Goal: Navigation & Orientation: Find specific page/section

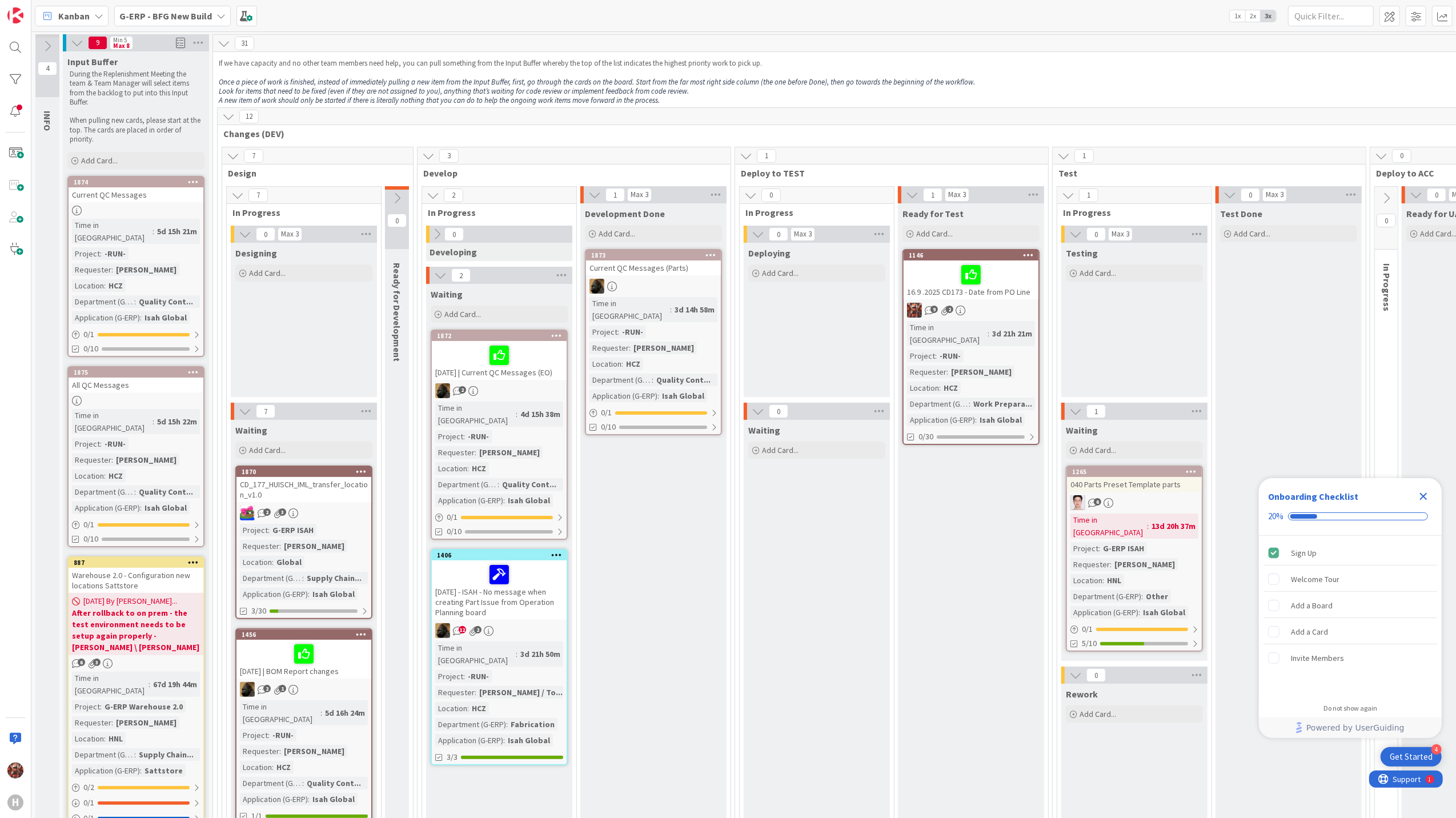
click at [100, 8] on div "Kanban" at bounding box center [71, 16] width 74 height 21
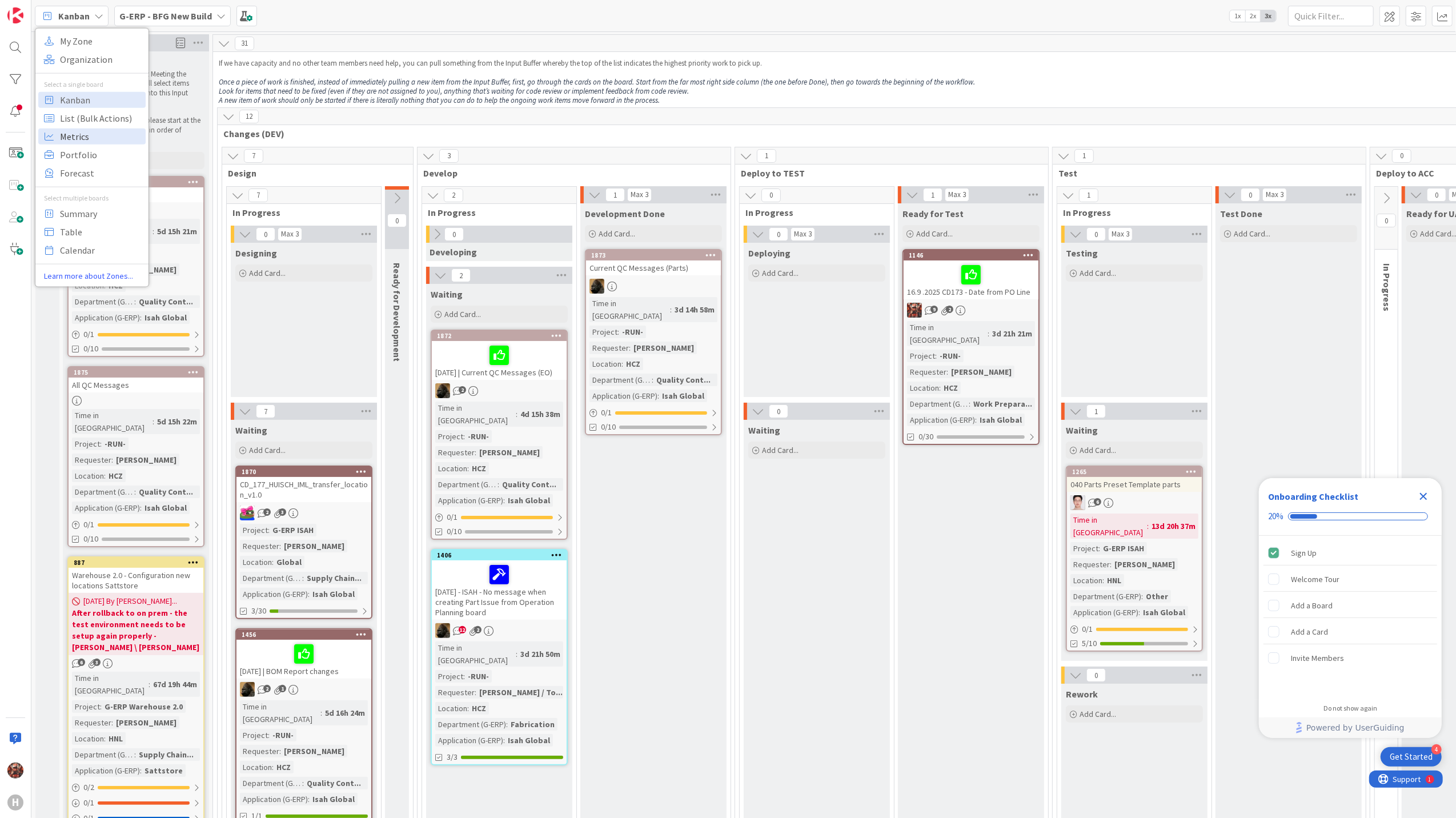
click at [99, 141] on span "Metrics" at bounding box center [101, 136] width 82 height 17
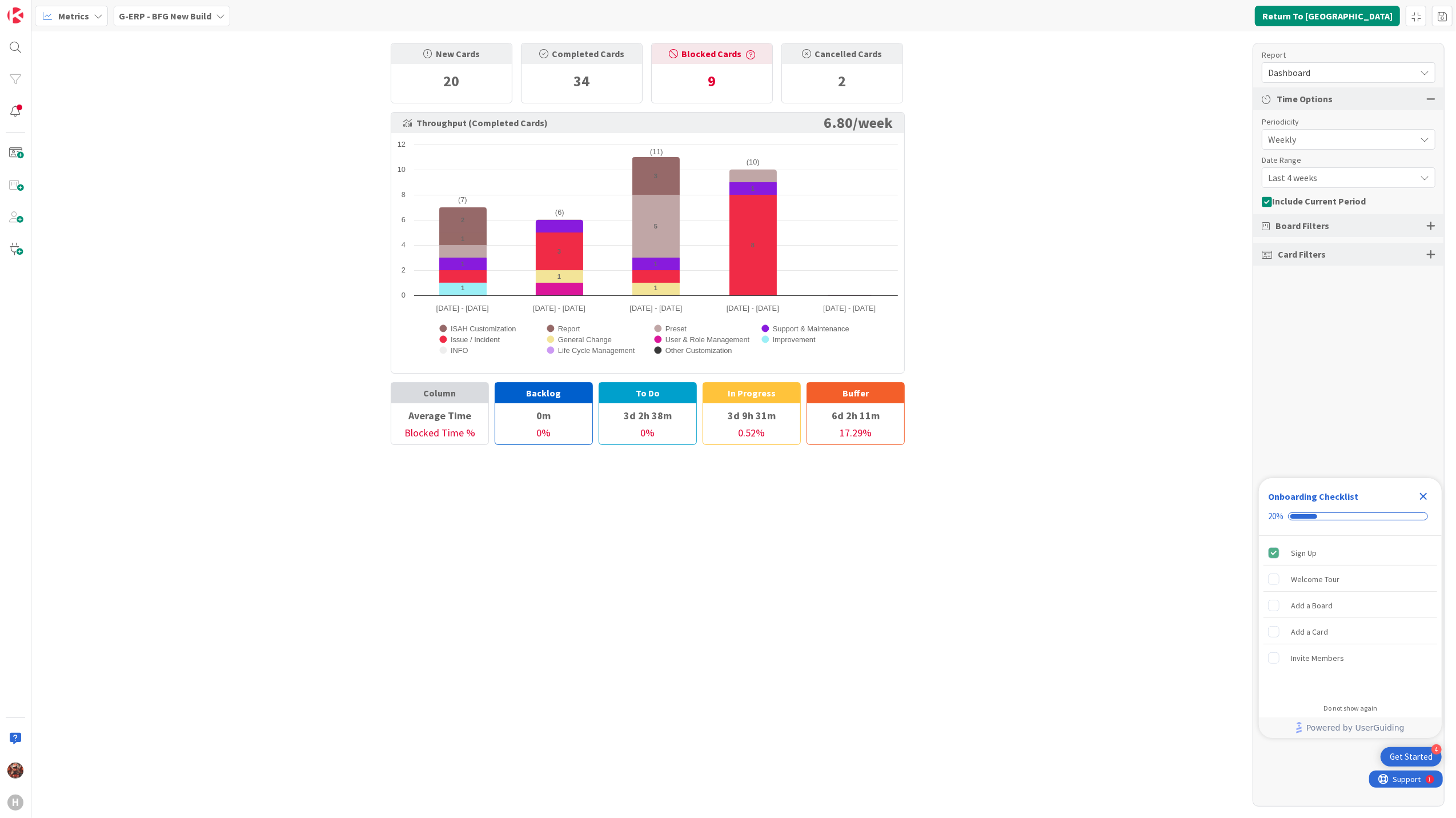
click at [158, 14] on b "G-ERP - BFG New Build" at bounding box center [165, 15] width 93 height 11
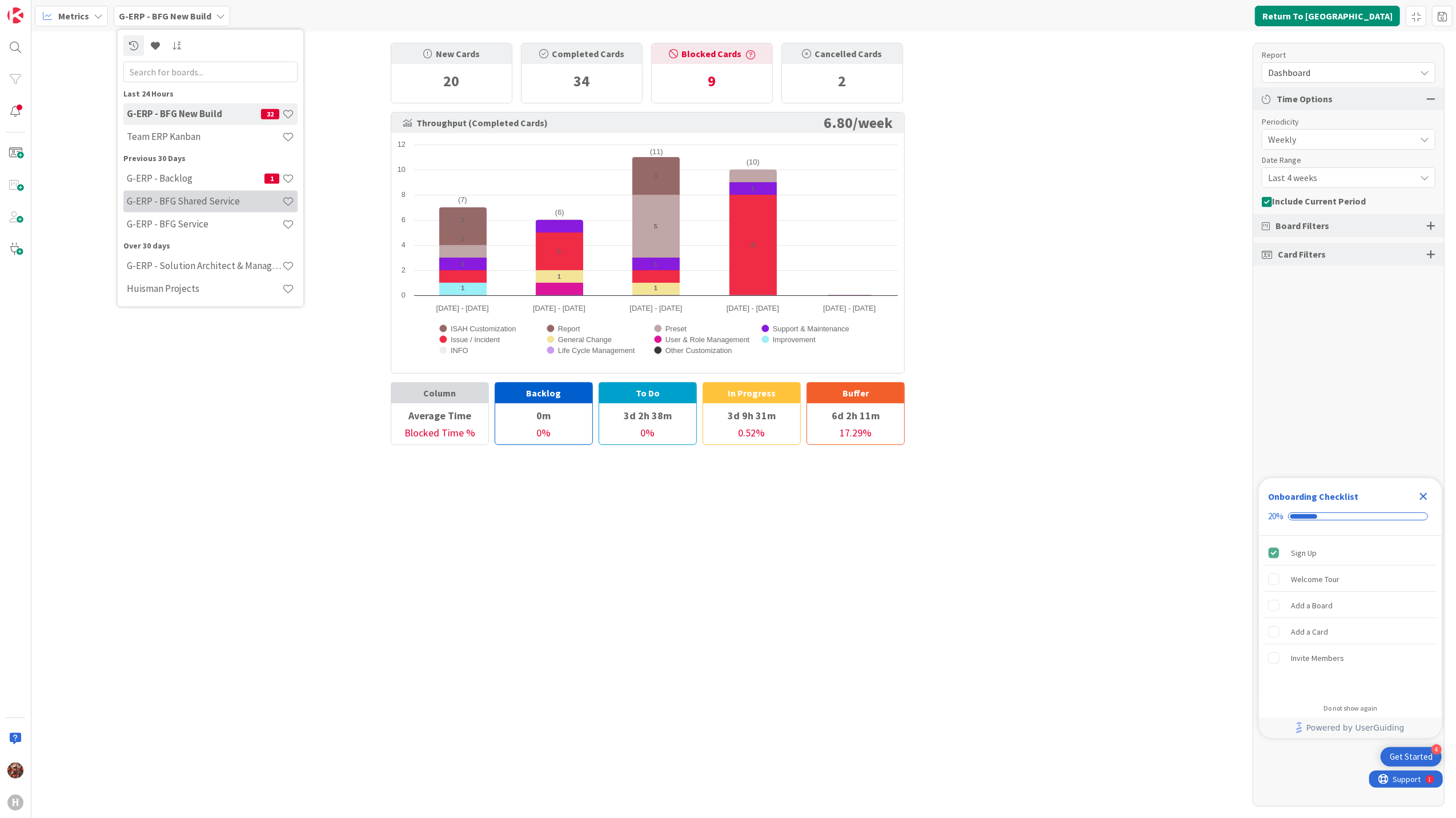
click at [190, 197] on h4 "G-ERP - BFG Shared Service" at bounding box center [204, 200] width 156 height 11
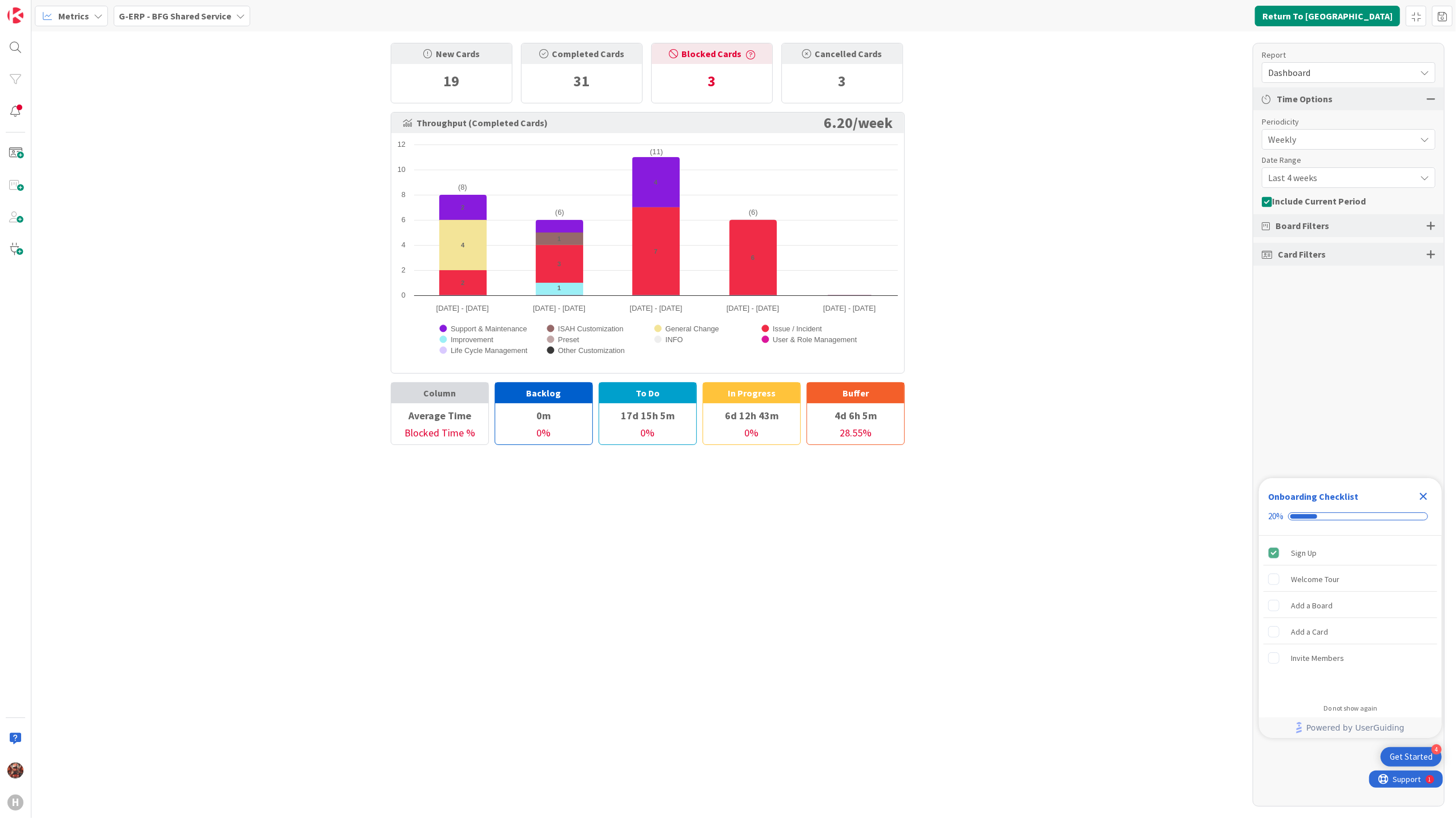
click at [173, 17] on b "G-ERP - BFG Shared Service" at bounding box center [175, 15] width 113 height 11
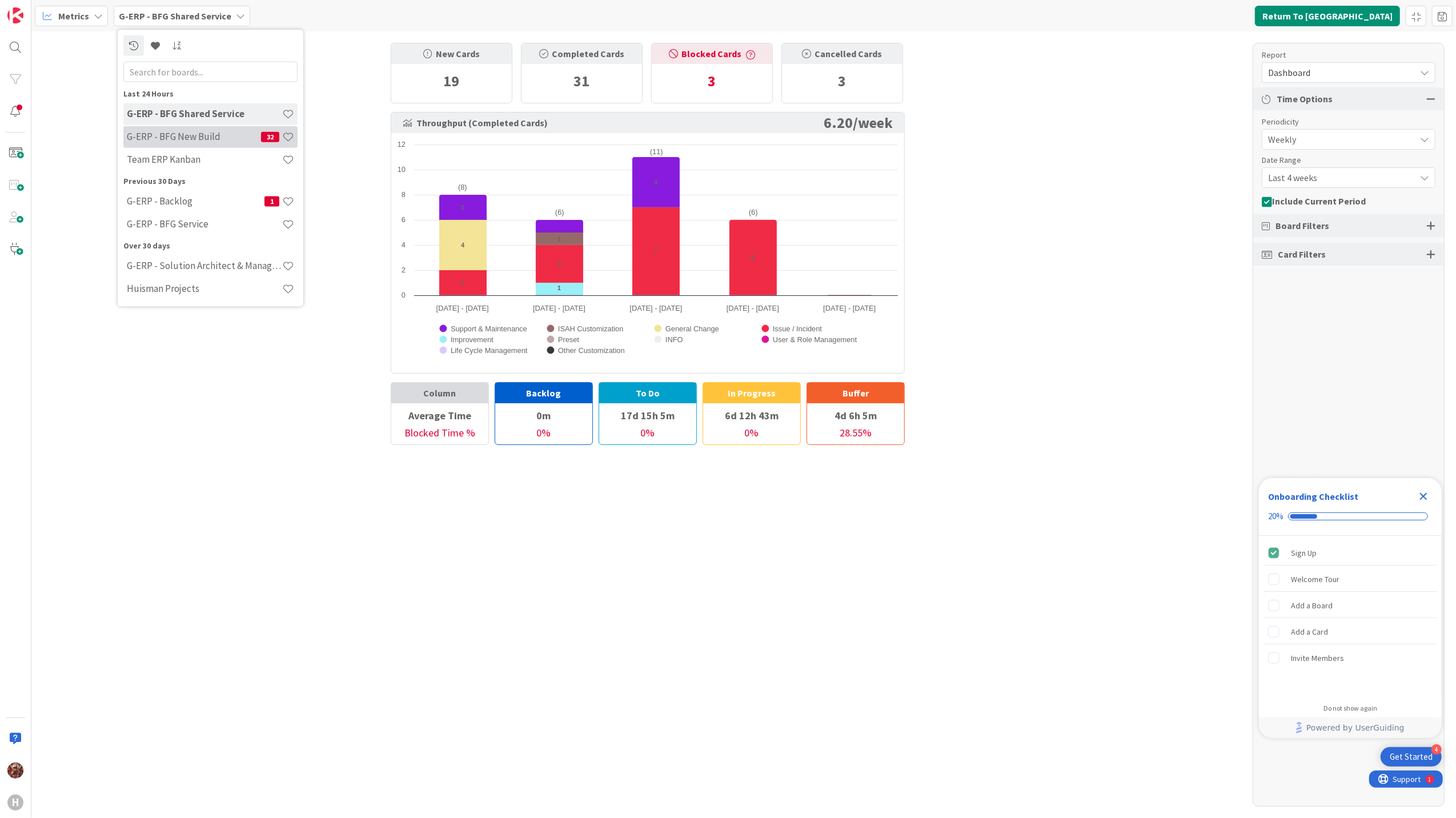
click at [181, 140] on h4 "G-ERP - BFG New Build" at bounding box center [194, 136] width 134 height 11
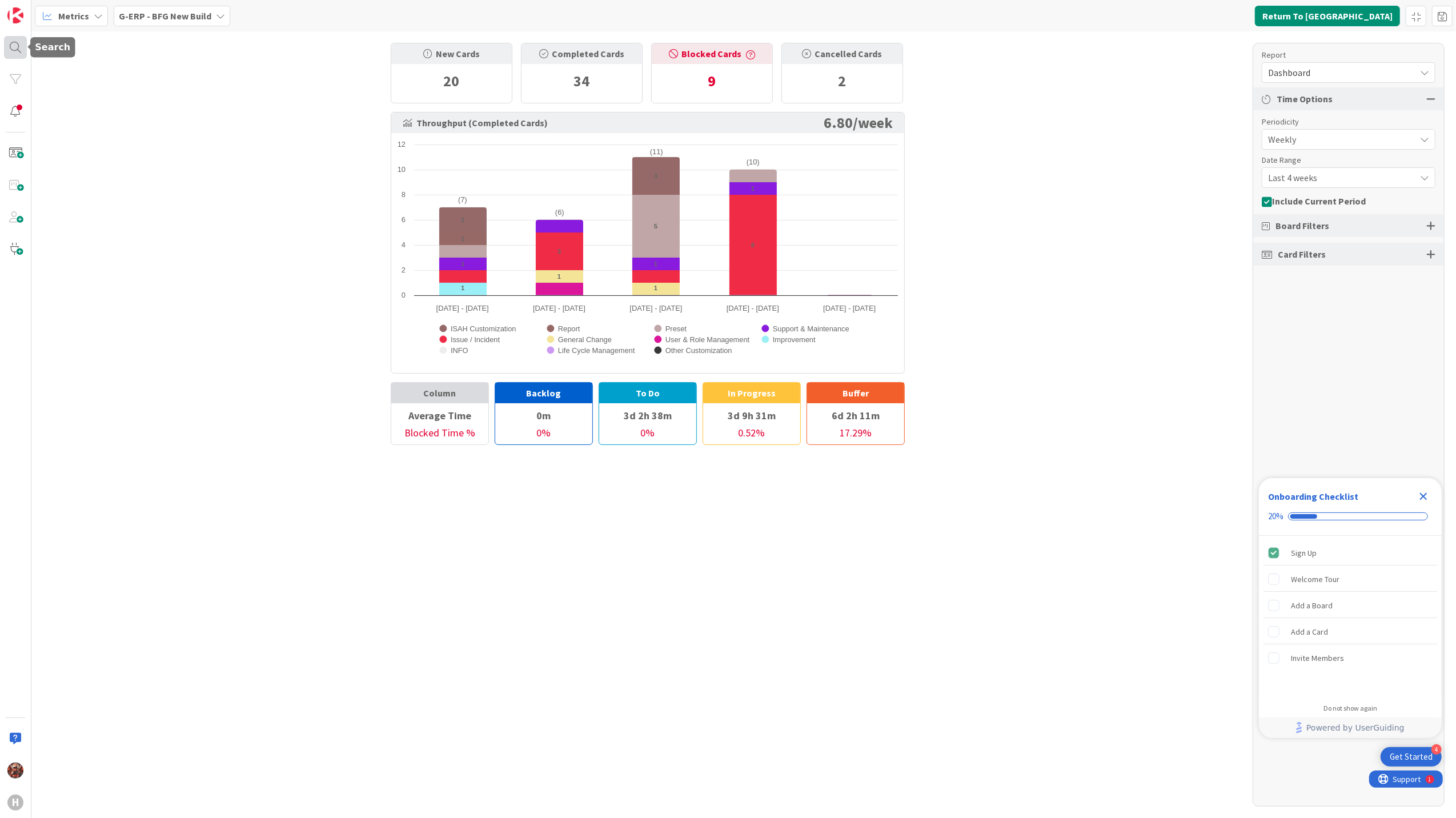
click at [19, 48] on div at bounding box center [15, 47] width 23 height 23
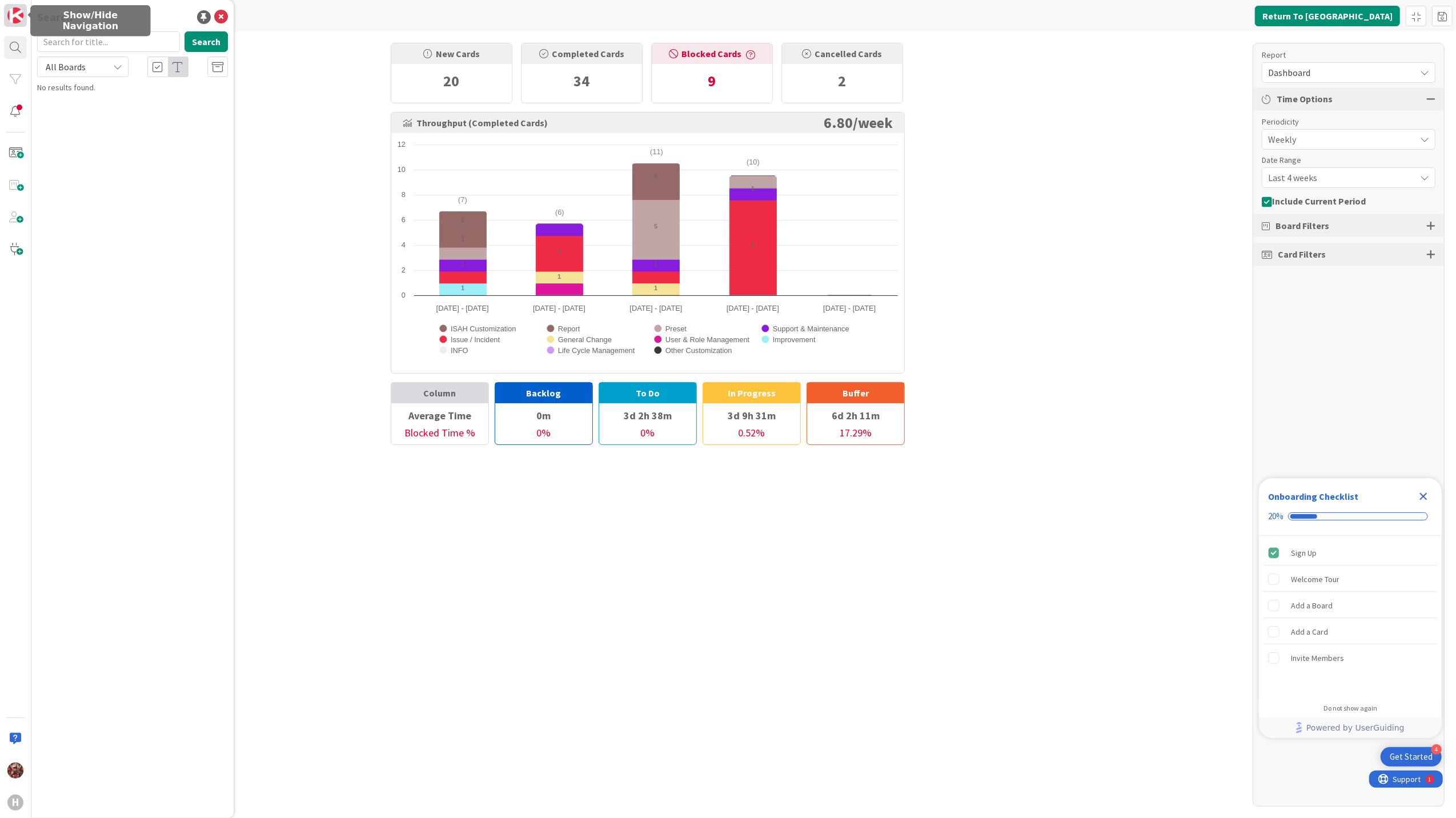
click at [21, 12] on img at bounding box center [15, 15] width 16 height 16
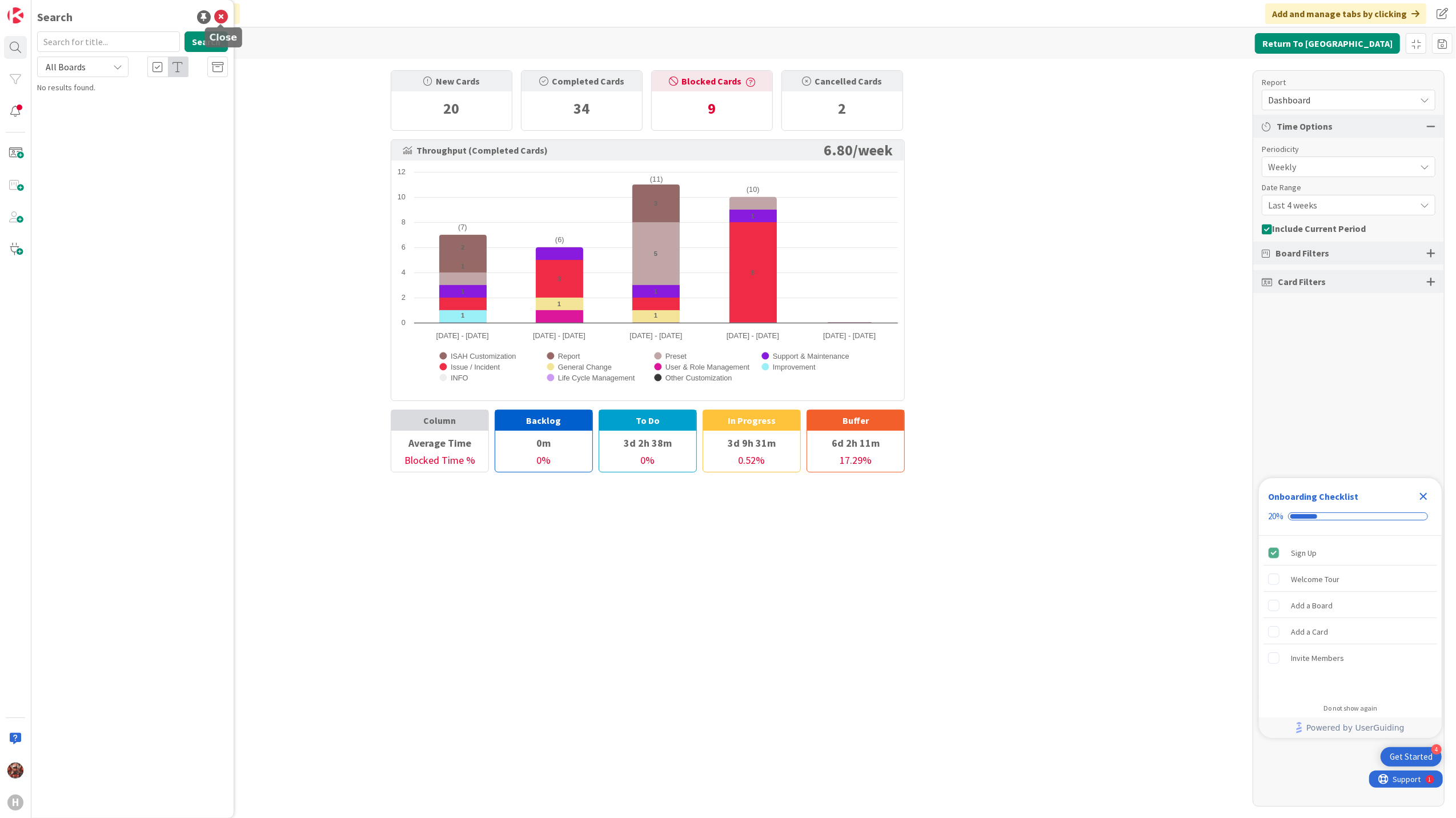
click at [215, 18] on icon at bounding box center [220, 17] width 14 height 14
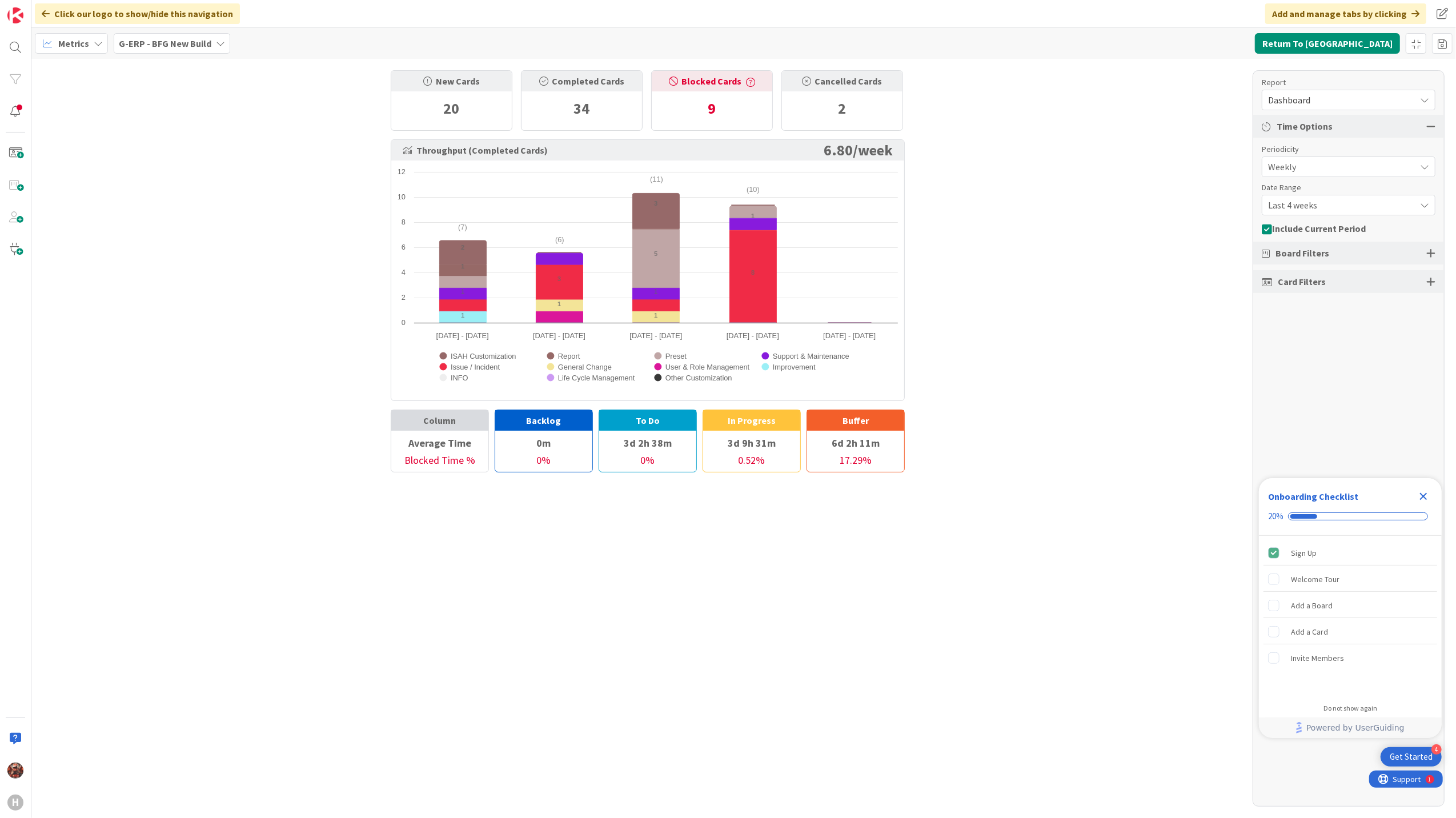
click at [55, 33] on div "Metrics" at bounding box center [71, 43] width 73 height 21
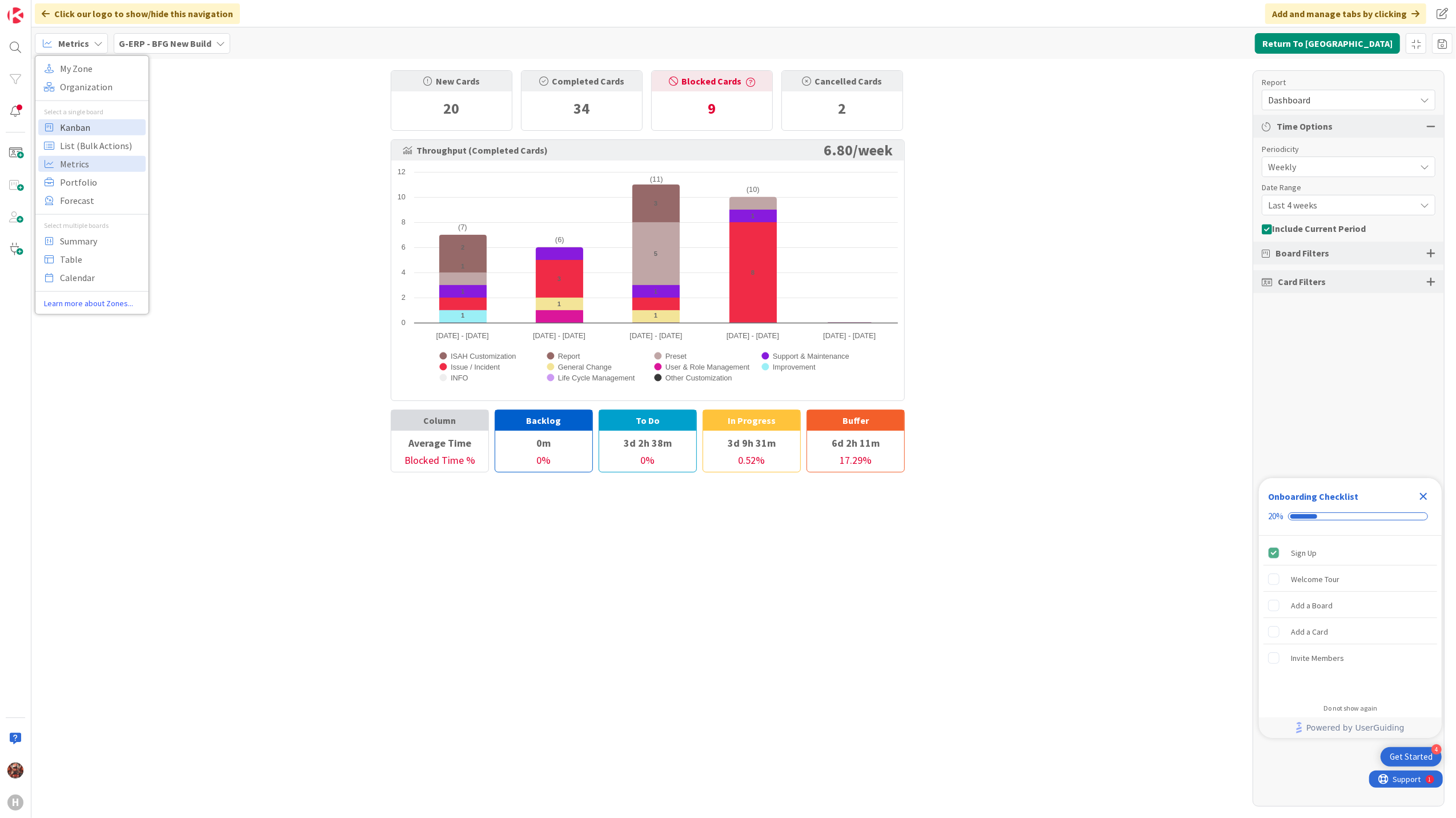
click at [87, 129] on span "Kanban" at bounding box center [101, 127] width 82 height 17
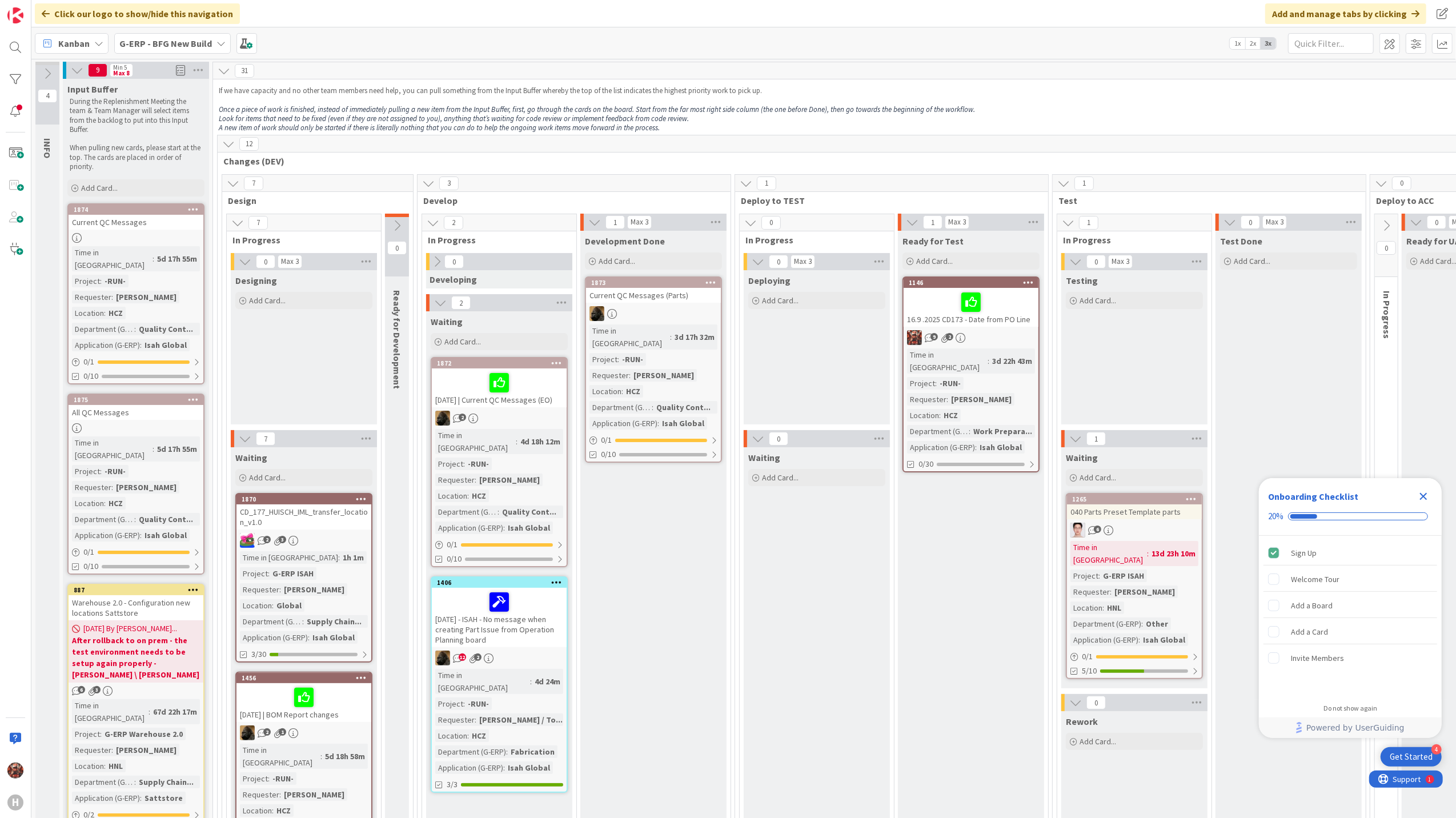
click at [318, 517] on div "CD_177_HUISCH_IML_transfer_location_v1.0" at bounding box center [303, 517] width 135 height 25
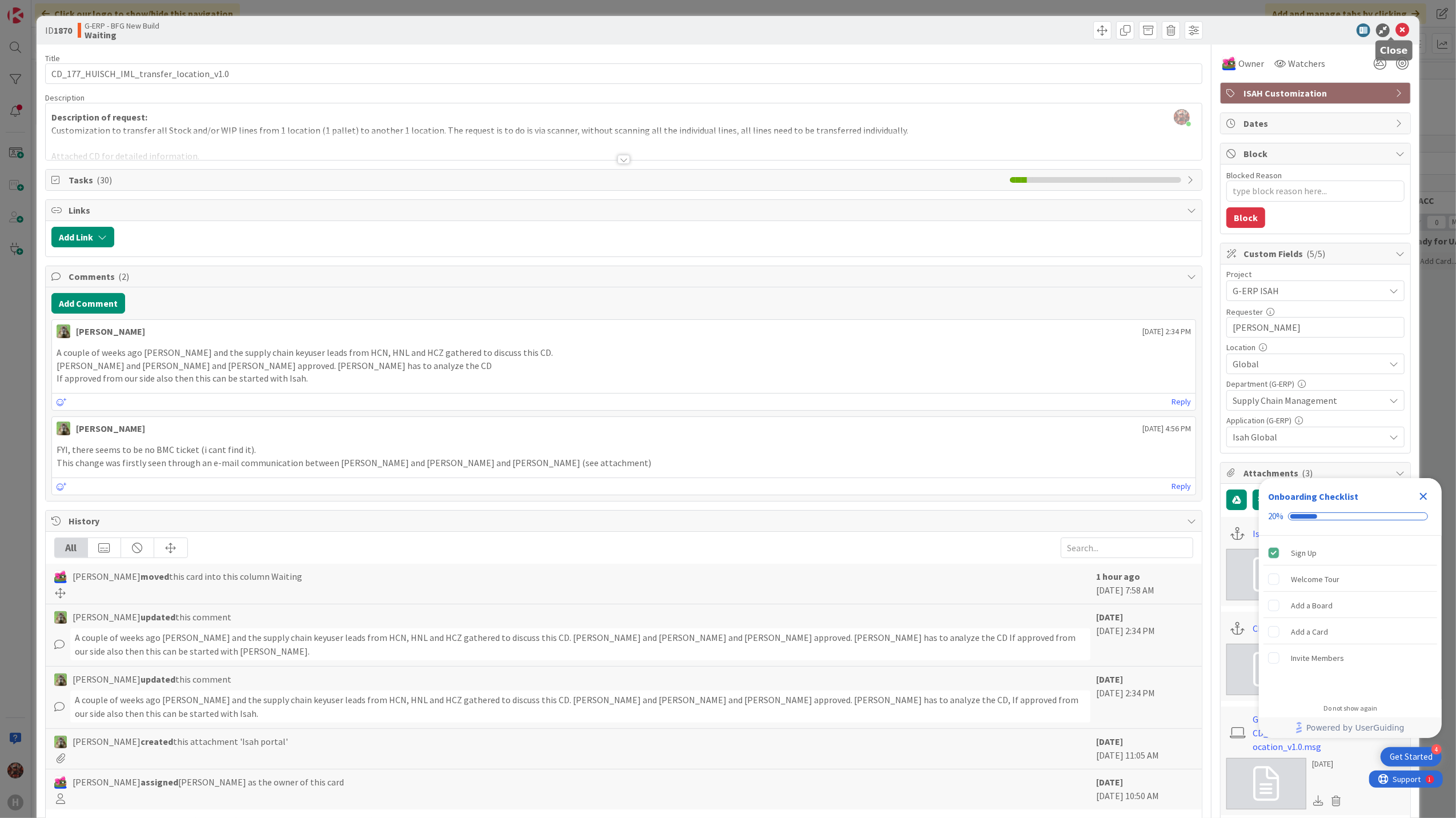
click at [1395, 33] on icon at bounding box center [1402, 30] width 14 height 14
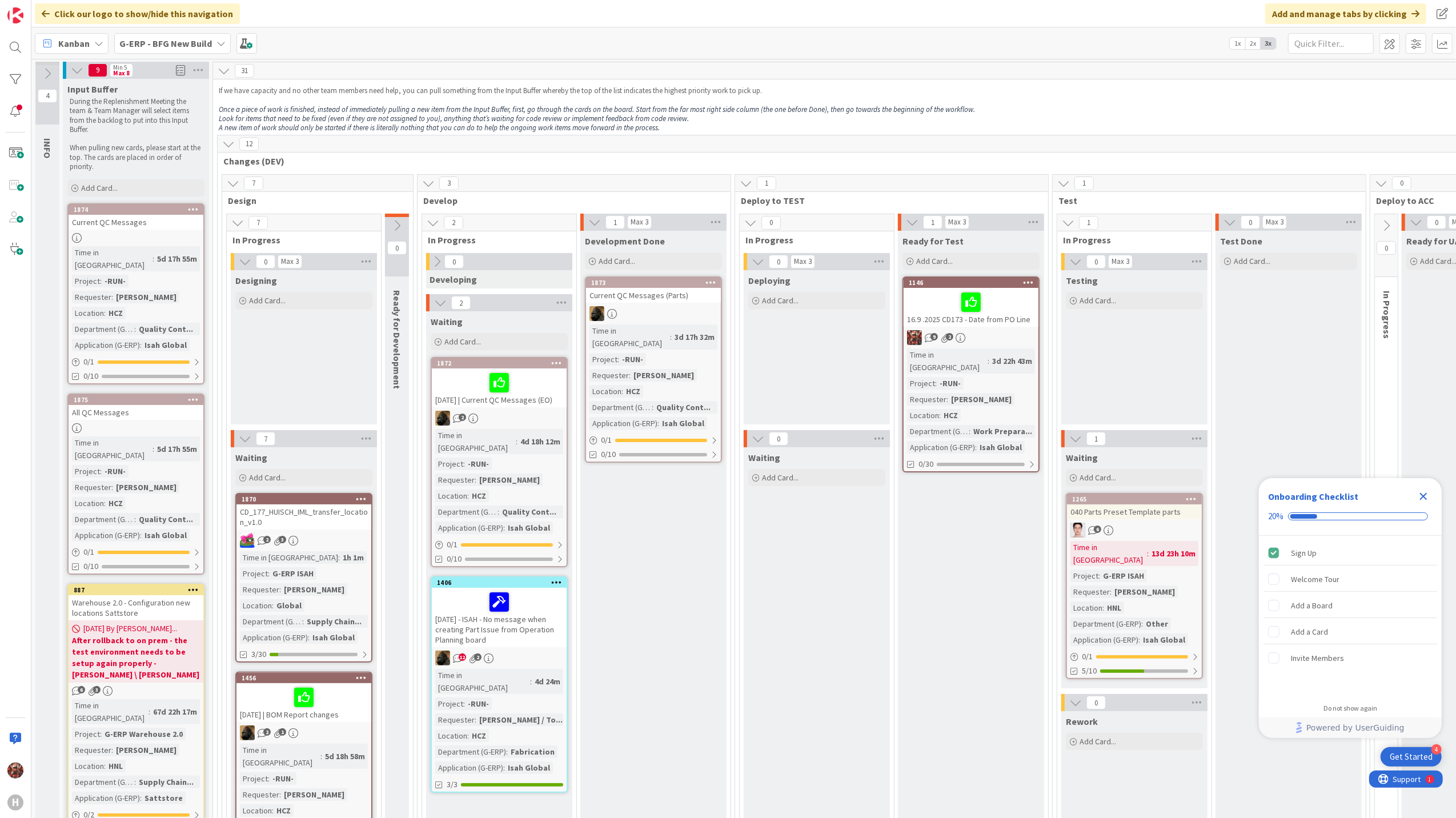
click at [140, 225] on div "Current QC Messages" at bounding box center [136, 222] width 135 height 15
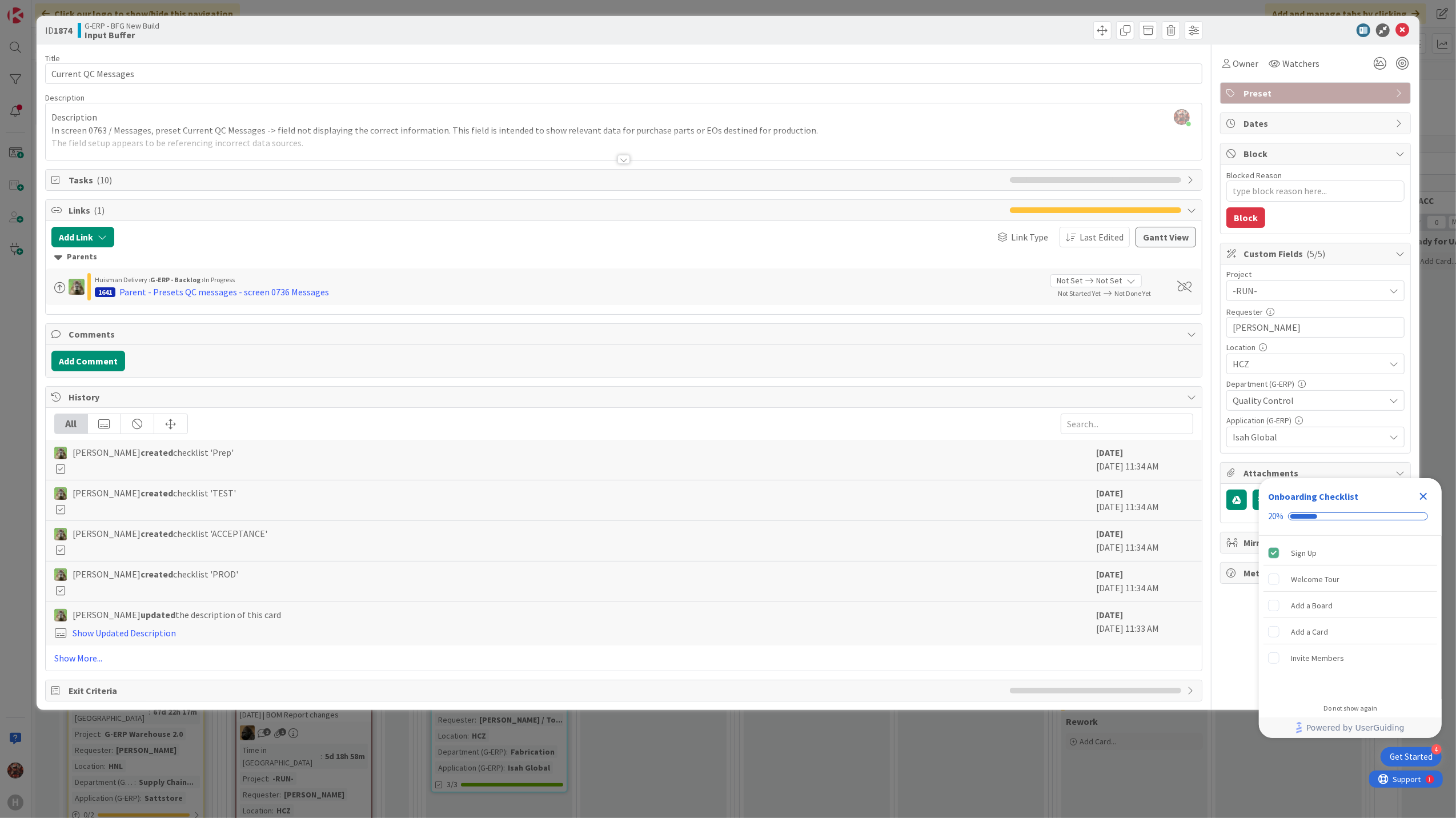
click at [623, 160] on div at bounding box center [623, 160] width 12 height 9
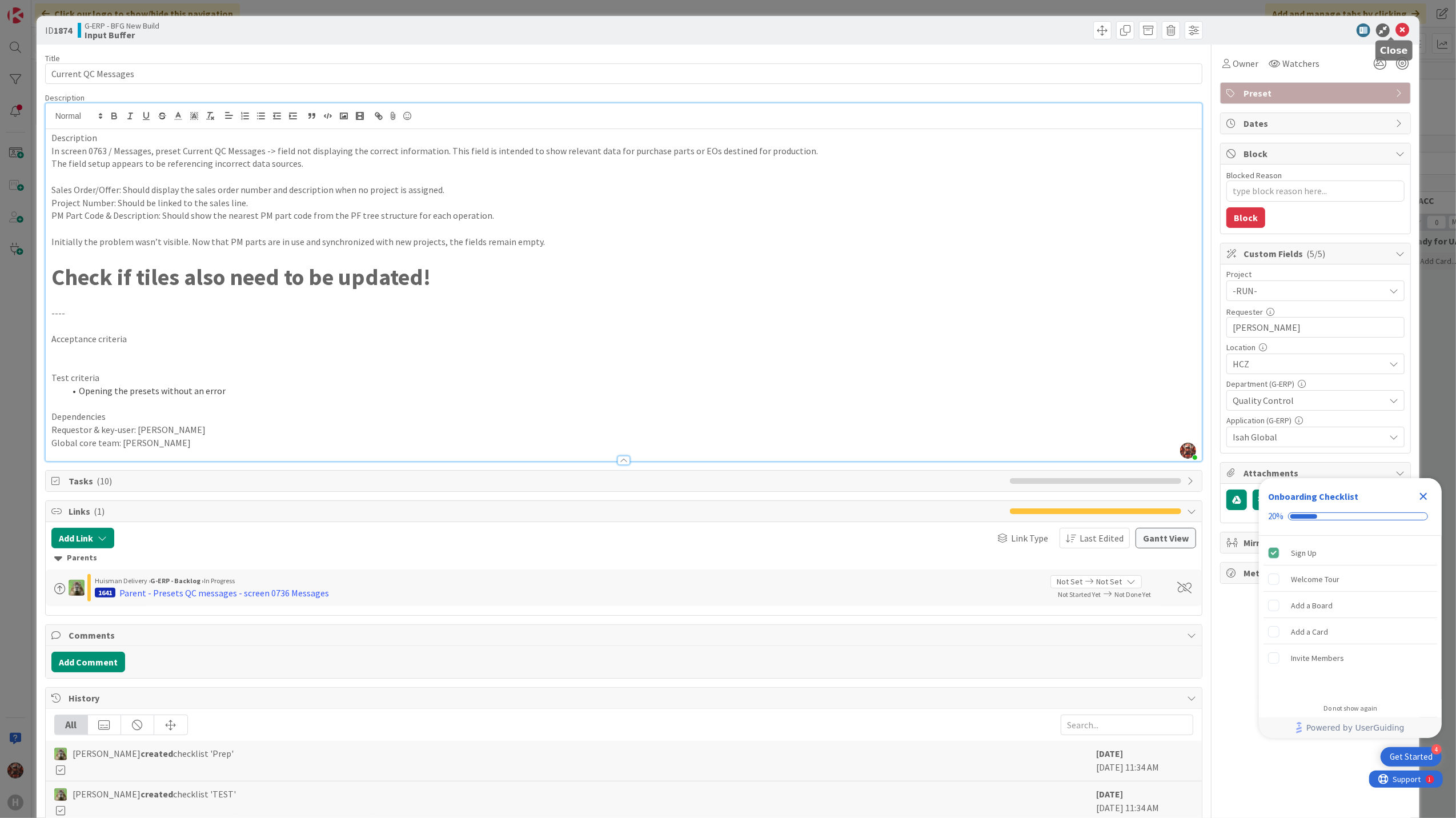
click at [1398, 31] on icon at bounding box center [1402, 30] width 14 height 14
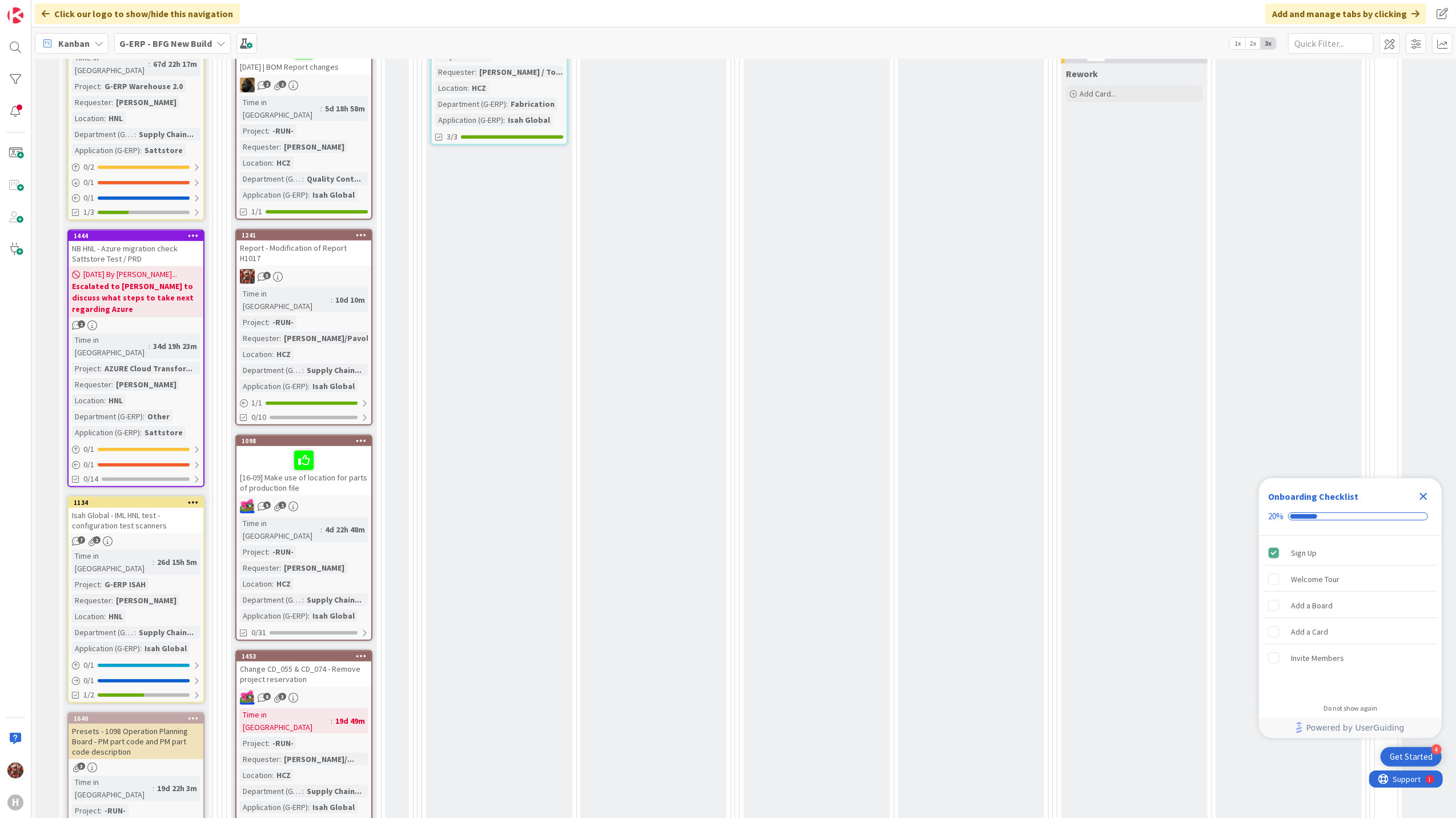
scroll to position [685, 0]
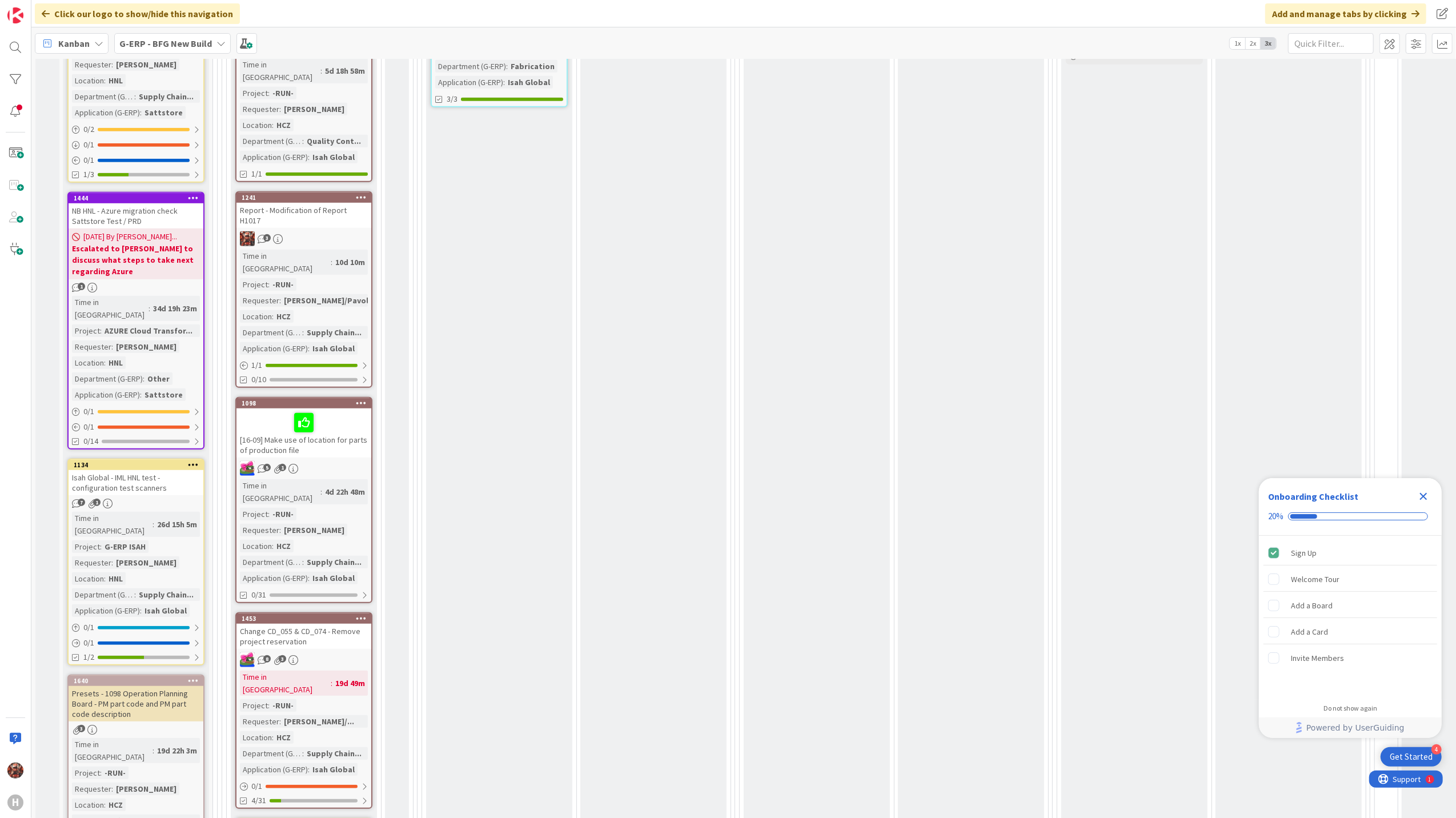
click at [143, 231] on span "[DATE] By [PERSON_NAME]..." at bounding box center [130, 237] width 94 height 12
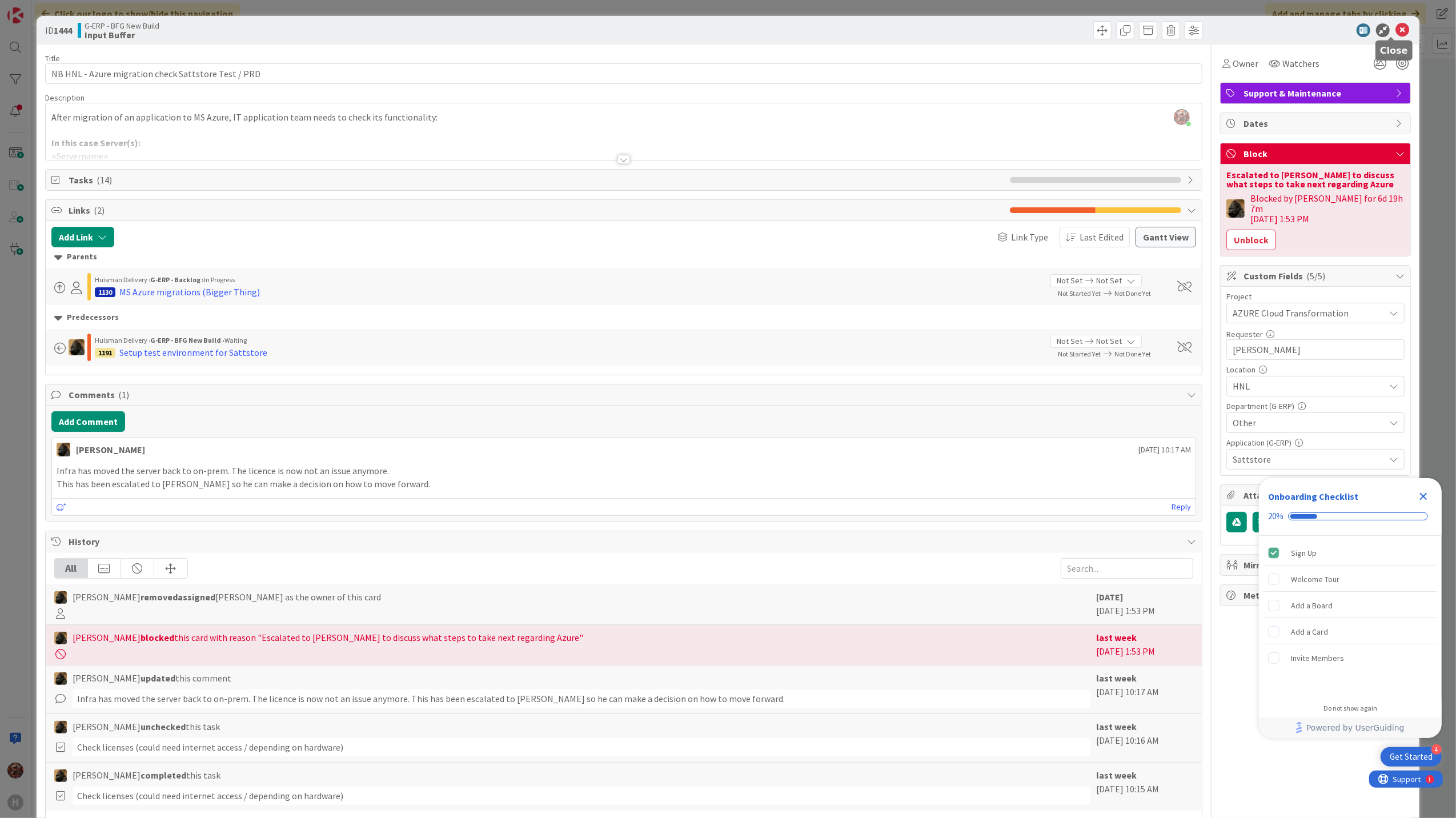
click at [1395, 35] on icon at bounding box center [1402, 30] width 14 height 14
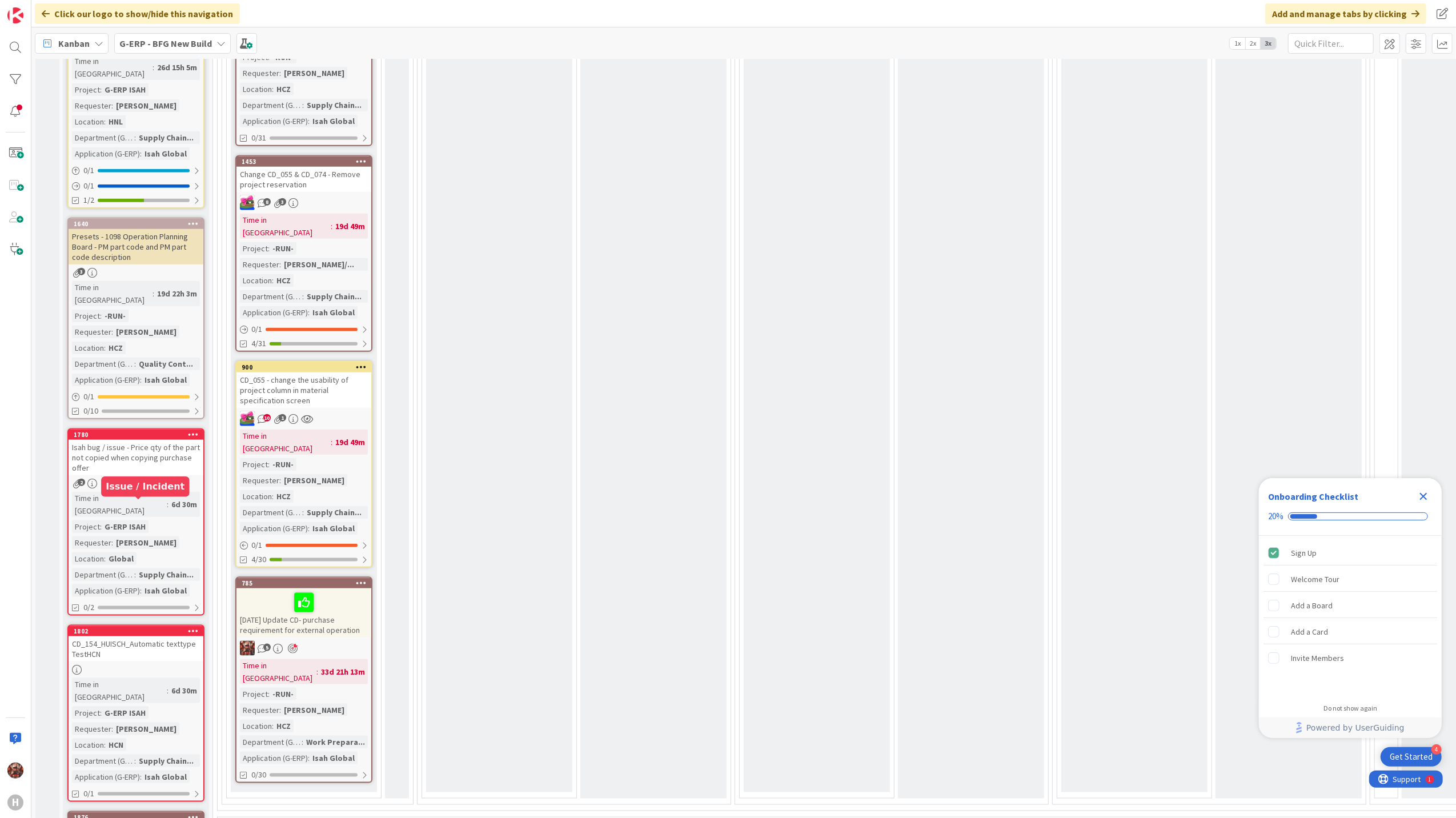
scroll to position [1218, 0]
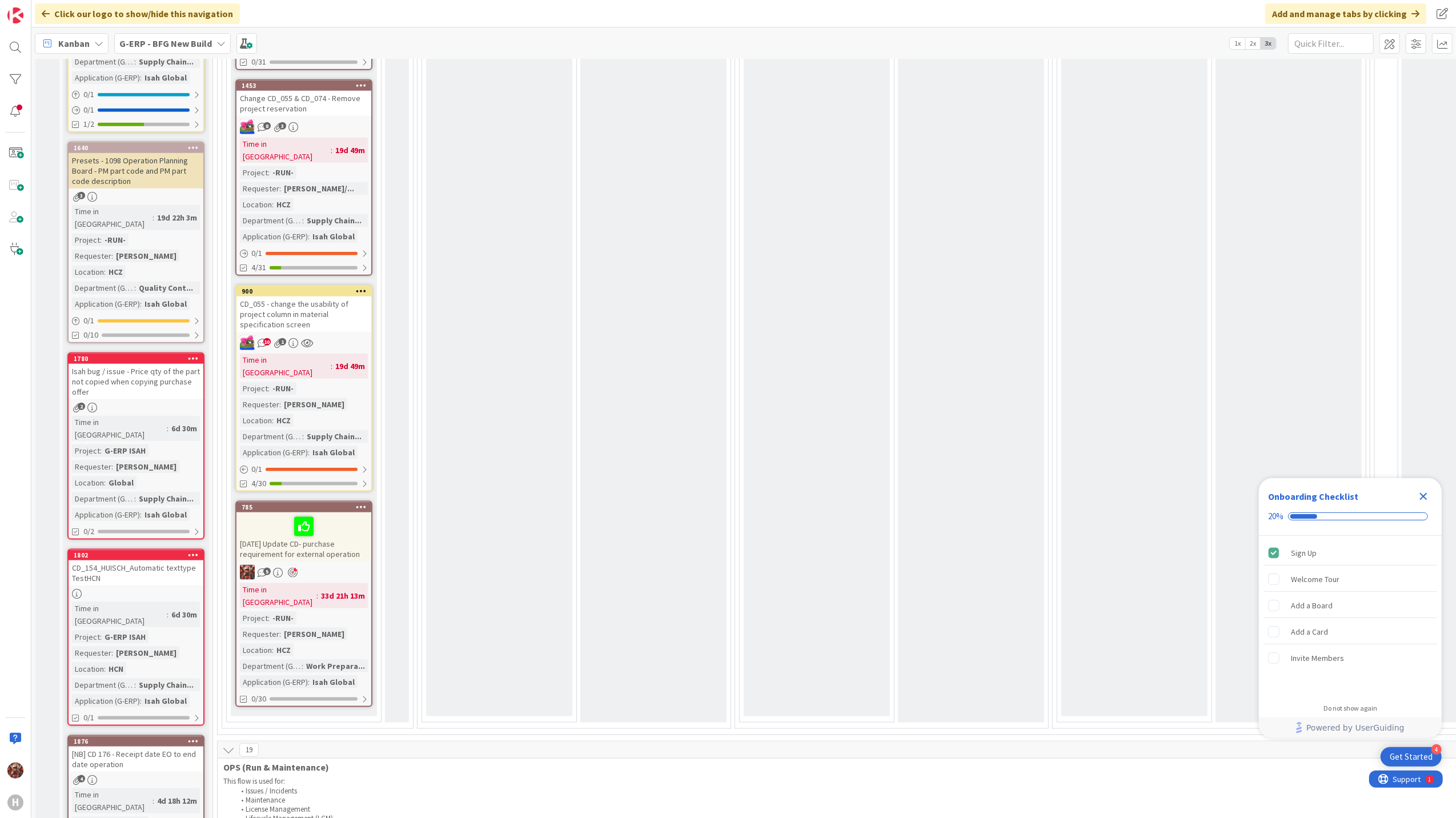
click at [134, 560] on div "CD_154_HUISCH_Automatic texttype TestHCN" at bounding box center [136, 573] width 135 height 25
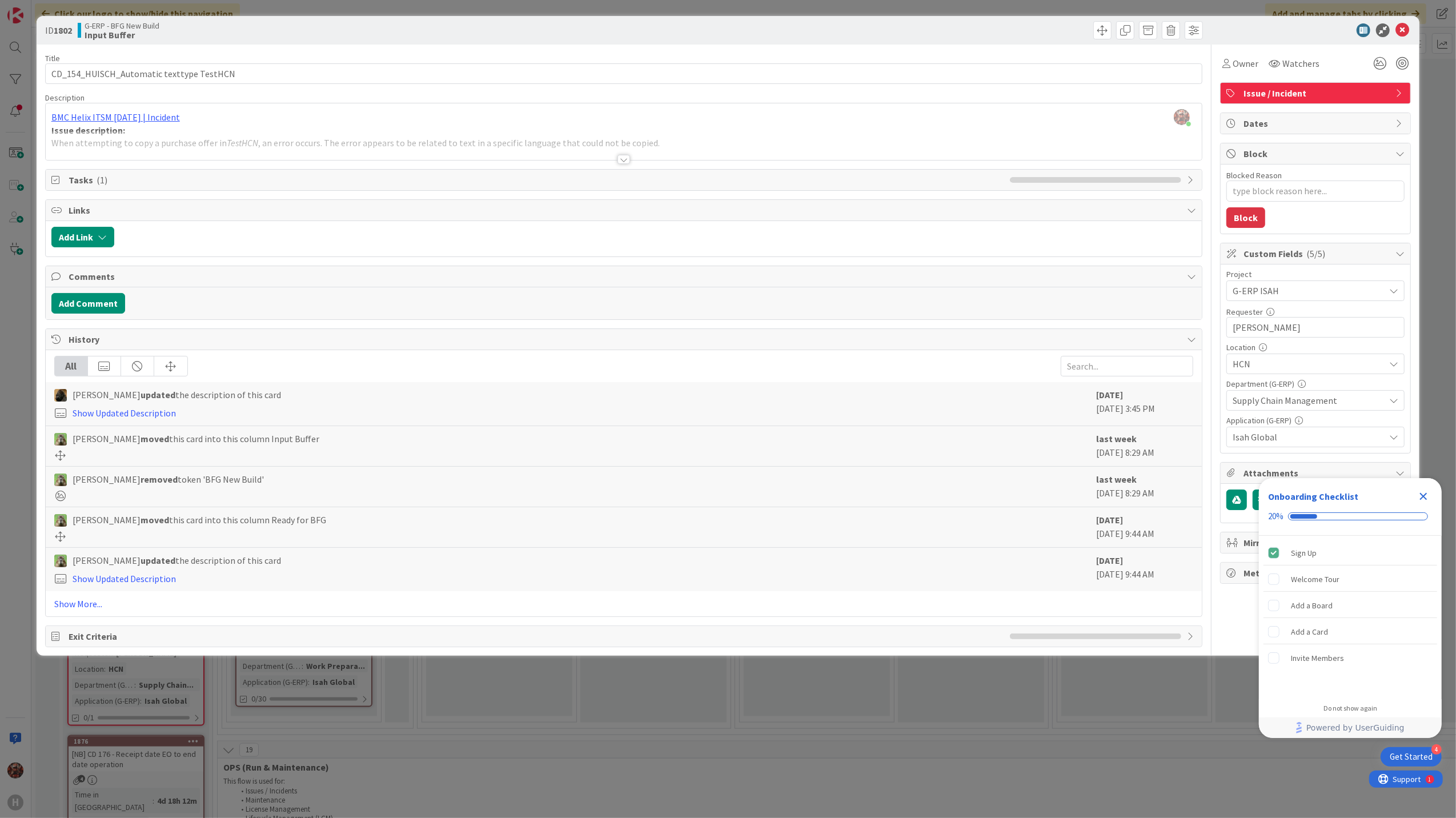
click at [618, 163] on div at bounding box center [623, 160] width 12 height 9
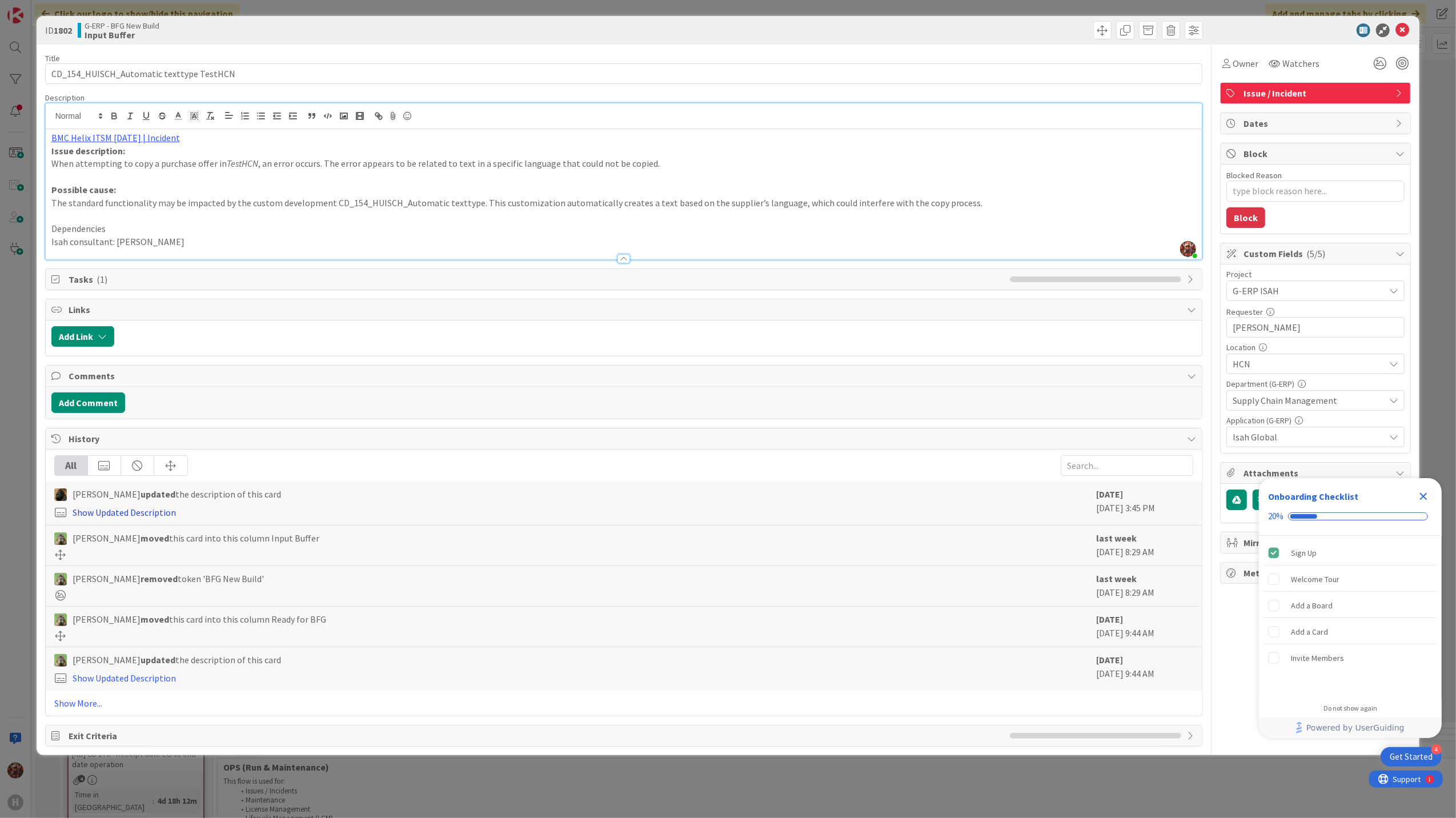
click at [130, 513] on link "Show Updated Description" at bounding box center [124, 512] width 103 height 11
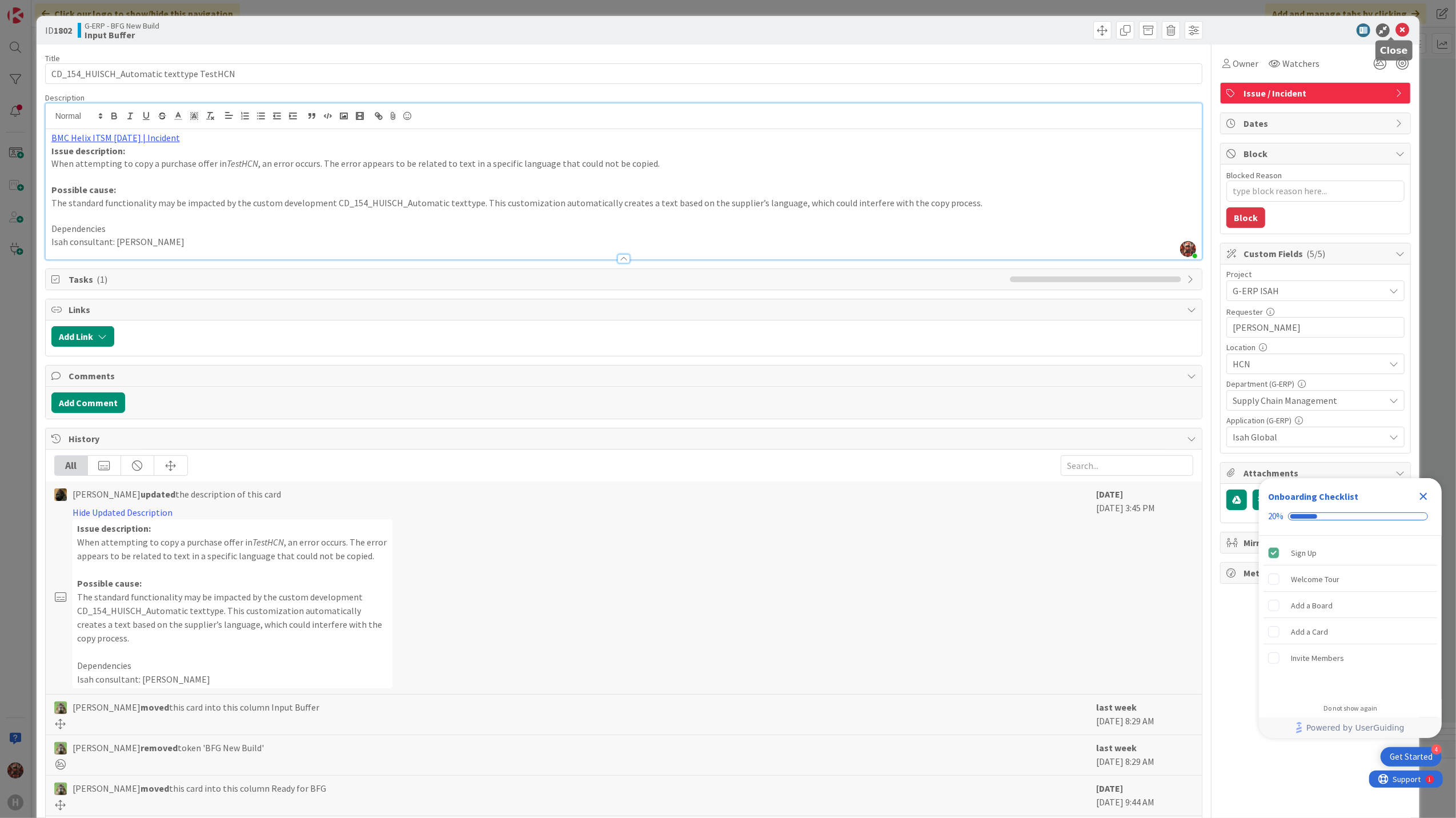
click at [1395, 28] on icon at bounding box center [1402, 30] width 14 height 14
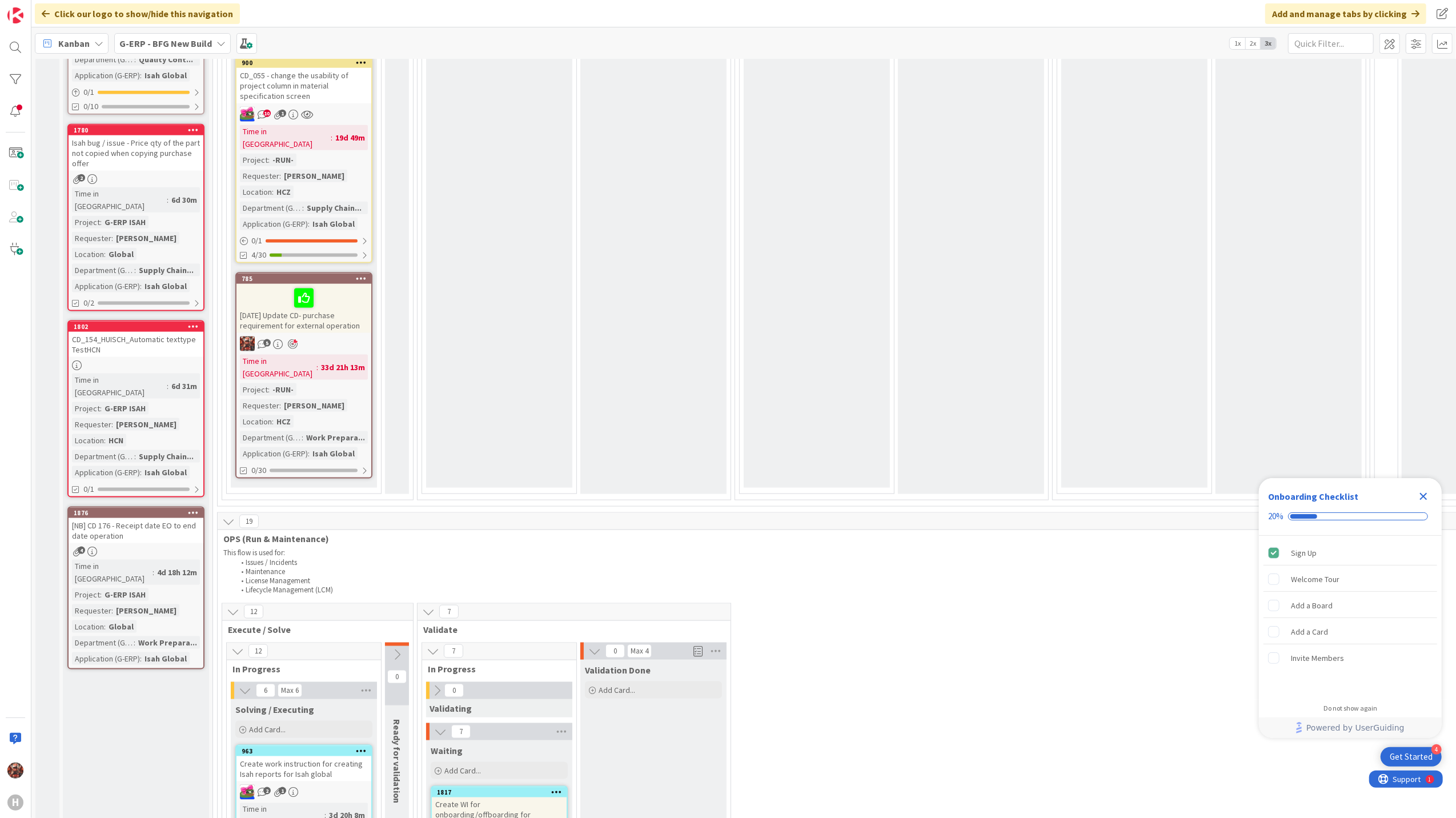
click at [110, 518] on div "[NB] CD 176 - Receipt date EO to end date operation" at bounding box center [136, 530] width 135 height 25
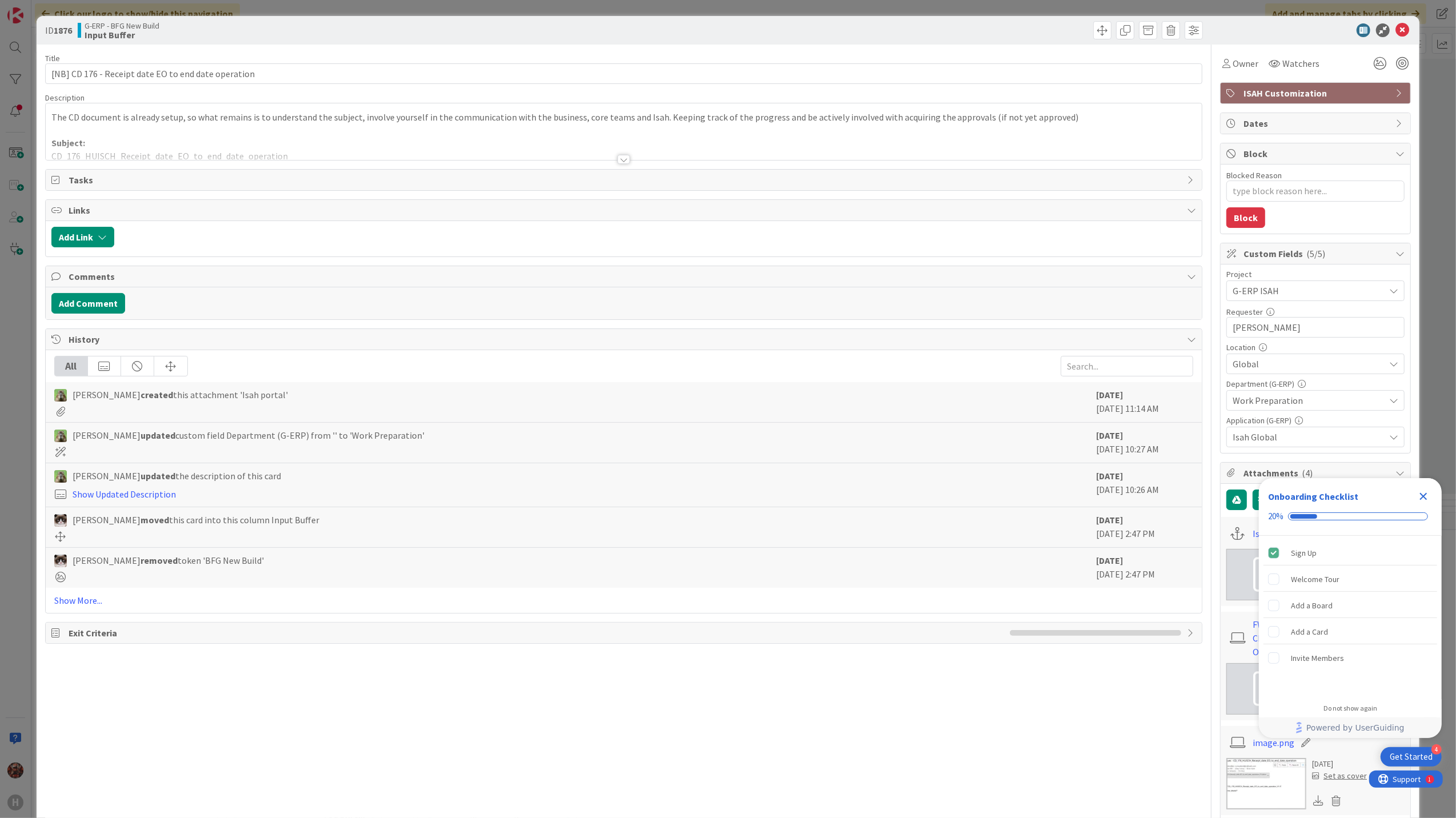
type textarea "x"
click at [1395, 31] on icon at bounding box center [1402, 30] width 14 height 14
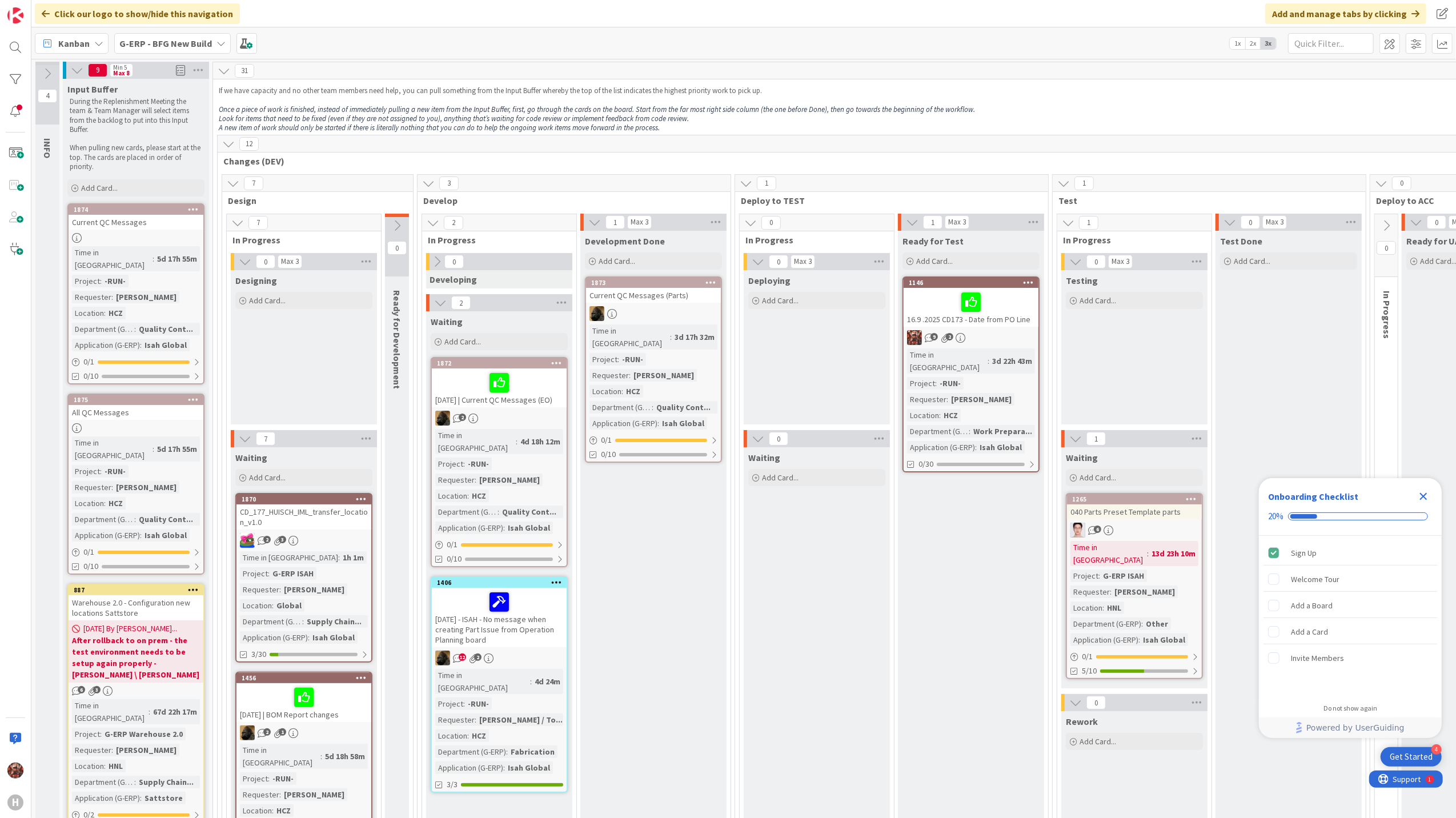
click at [82, 44] on span "Kanban" at bounding box center [74, 43] width 31 height 14
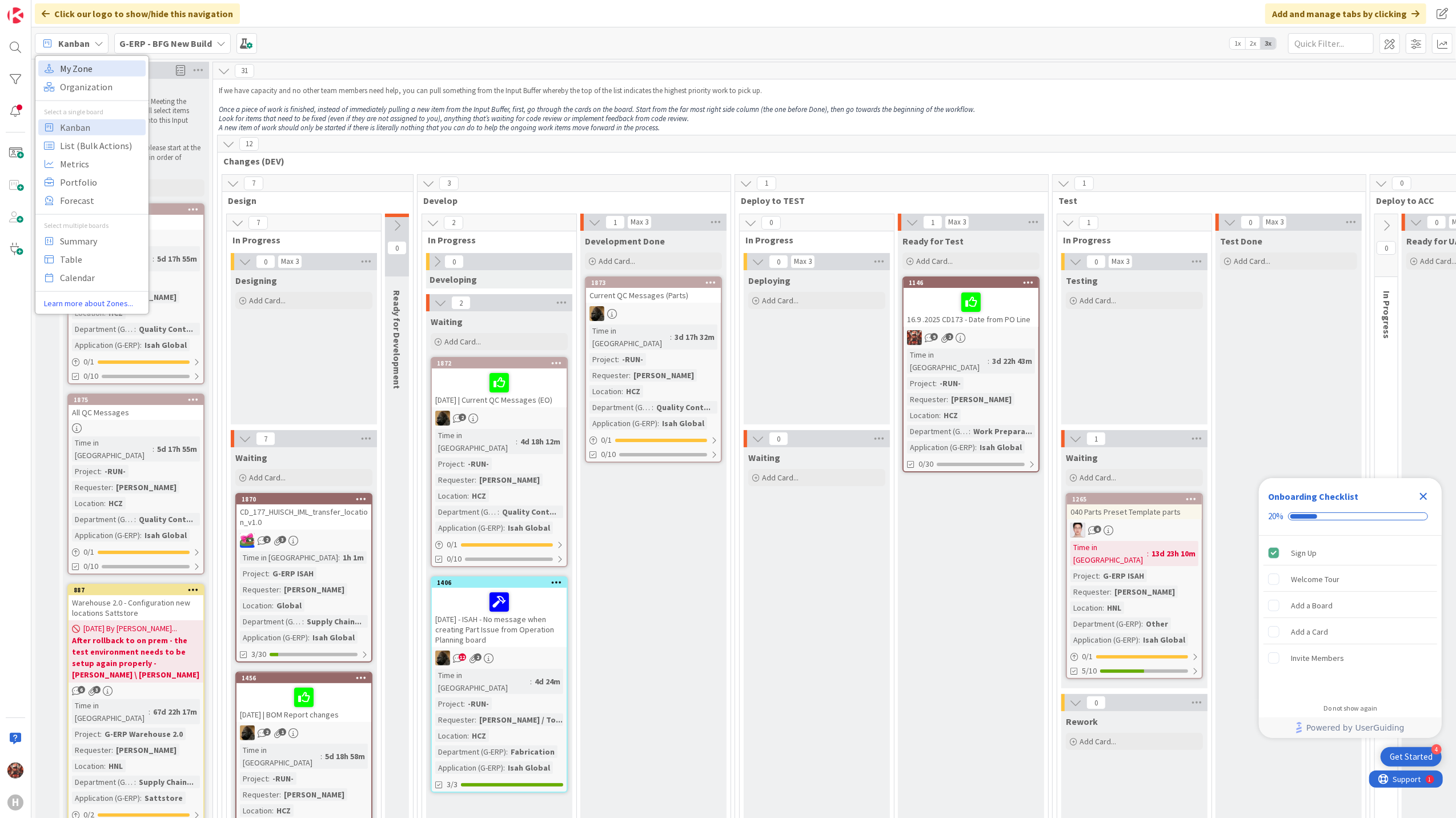
click at [96, 71] on span "My Zone" at bounding box center [101, 68] width 82 height 17
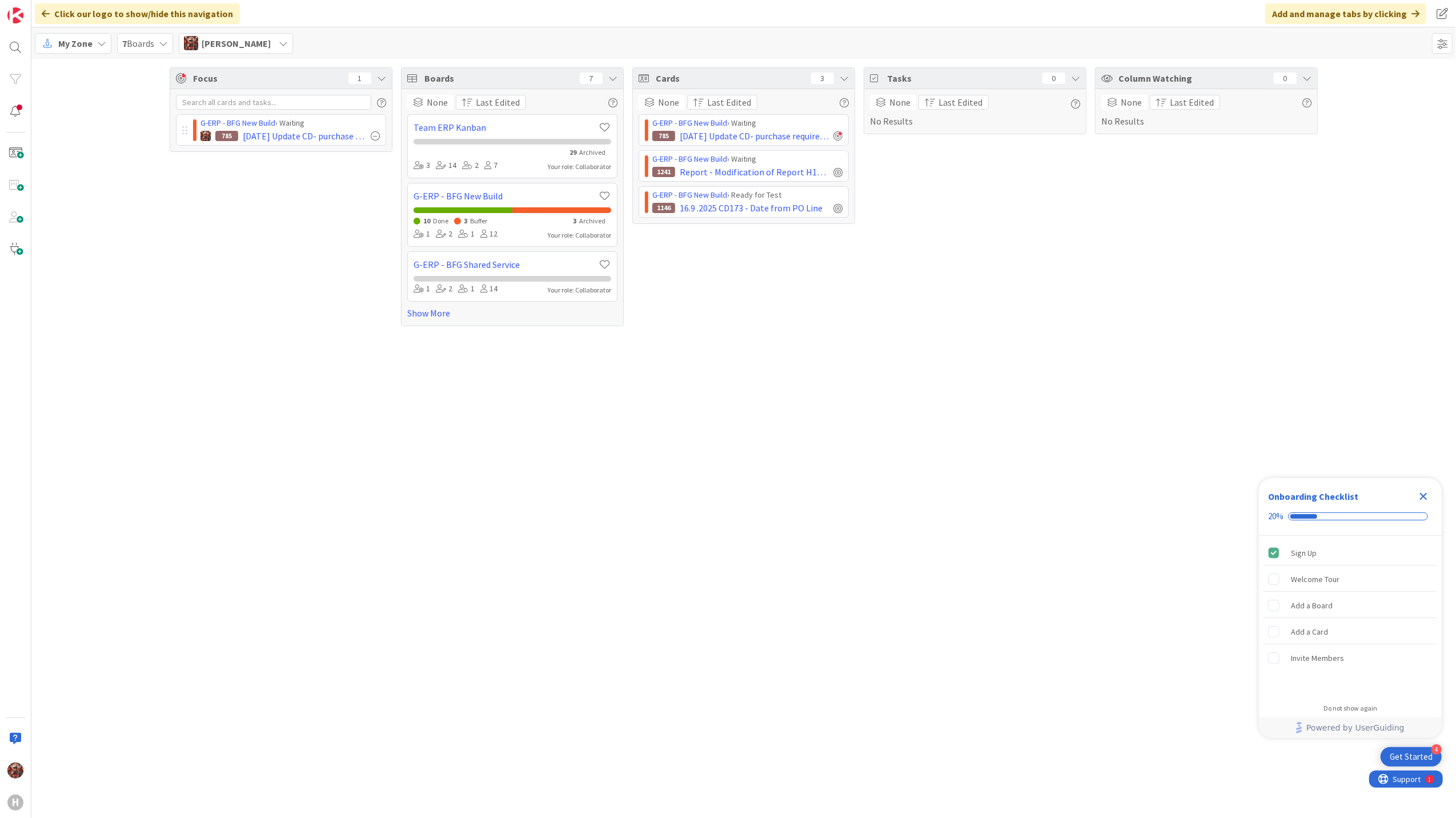
click at [151, 48] on span "7 Boards" at bounding box center [138, 43] width 32 height 14
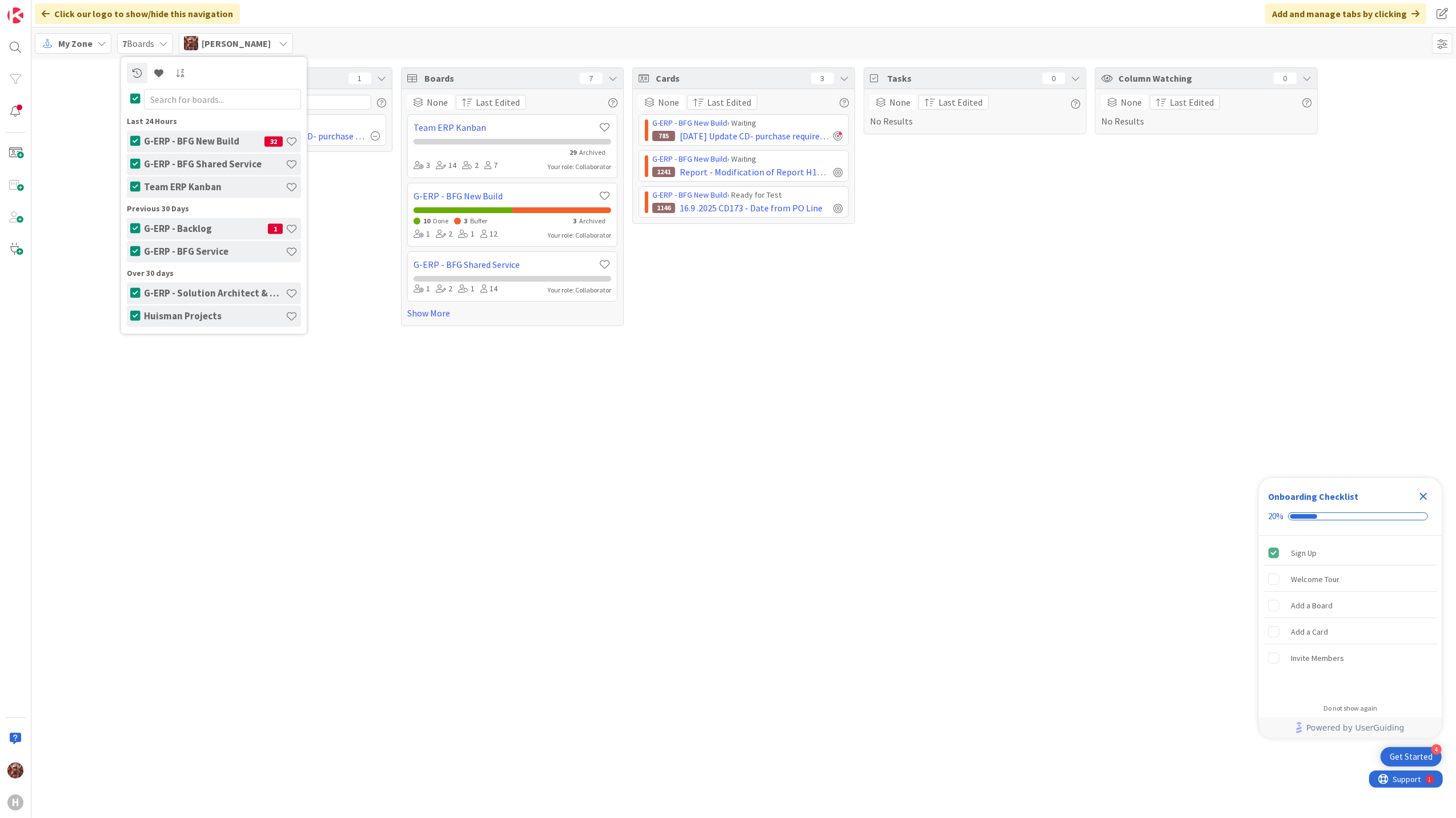
click at [151, 48] on span "7 Boards" at bounding box center [138, 43] width 32 height 14
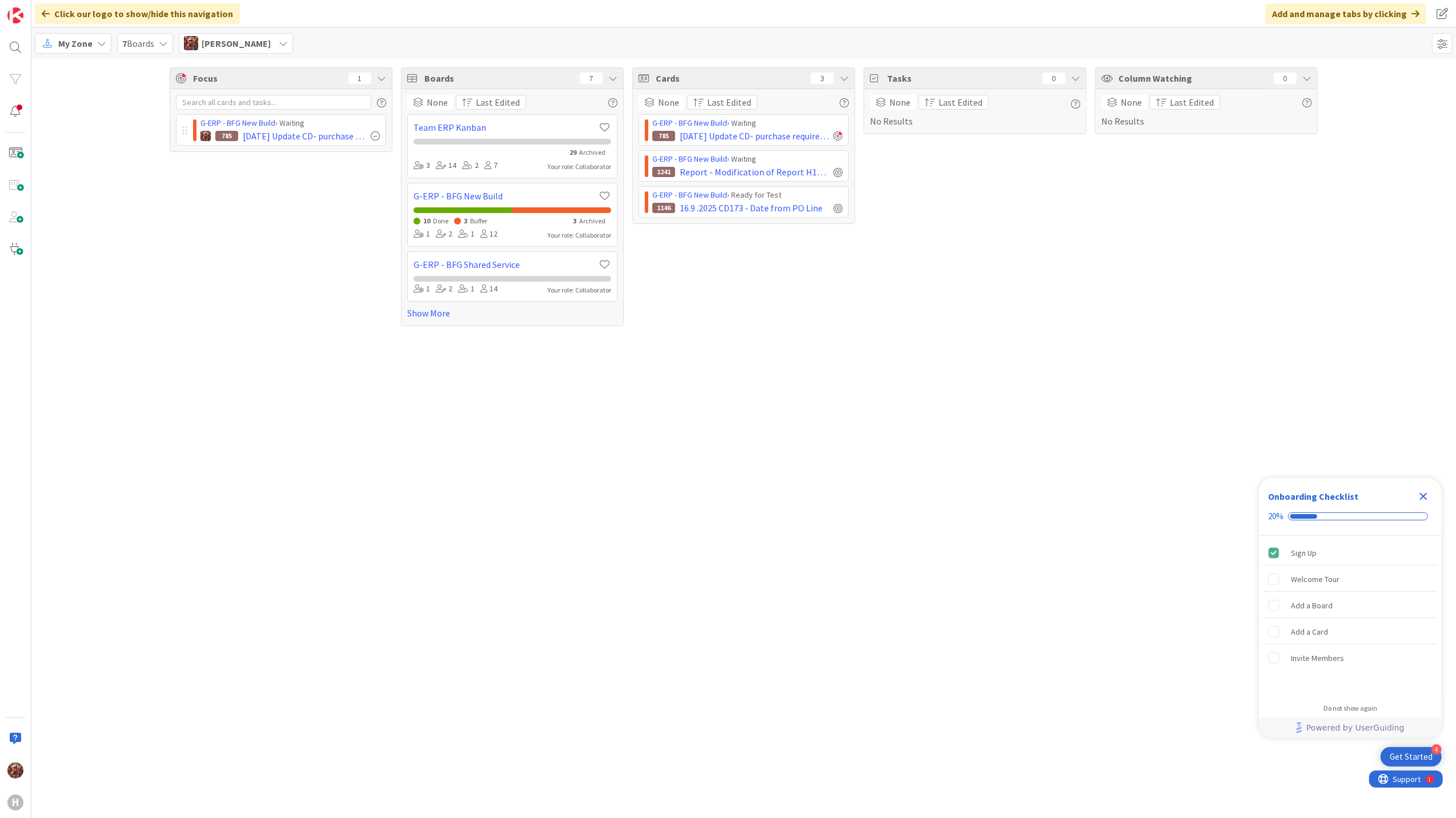
click at [172, 42] on div "7 Boards" at bounding box center [145, 43] width 56 height 21
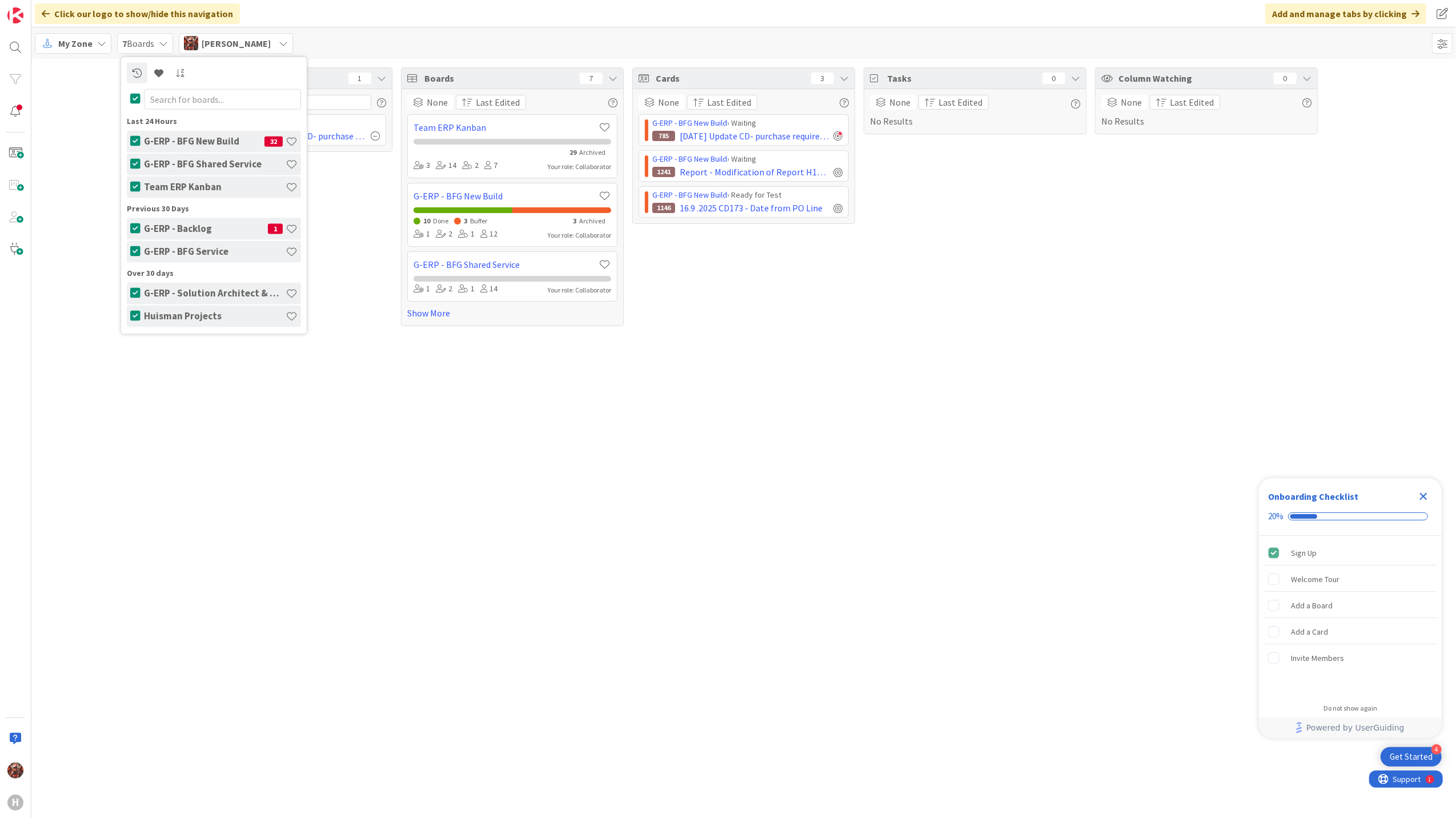
click at [231, 229] on h4 "G-ERP - Backlog" at bounding box center [206, 228] width 124 height 11
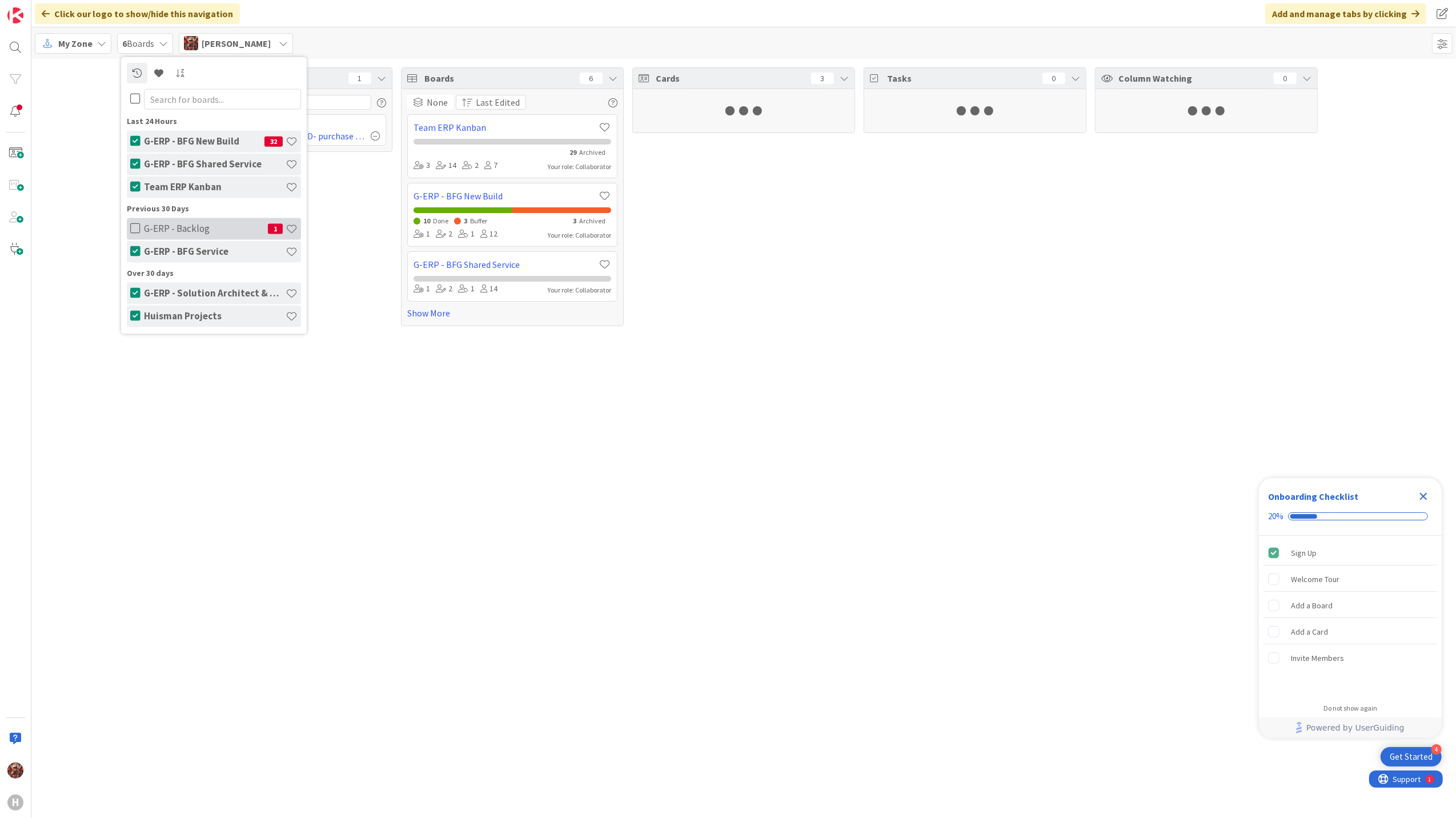
click at [179, 225] on h4 "G-ERP - Backlog" at bounding box center [206, 228] width 124 height 11
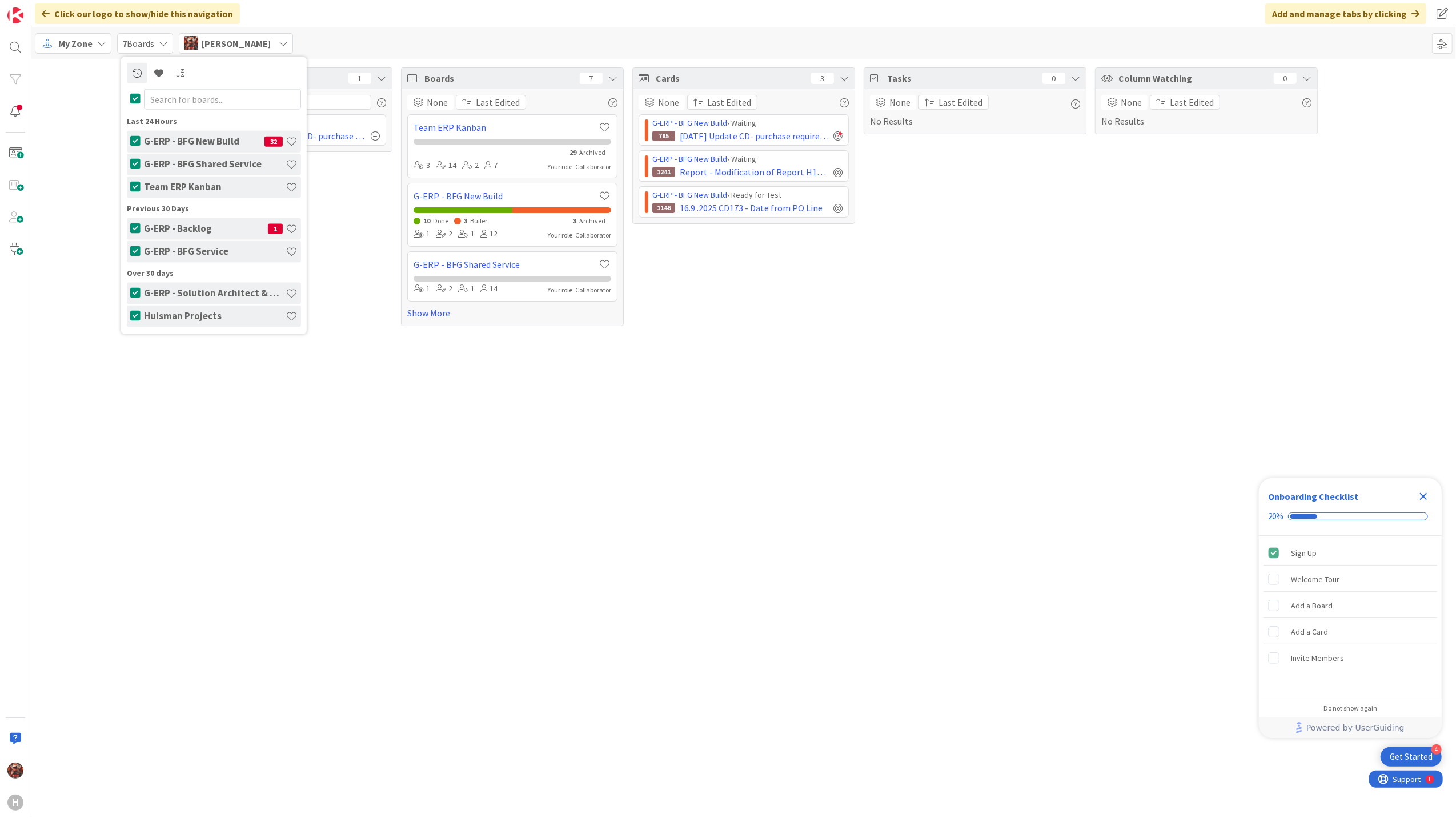
click at [359, 230] on div "Focus 1 G-ERP - BFG New Build › Waiting 785 [DATE] Update CD- purchase requirem…" at bounding box center [281, 196] width 223 height 259
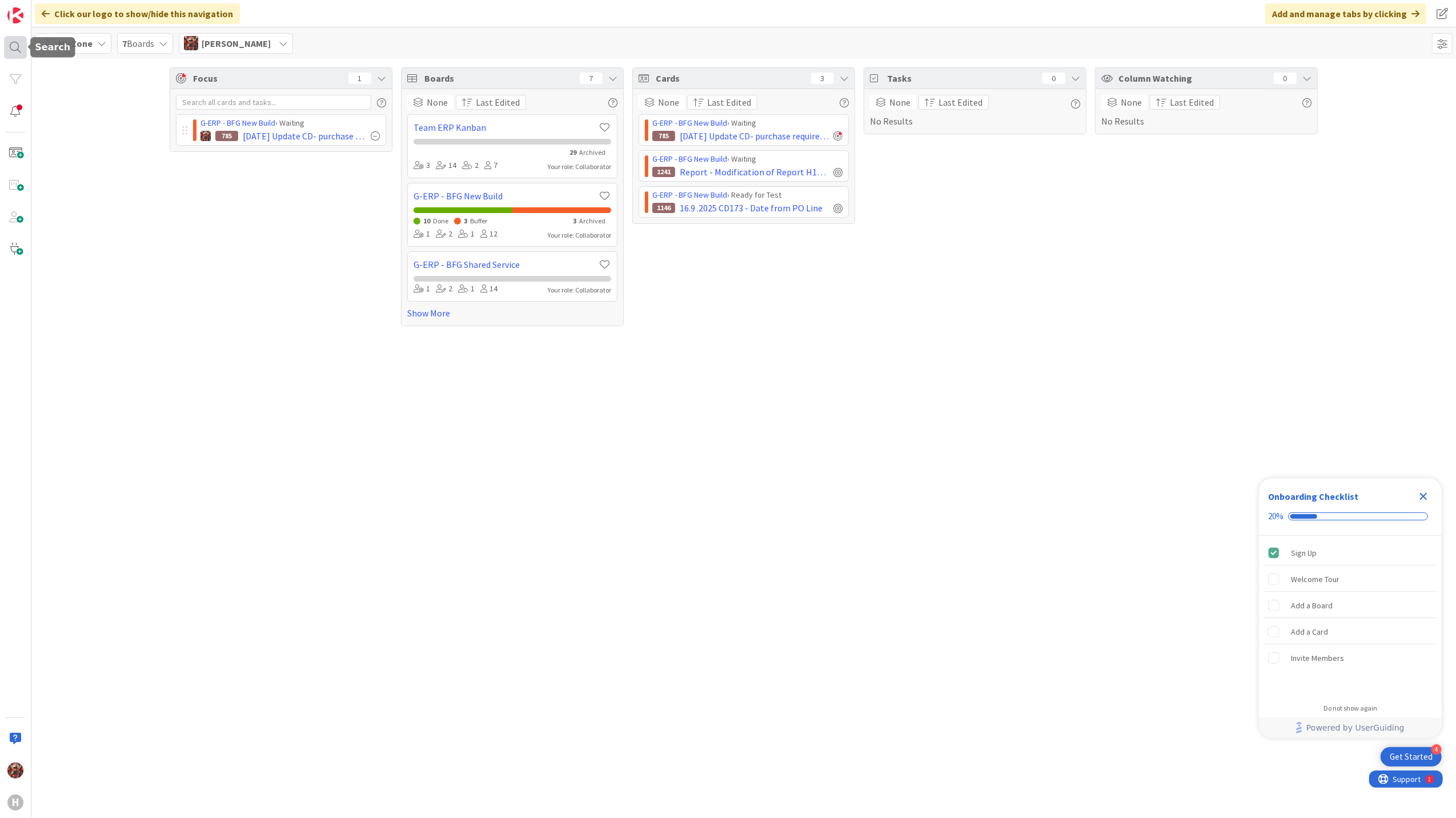
click at [10, 53] on div at bounding box center [15, 47] width 23 height 23
click at [124, 48] on input "text" at bounding box center [108, 41] width 143 height 21
type input "scp"
click at [121, 65] on icon at bounding box center [118, 67] width 9 height 9
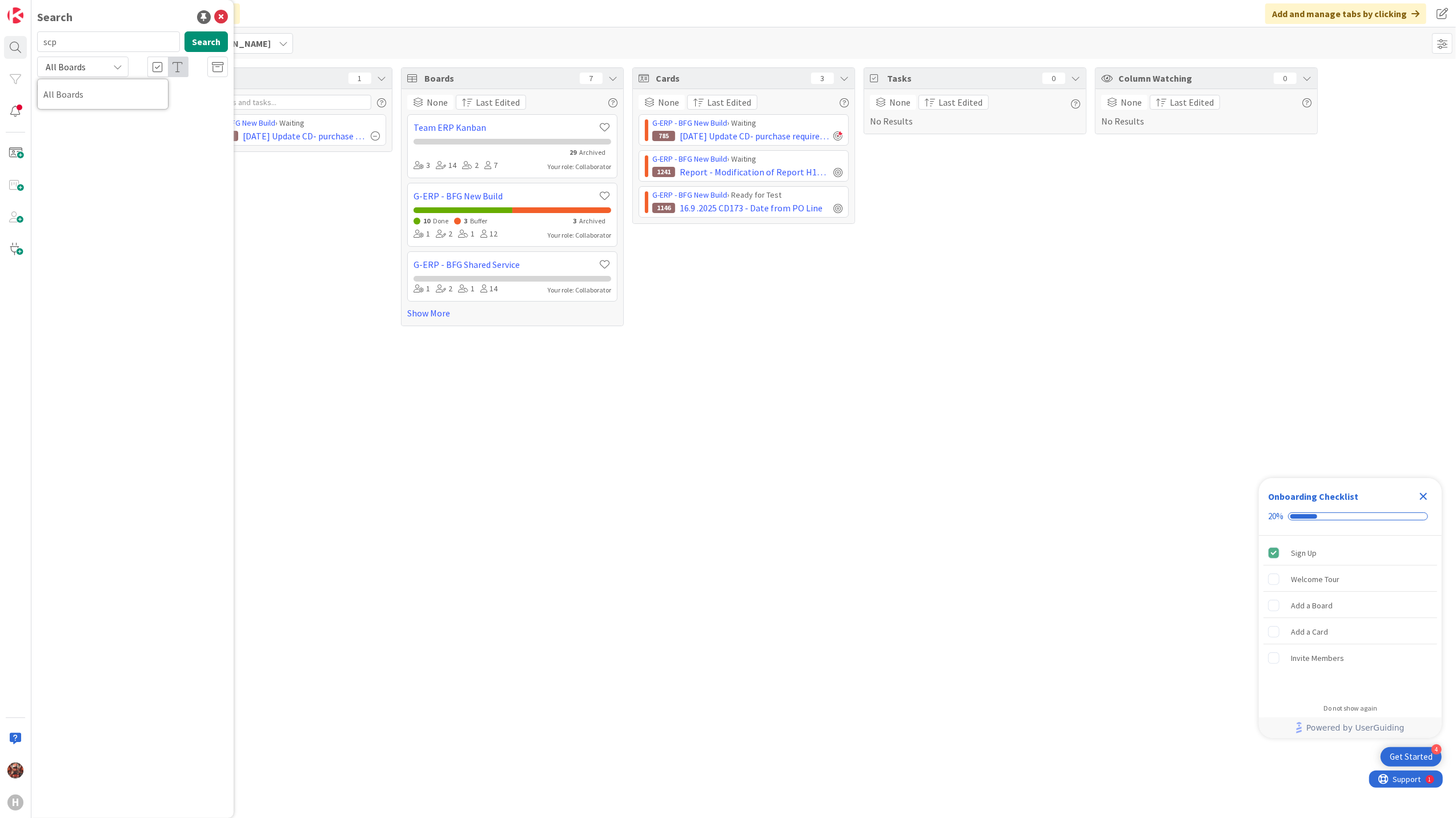
click at [115, 65] on icon at bounding box center [118, 67] width 9 height 9
click at [220, 12] on icon at bounding box center [220, 17] width 14 height 14
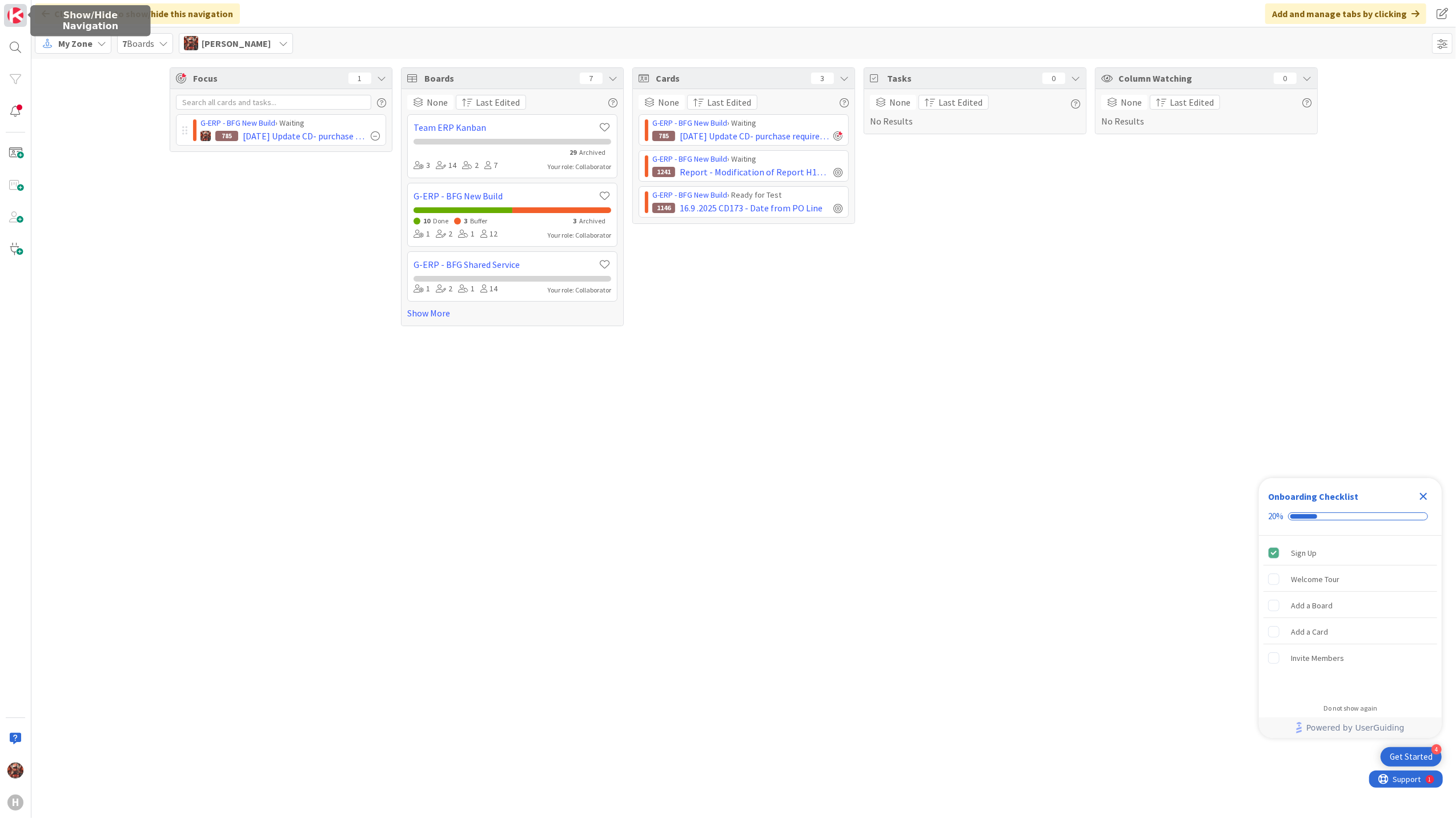
click at [17, 14] on img at bounding box center [15, 15] width 16 height 16
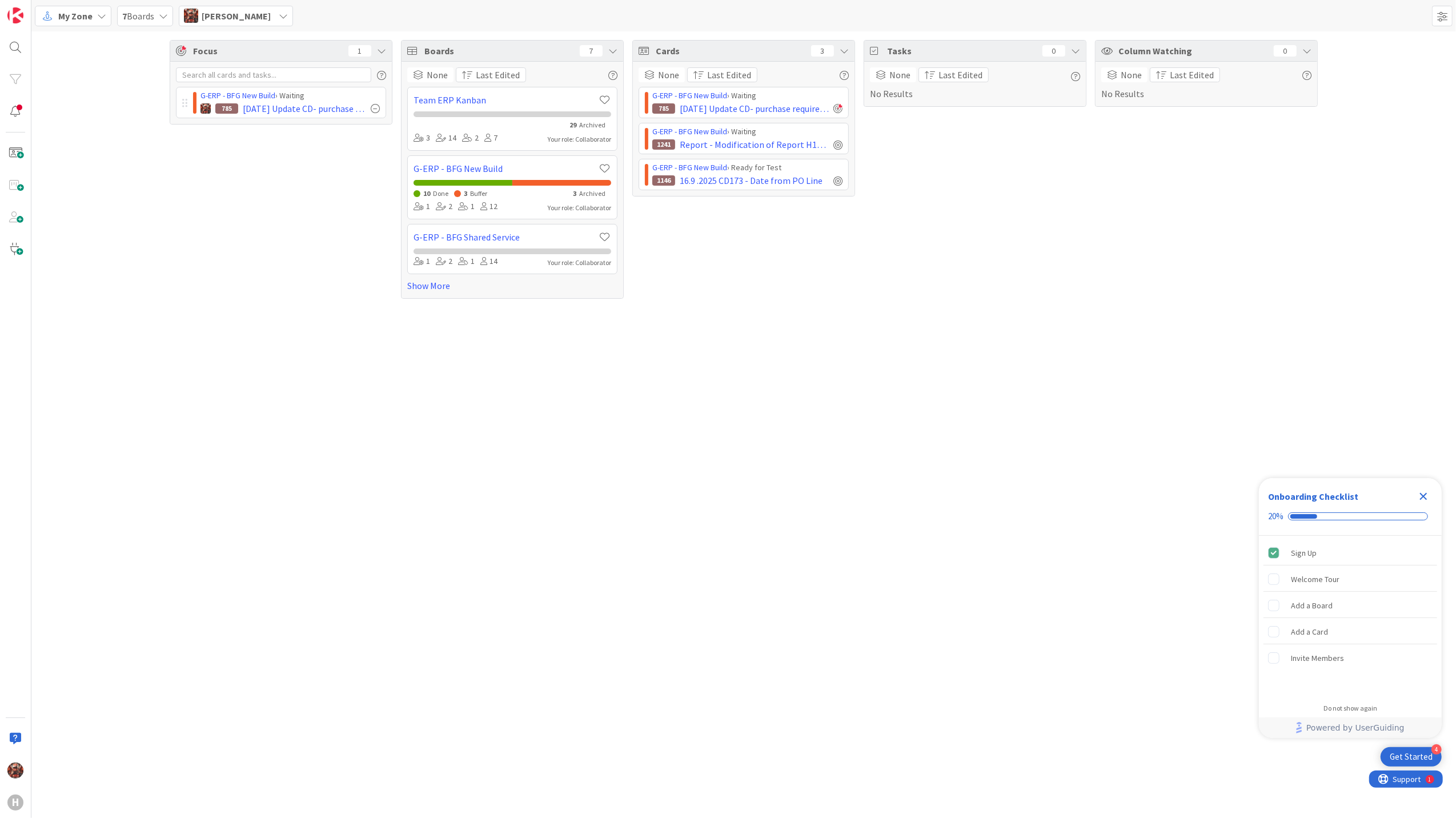
click at [71, 23] on div "My Zone" at bounding box center [73, 16] width 77 height 21
click at [84, 98] on span "Kanban" at bounding box center [101, 99] width 82 height 17
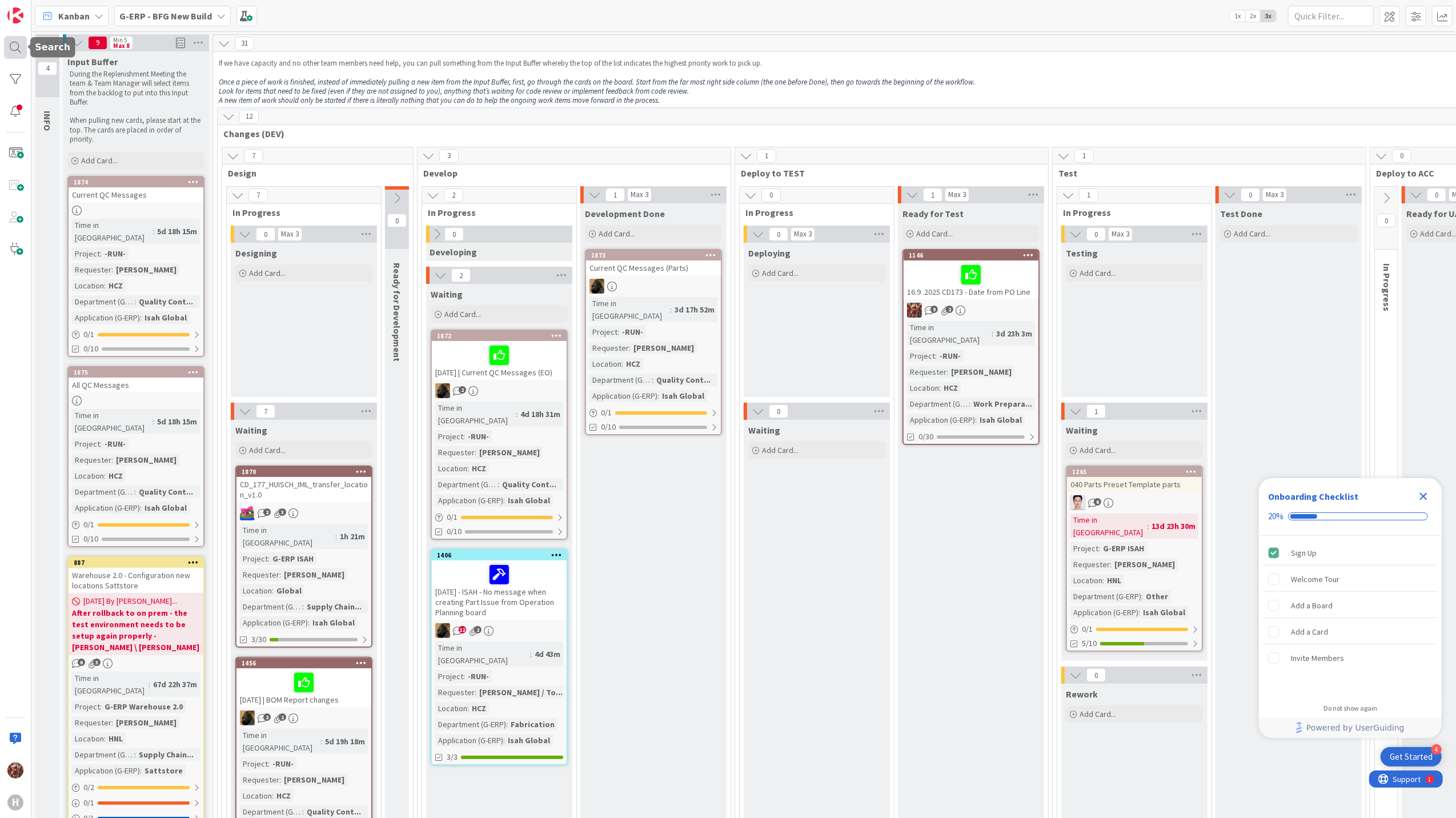
click at [15, 52] on div at bounding box center [15, 47] width 23 height 23
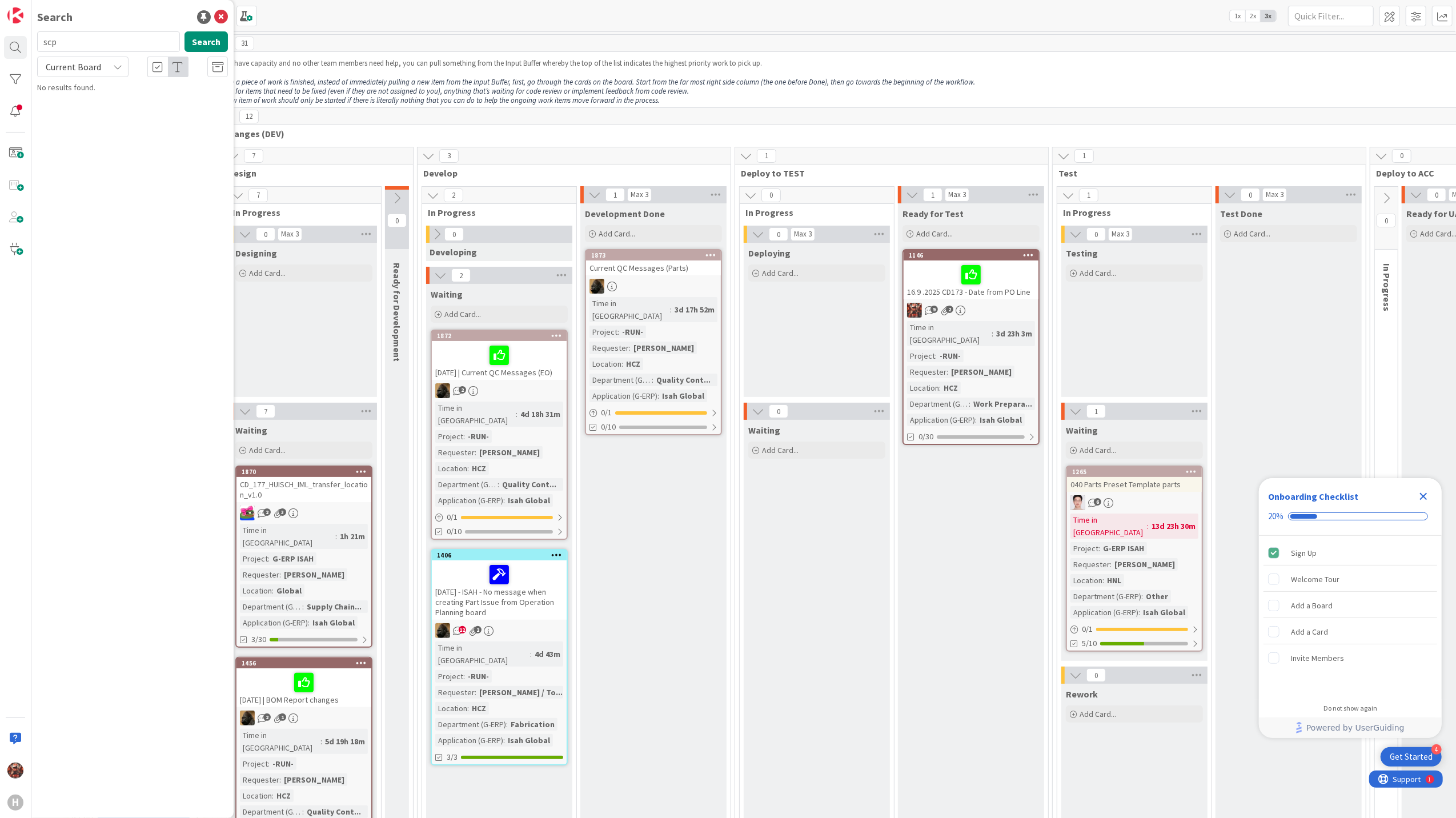
click at [99, 47] on input "scp" at bounding box center [108, 41] width 143 height 21
click at [101, 59] on span "Current Board" at bounding box center [73, 67] width 60 height 16
click at [94, 93] on span "Current Board" at bounding box center [103, 94] width 119 height 17
click at [101, 54] on div "scp Search" at bounding box center [132, 44] width 204 height 25
click at [99, 63] on span "Current Board" at bounding box center [74, 67] width 55 height 11
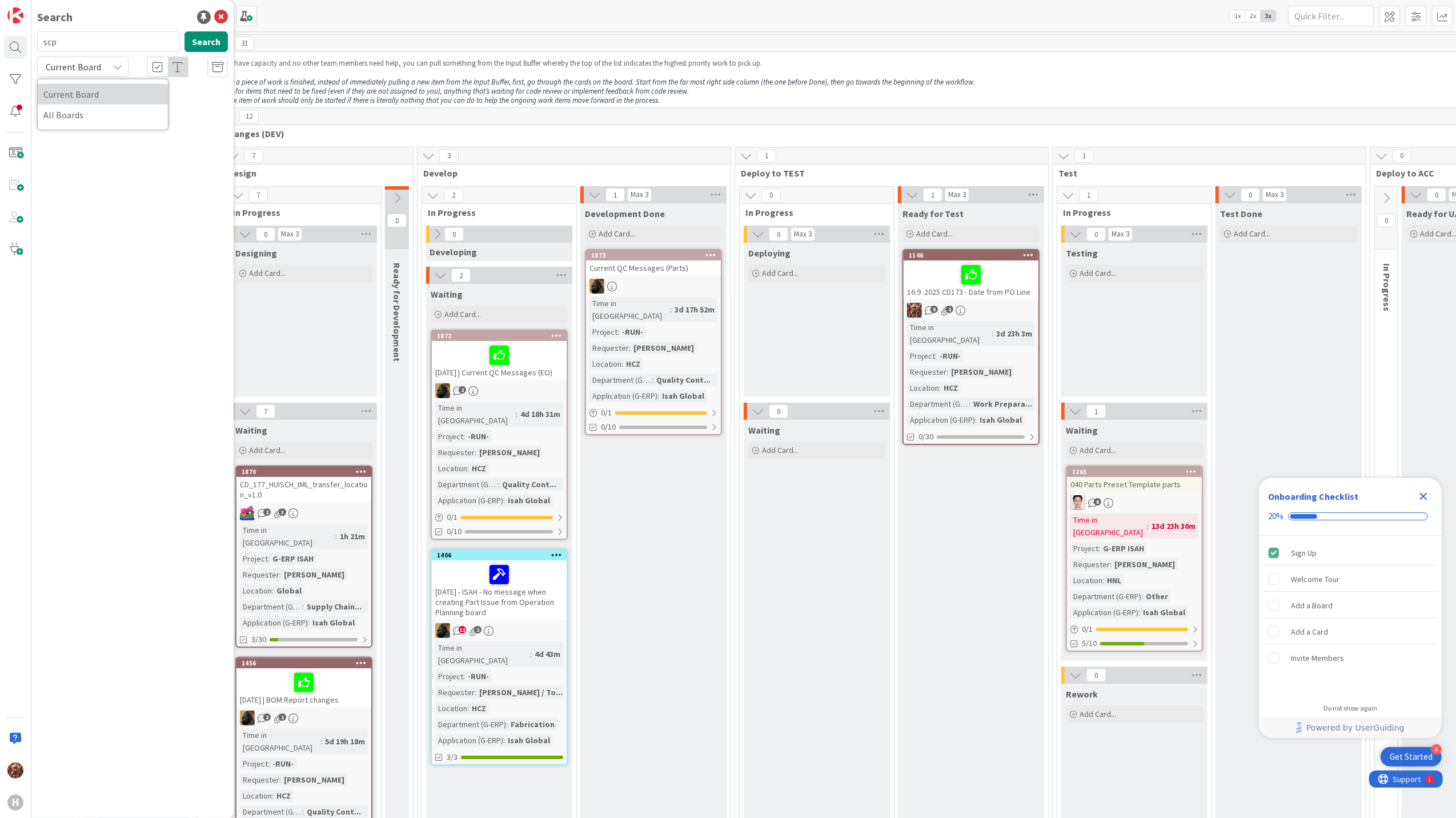
click at [90, 102] on span "Current Board" at bounding box center [103, 94] width 119 height 17
click at [99, 63] on span "Current Board" at bounding box center [74, 67] width 55 height 11
click at [94, 111] on span "All Boards" at bounding box center [103, 114] width 119 height 17
click at [195, 39] on button "Search" at bounding box center [206, 41] width 44 height 21
click at [121, 47] on input "scp" at bounding box center [108, 41] width 143 height 21
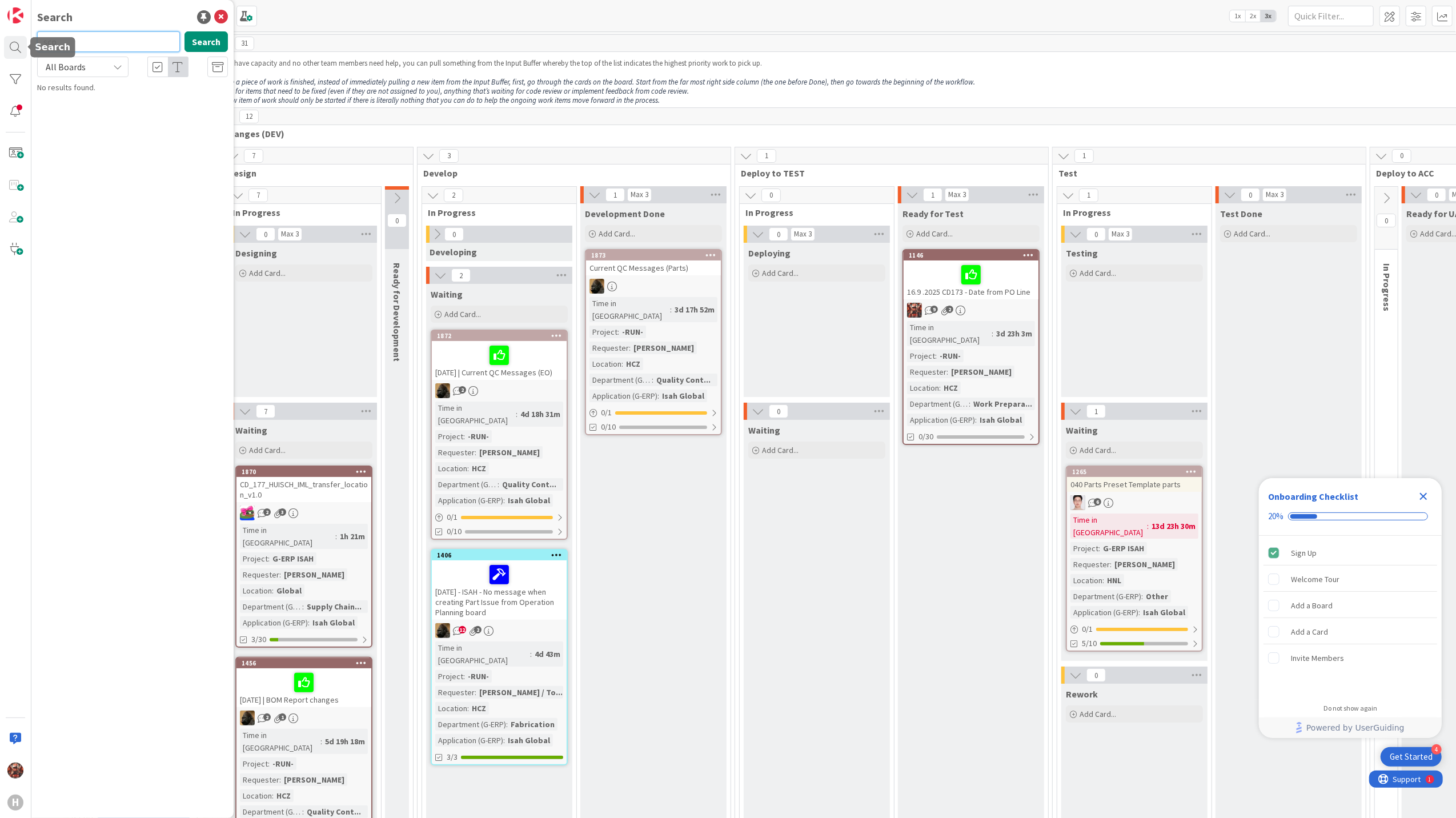
click at [0, 44] on html "4 Get Started Onboarding Checklist 20% Sign Up Welcome Tour Add a Board Add a C…" at bounding box center [728, 409] width 1456 height 818
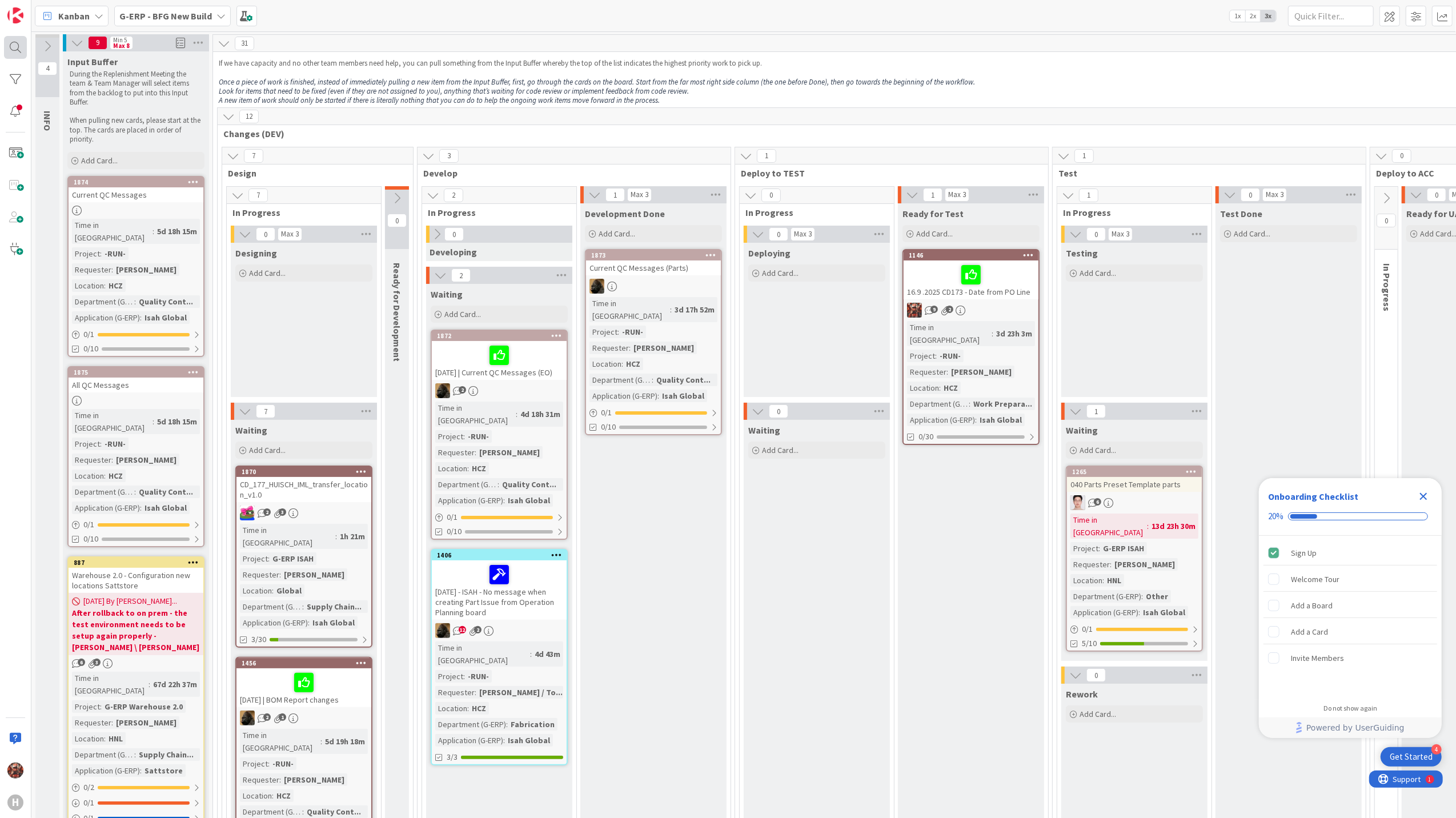
click at [5, 45] on div at bounding box center [15, 47] width 23 height 23
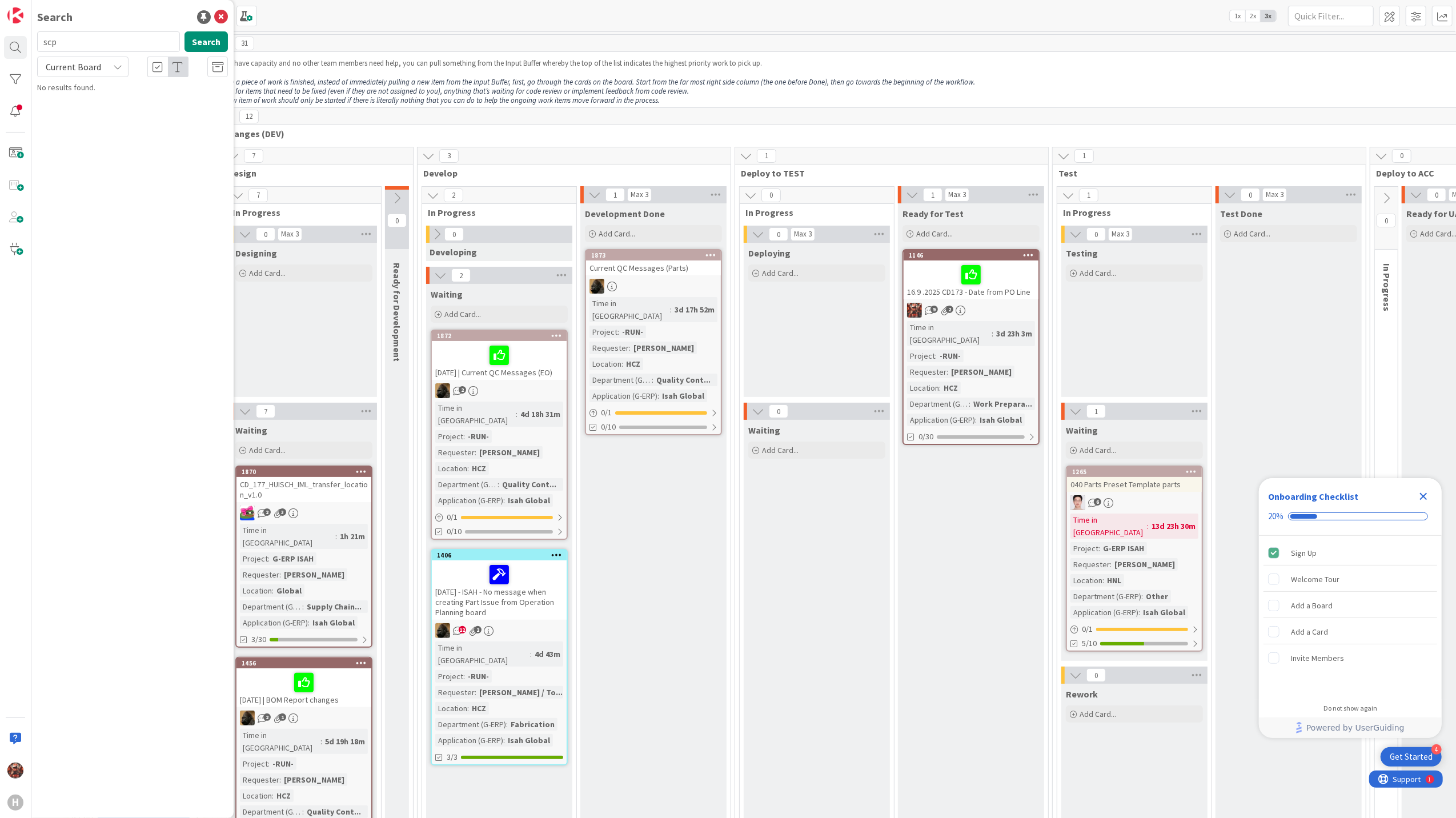
click at [97, 42] on input "scp" at bounding box center [108, 41] width 143 height 21
type input "s"
type input "groups"
click at [122, 54] on div "groups Search" at bounding box center [132, 44] width 204 height 25
click at [121, 58] on div "Current Board" at bounding box center [82, 67] width 91 height 21
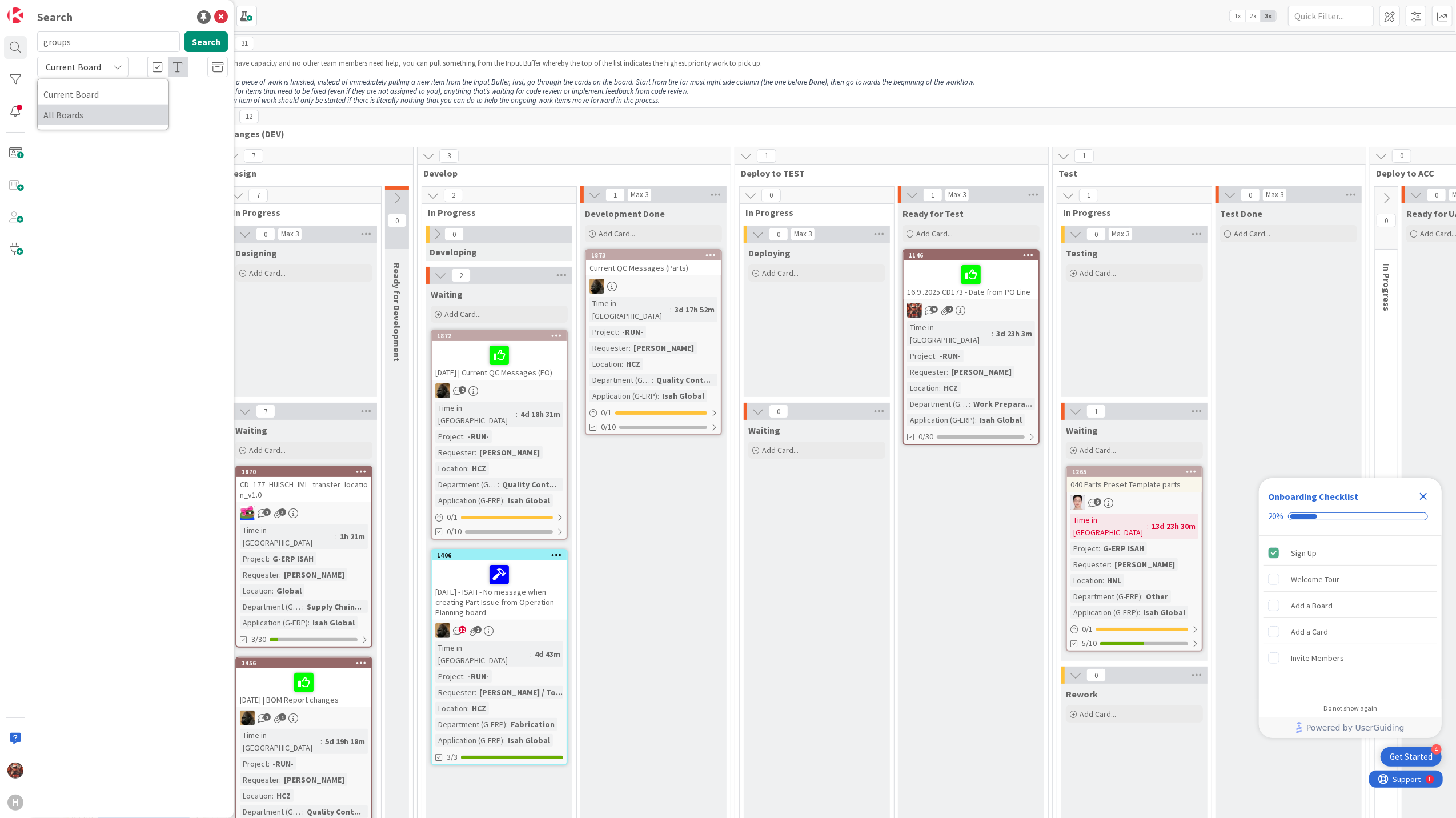
click at [90, 123] on link "All Boards" at bounding box center [103, 114] width 130 height 21
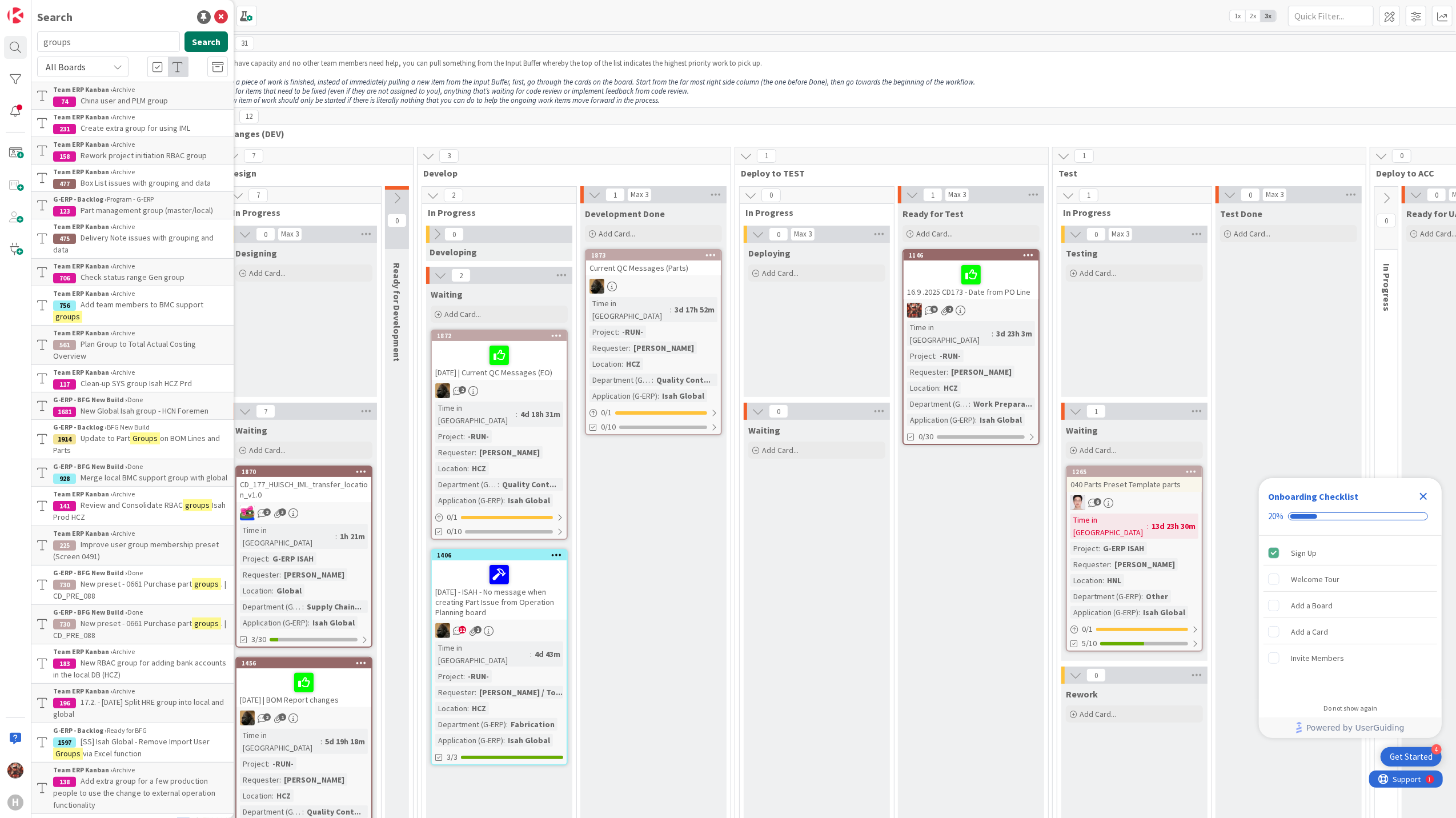
click at [210, 37] on button "Search" at bounding box center [206, 41] width 44 height 21
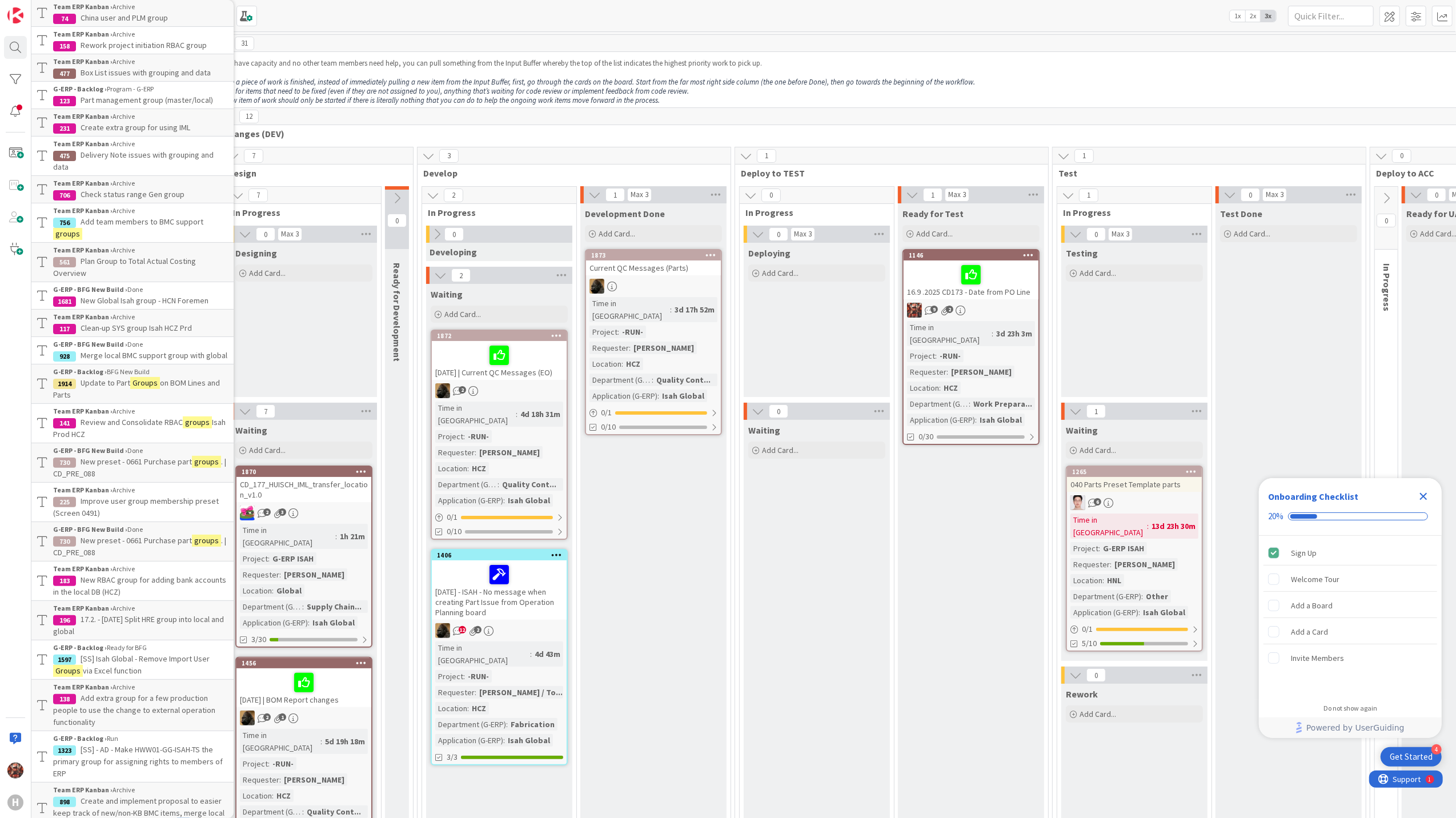
scroll to position [48, 0]
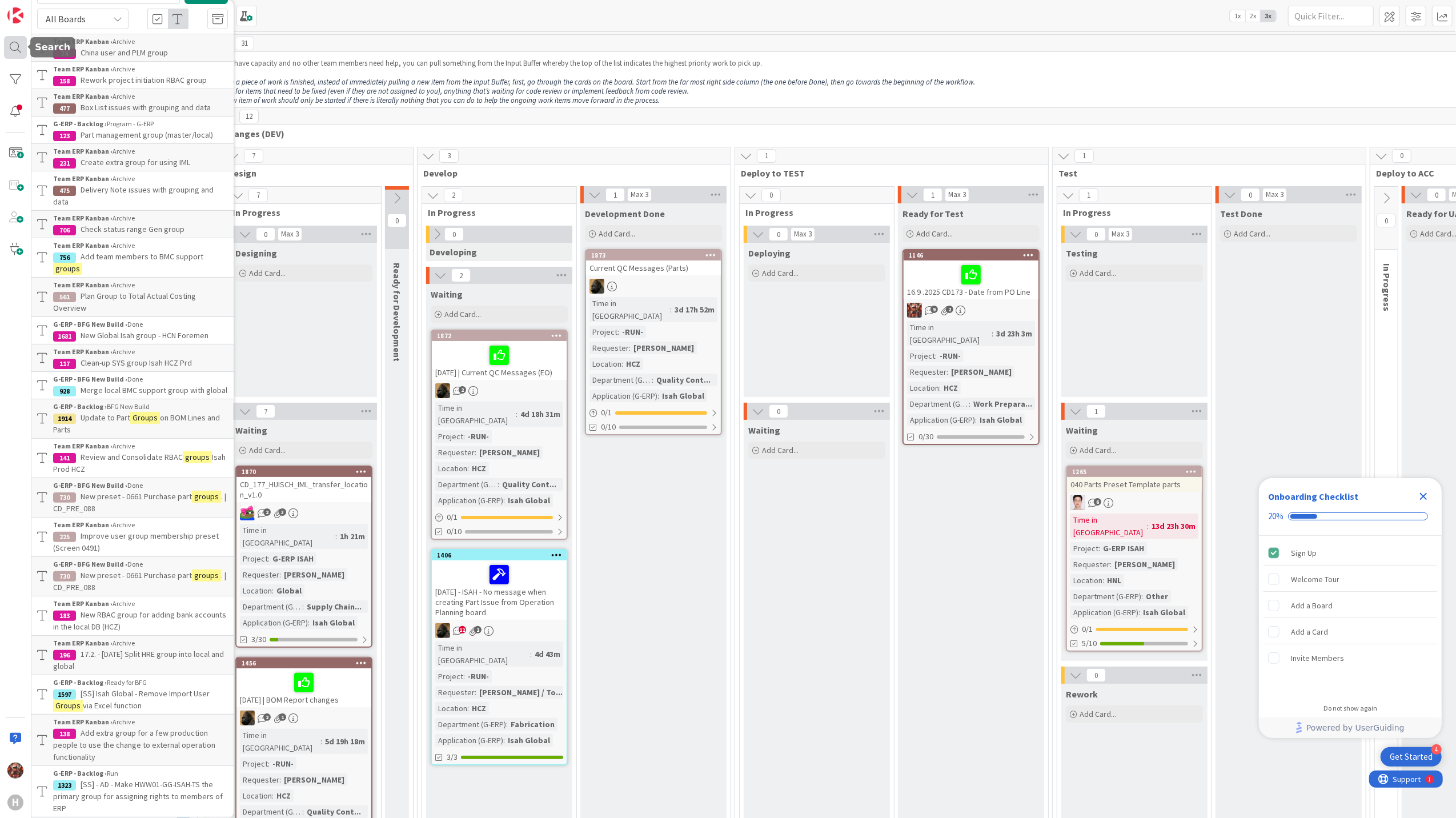
click at [19, 48] on div at bounding box center [15, 47] width 23 height 23
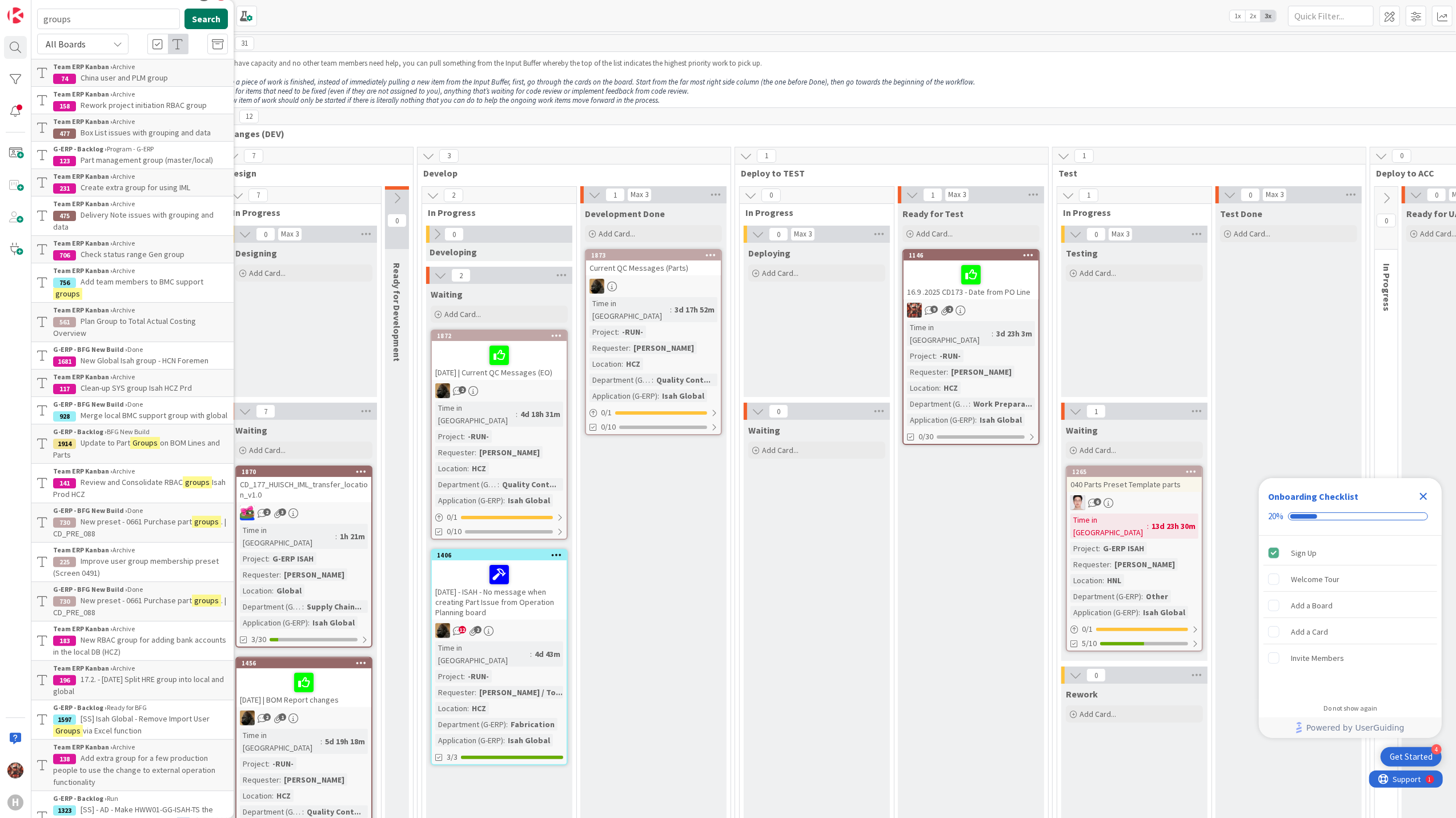
scroll to position [0, 0]
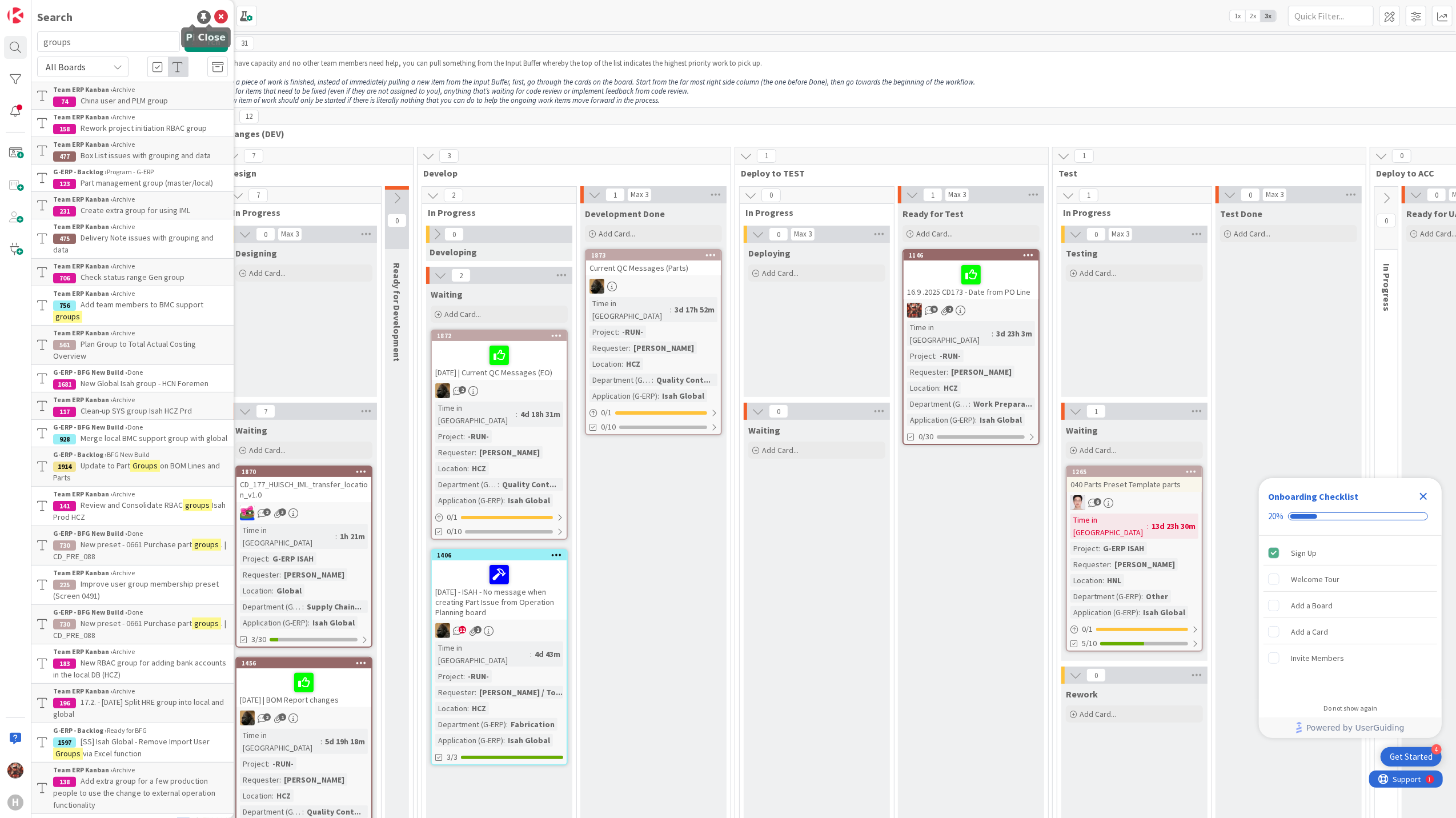
click at [214, 18] on icon at bounding box center [220, 17] width 14 height 14
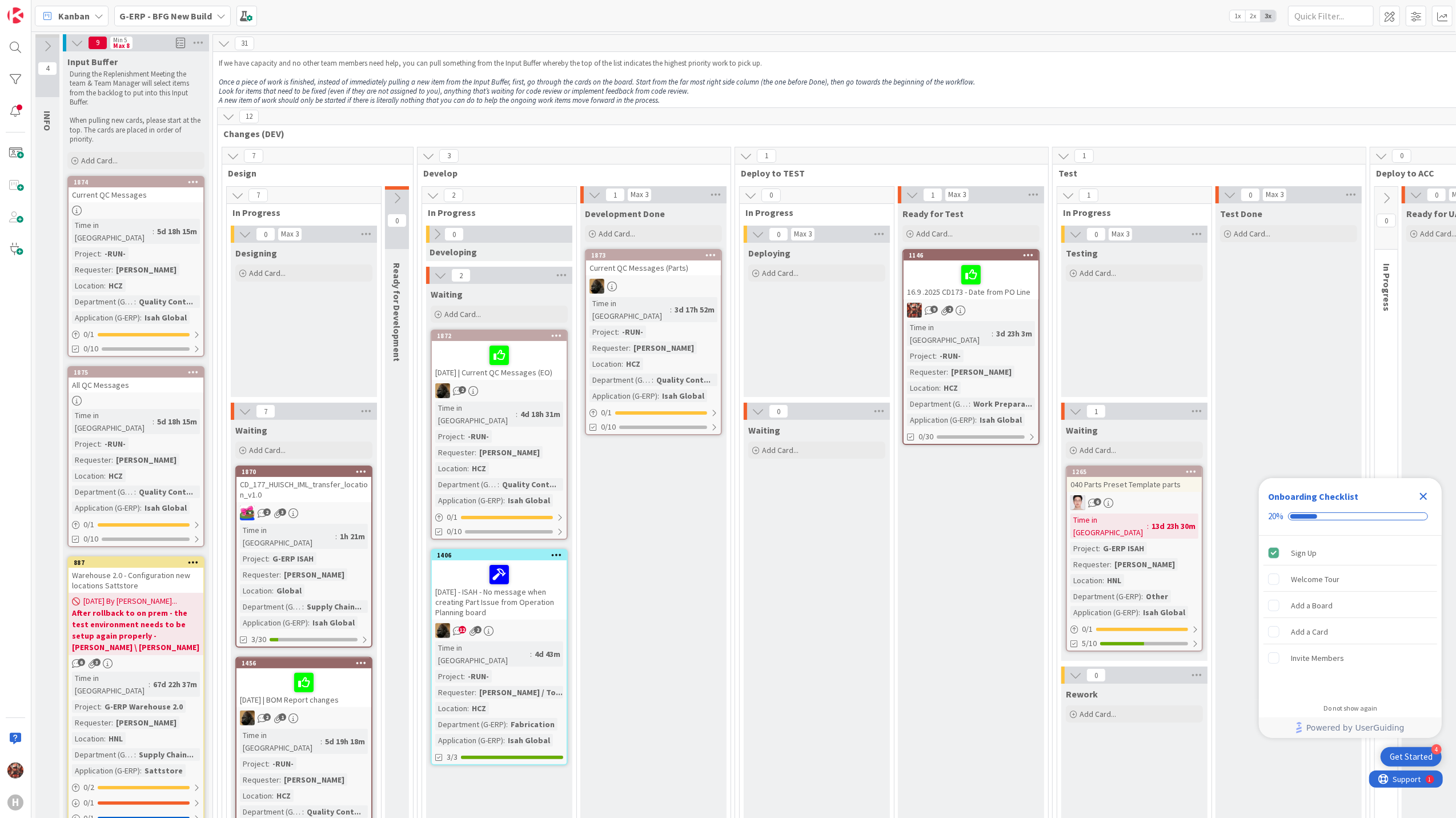
click at [145, 18] on b "G-ERP - BFG New Build" at bounding box center [166, 15] width 93 height 11
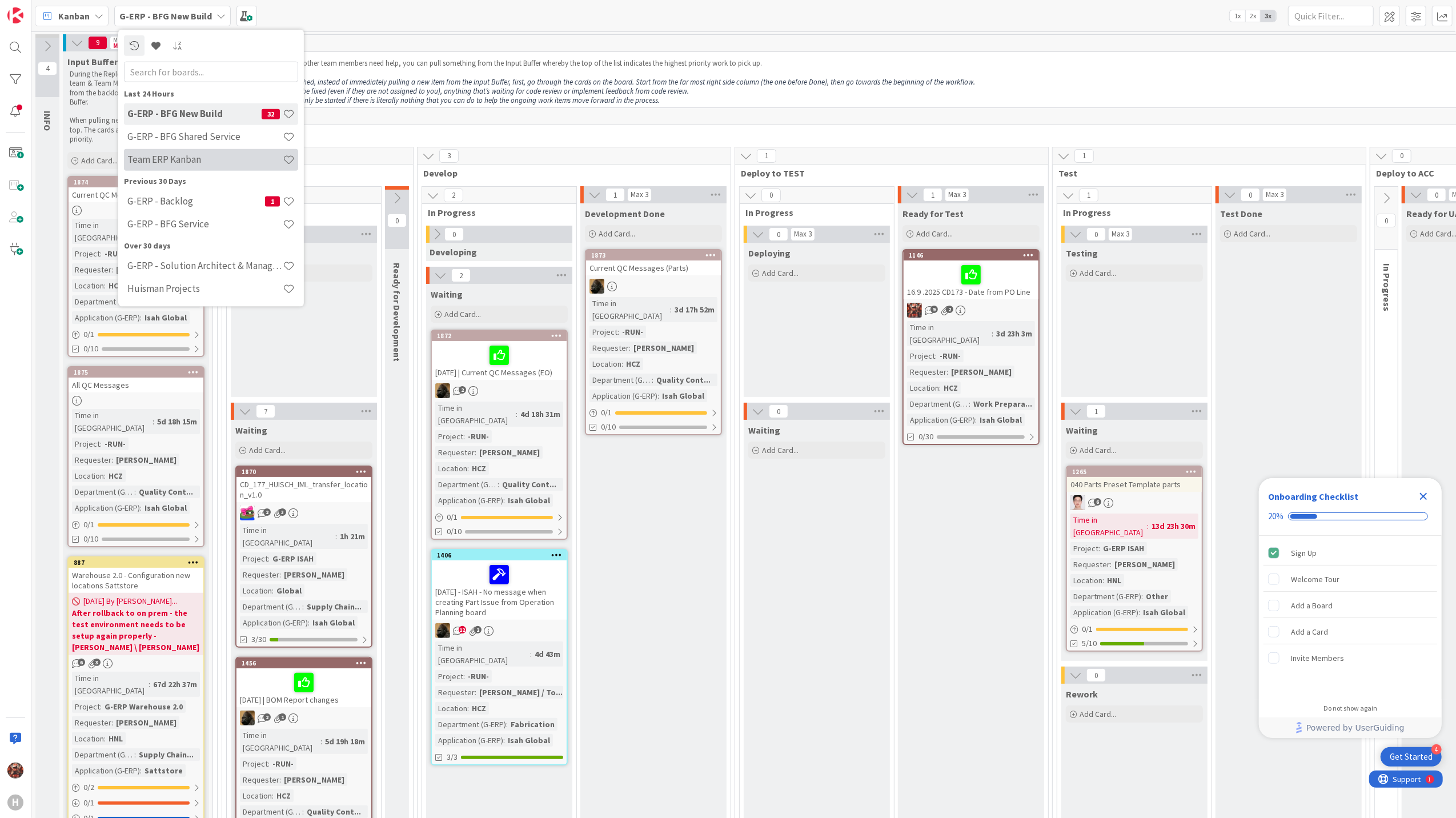
click at [170, 156] on h4 "Team ERP Kanban" at bounding box center [205, 159] width 156 height 11
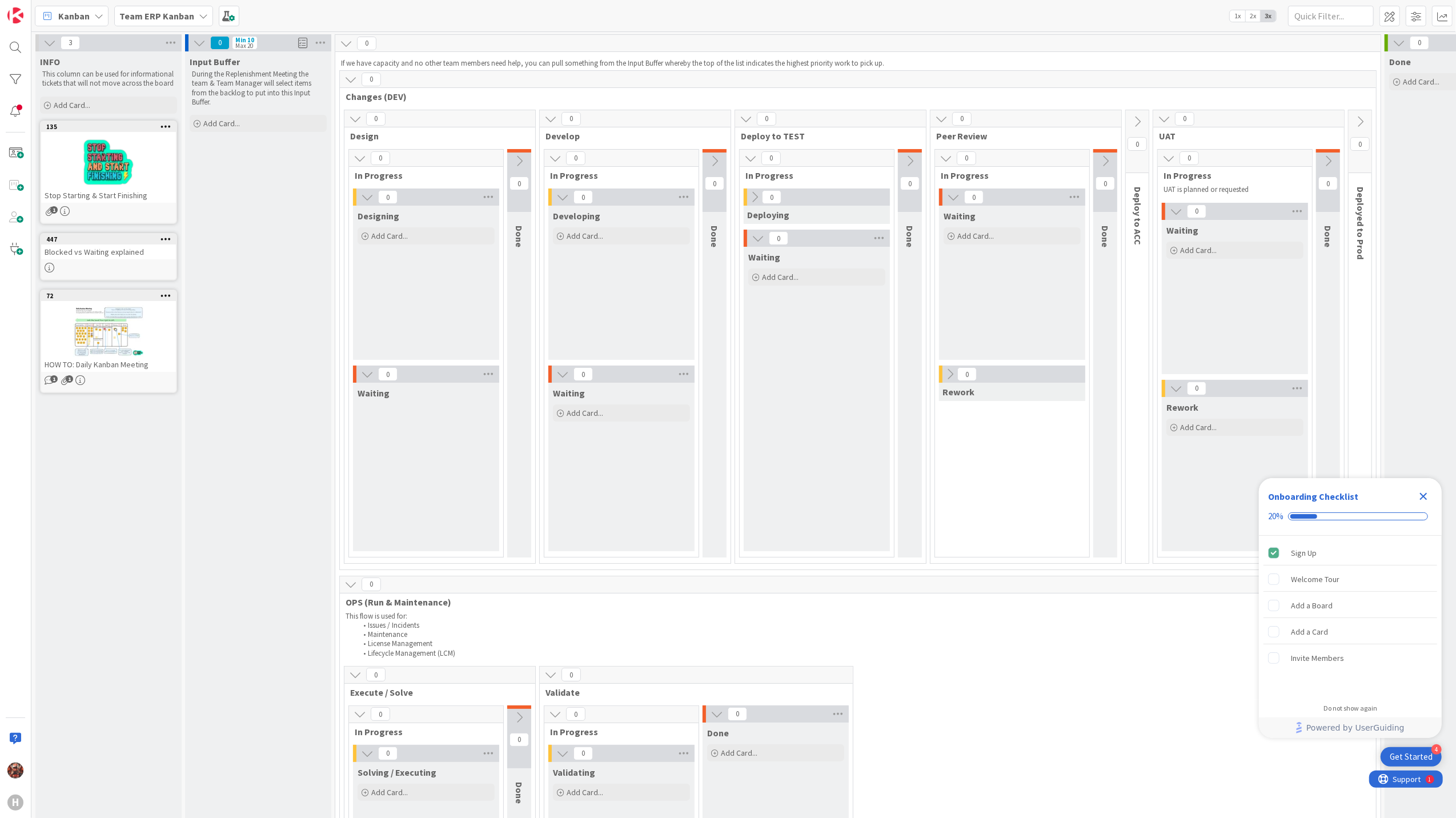
click at [148, 9] on span "Team ERP Kanban" at bounding box center [157, 16] width 75 height 14
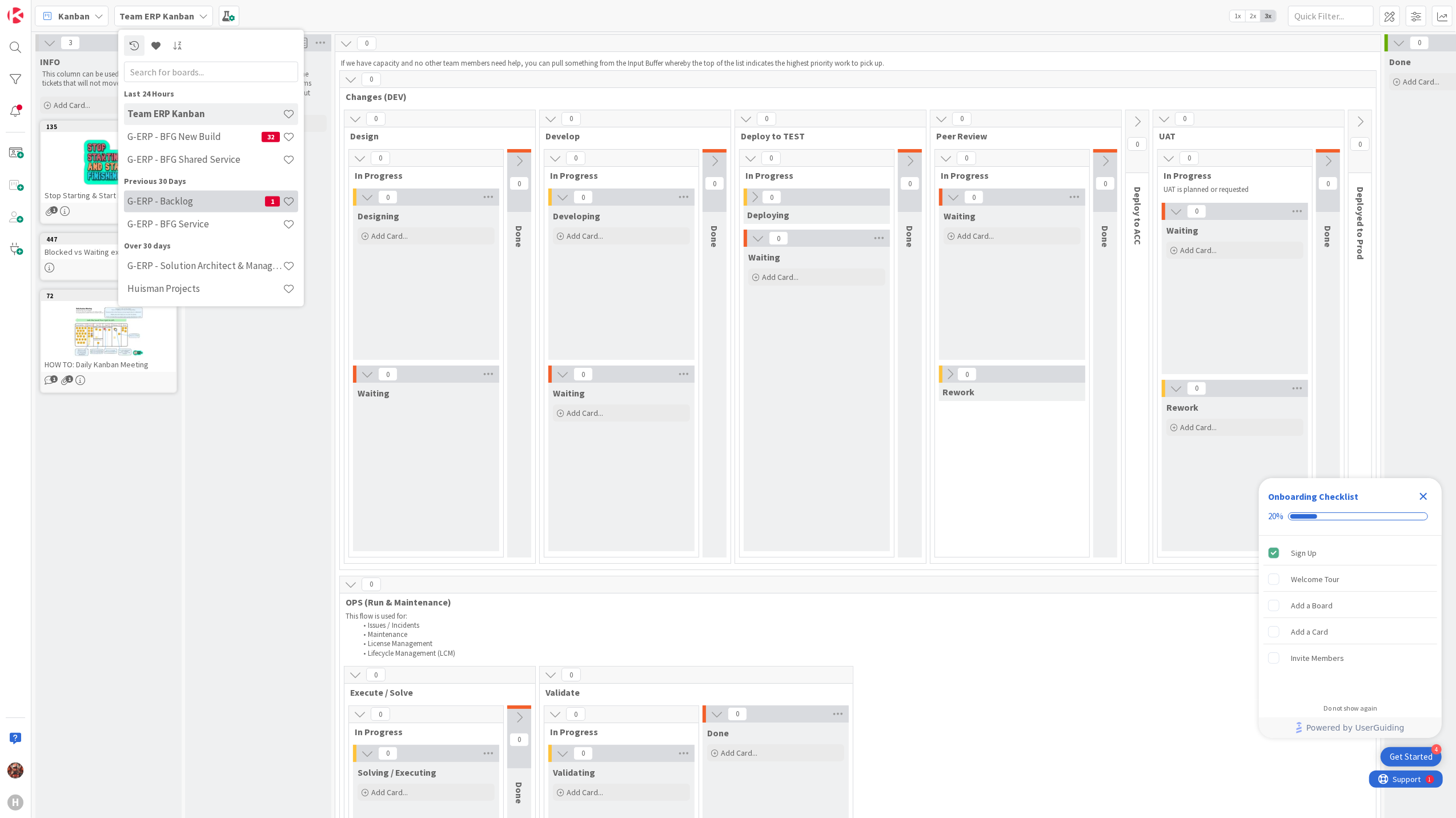
click at [196, 196] on h4 "G-ERP - Backlog" at bounding box center [196, 200] width 138 height 11
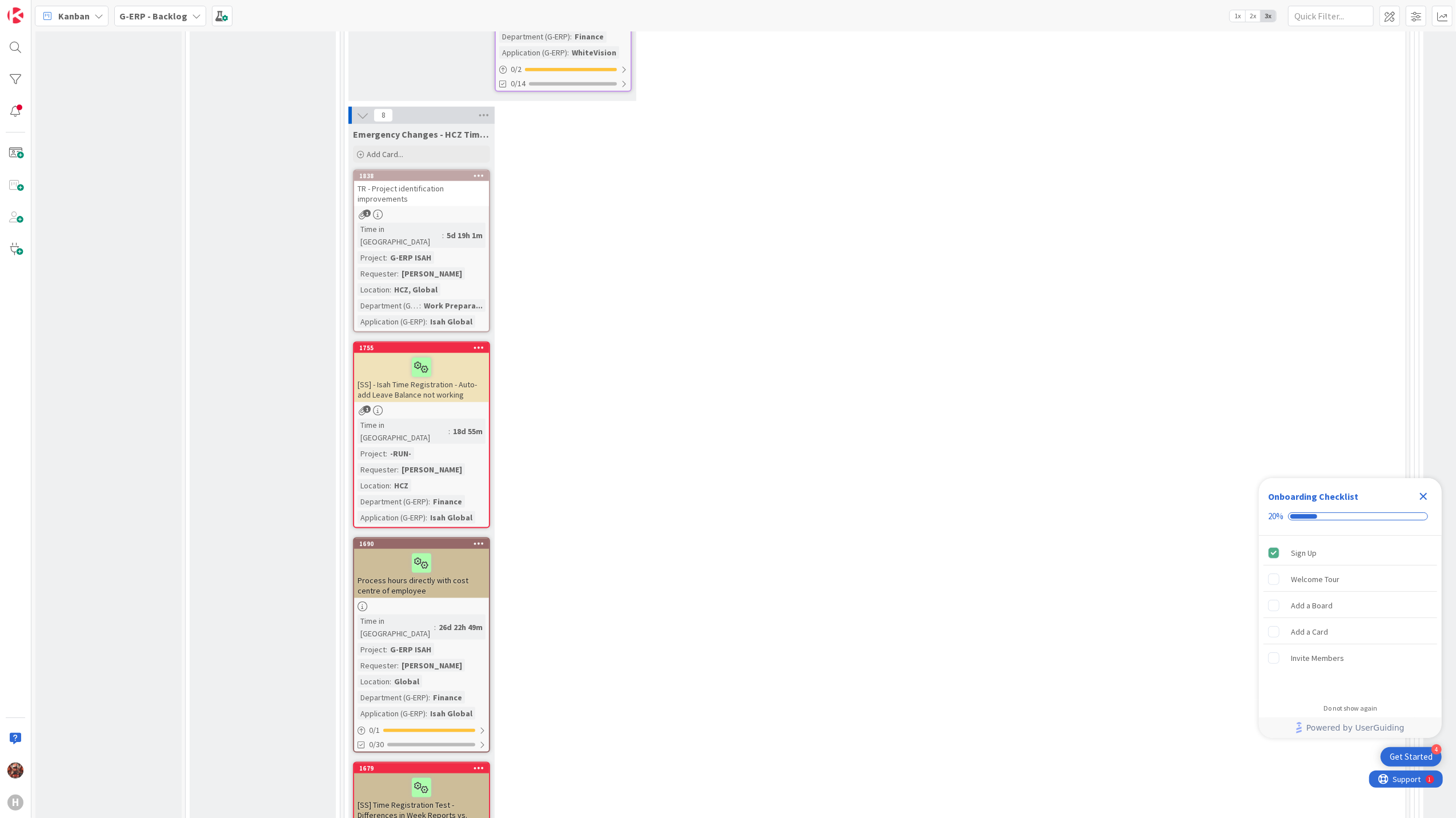
scroll to position [13703, 0]
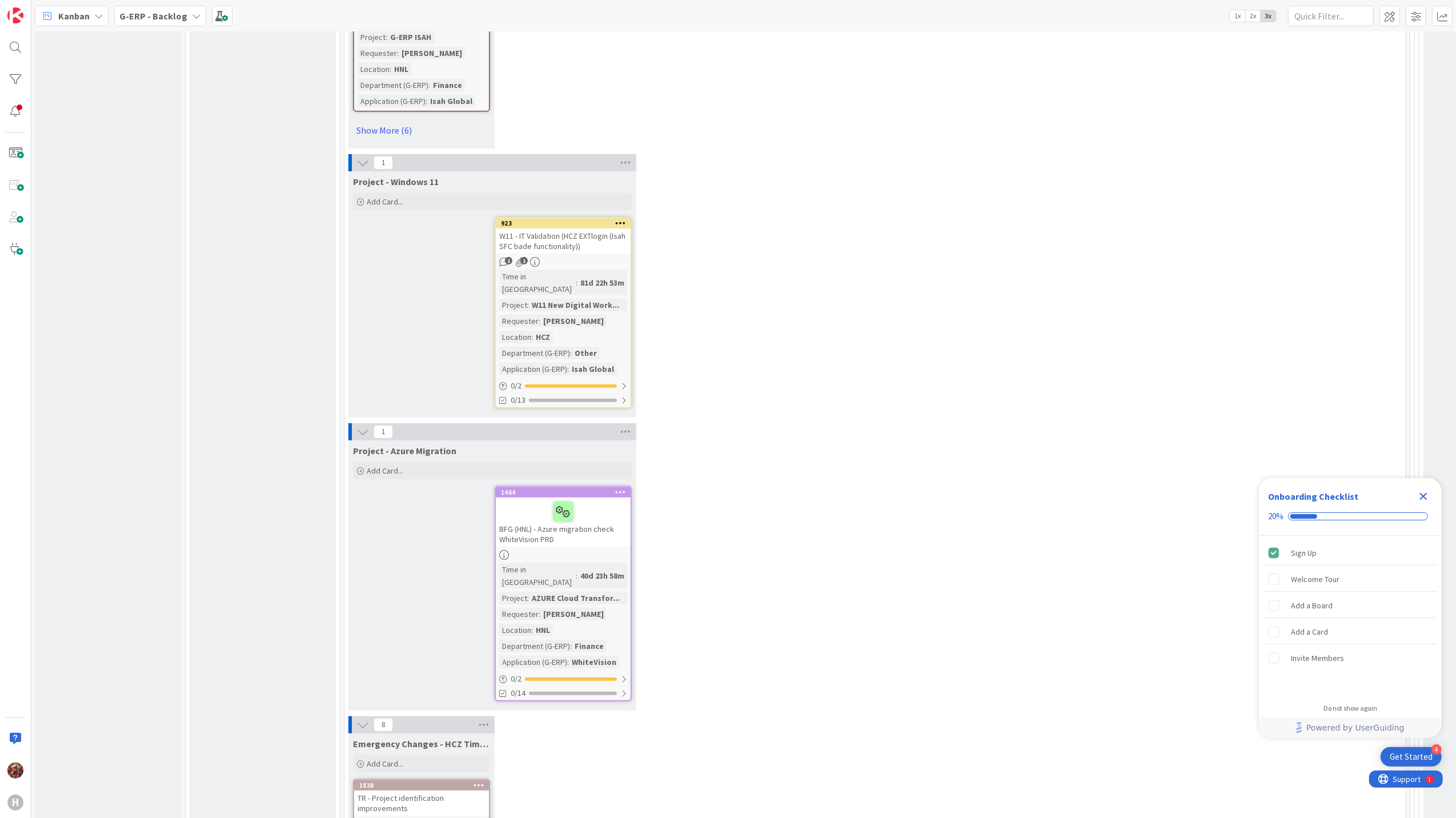
click at [1417, 496] on icon "Close Checklist" at bounding box center [1423, 496] width 14 height 14
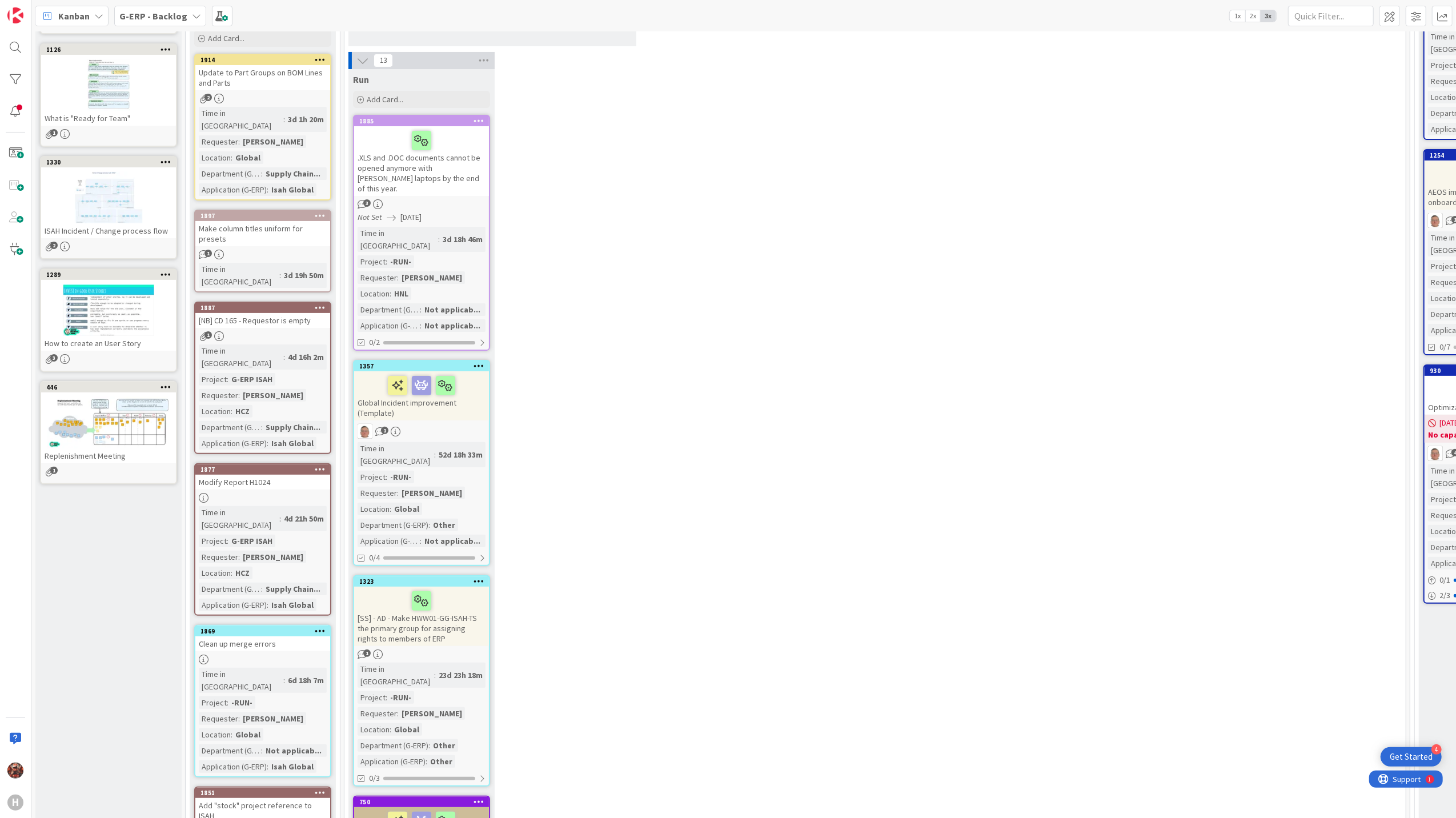
scroll to position [0, 0]
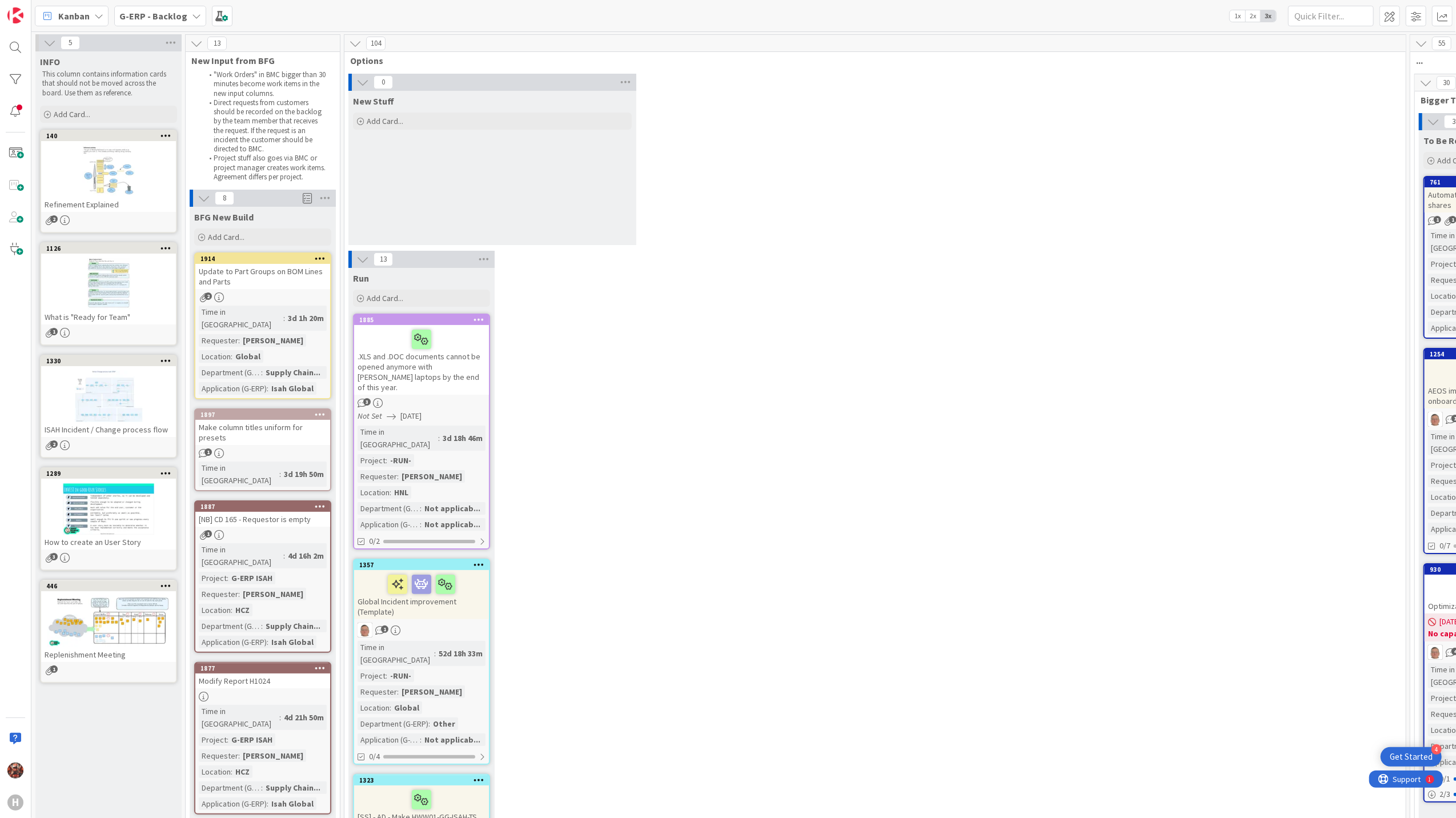
click at [82, 25] on div "Kanban" at bounding box center [71, 16] width 74 height 21
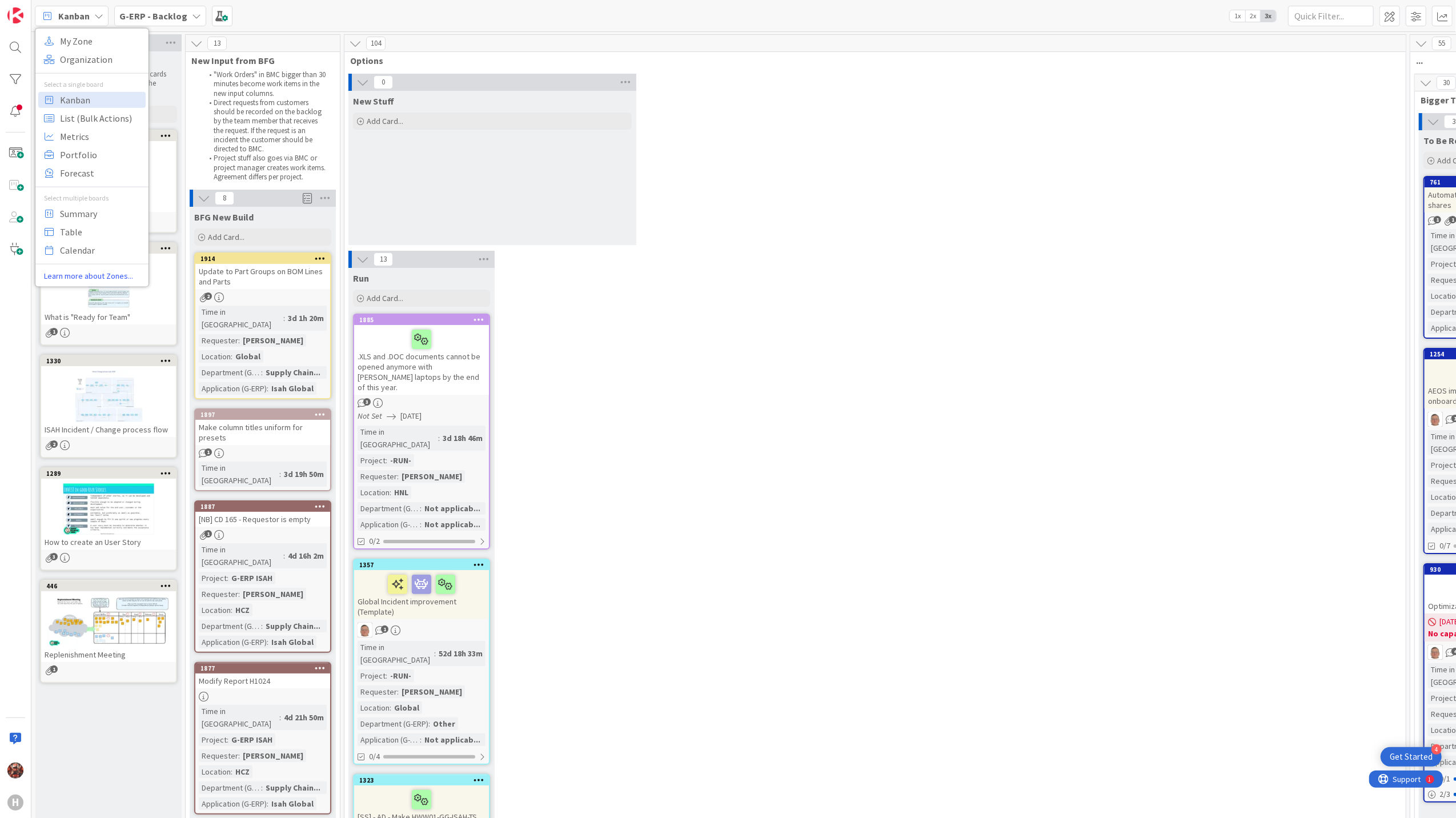
click at [172, 11] on b "G-ERP - Backlog" at bounding box center [153, 15] width 68 height 11
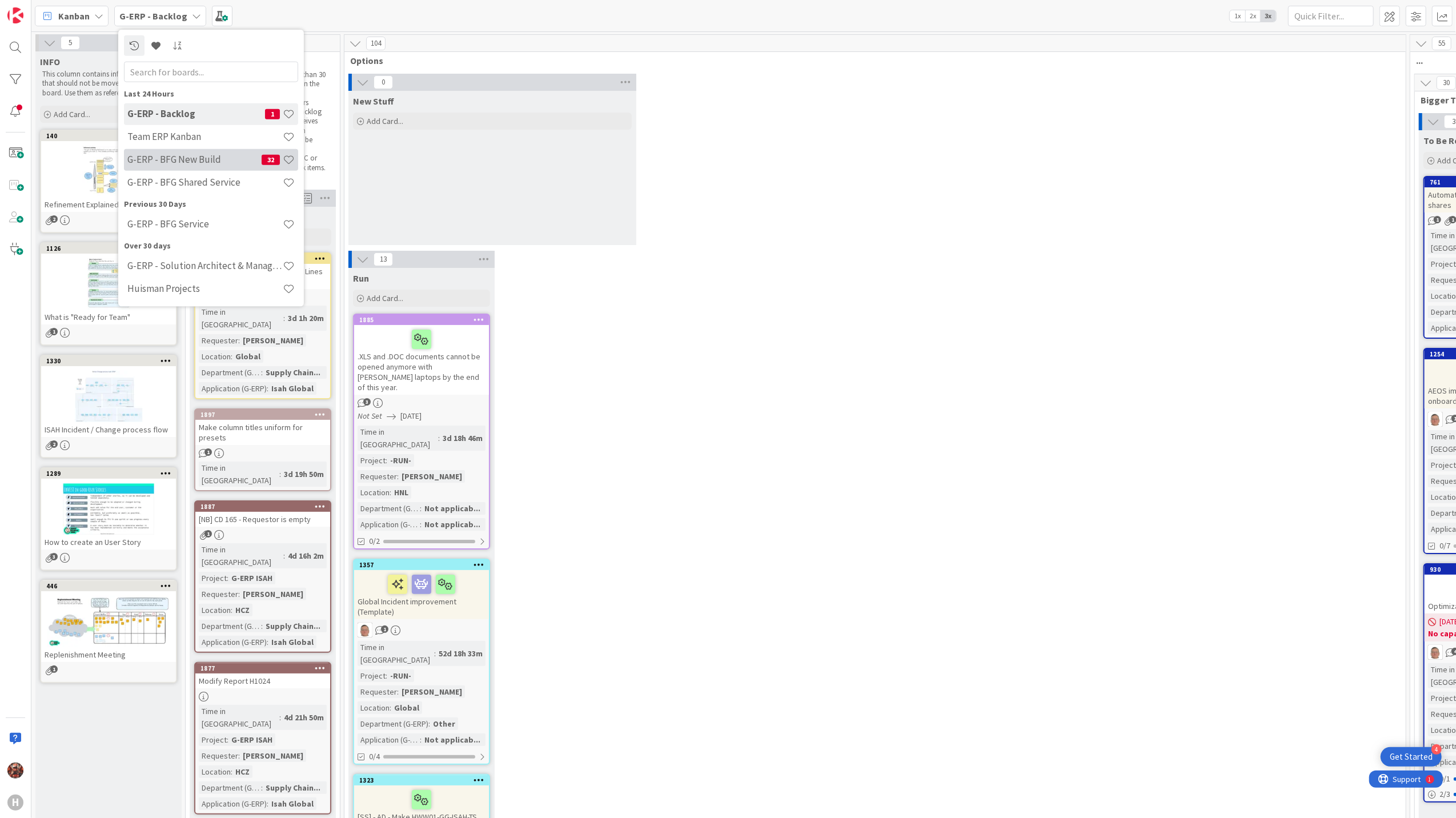
click at [209, 160] on h4 "G-ERP - BFG New Build" at bounding box center [194, 159] width 134 height 11
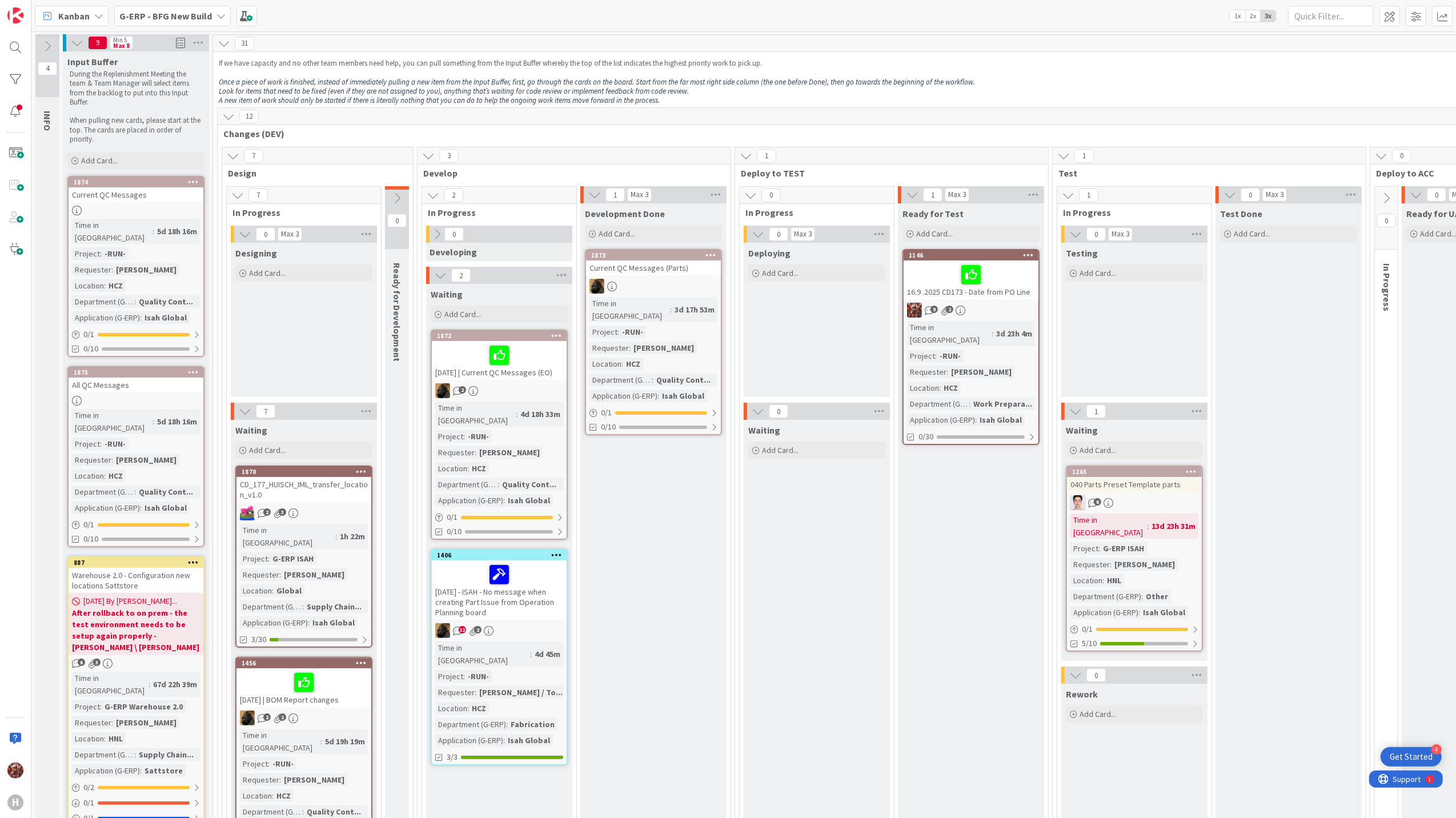
click at [94, 15] on icon at bounding box center [99, 16] width 9 height 9
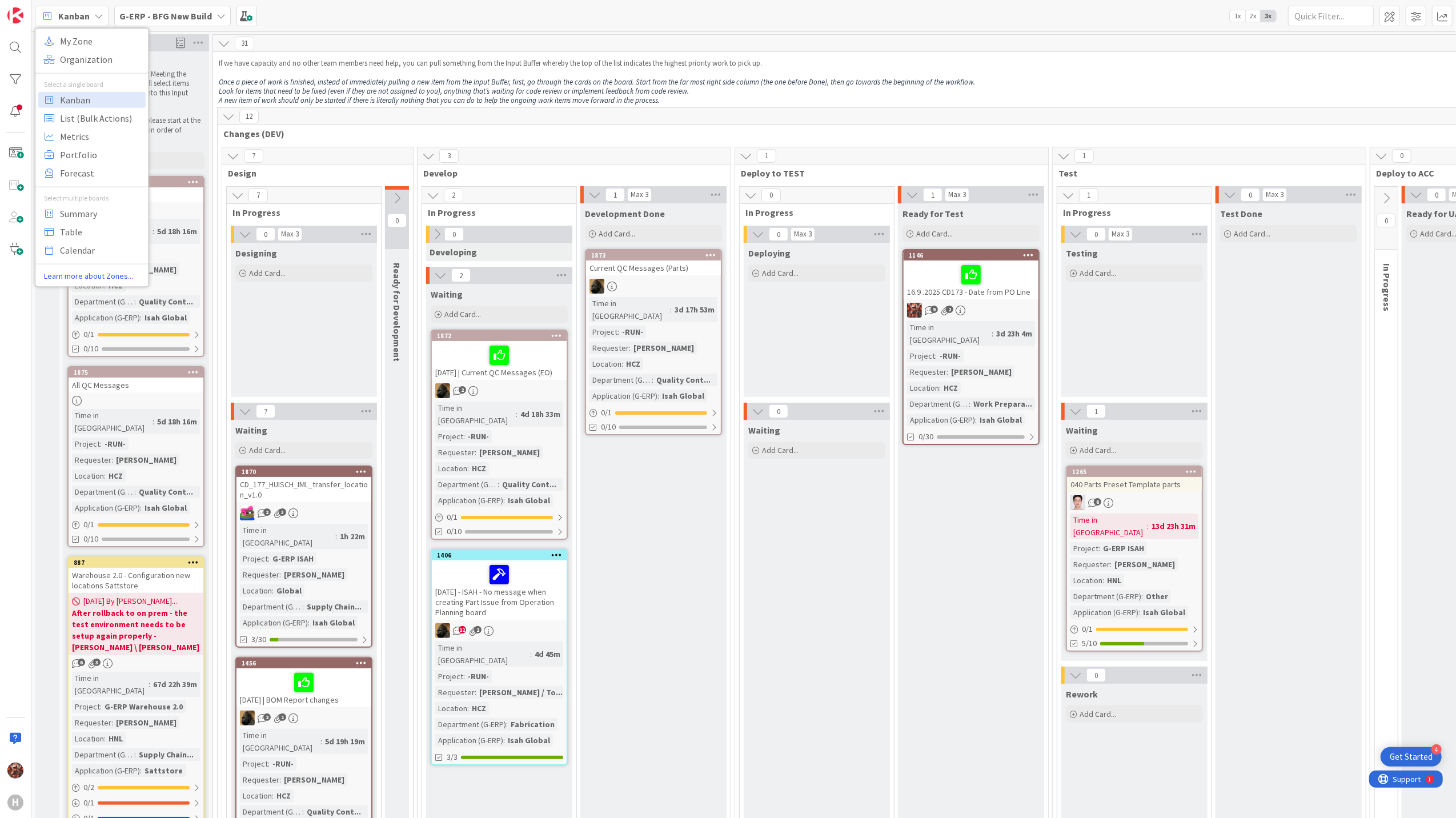
click at [314, 7] on div "Kanban My Zone Organization Select a single board Kanban List (Bulk Actions) Me…" at bounding box center [743, 15] width 1424 height 31
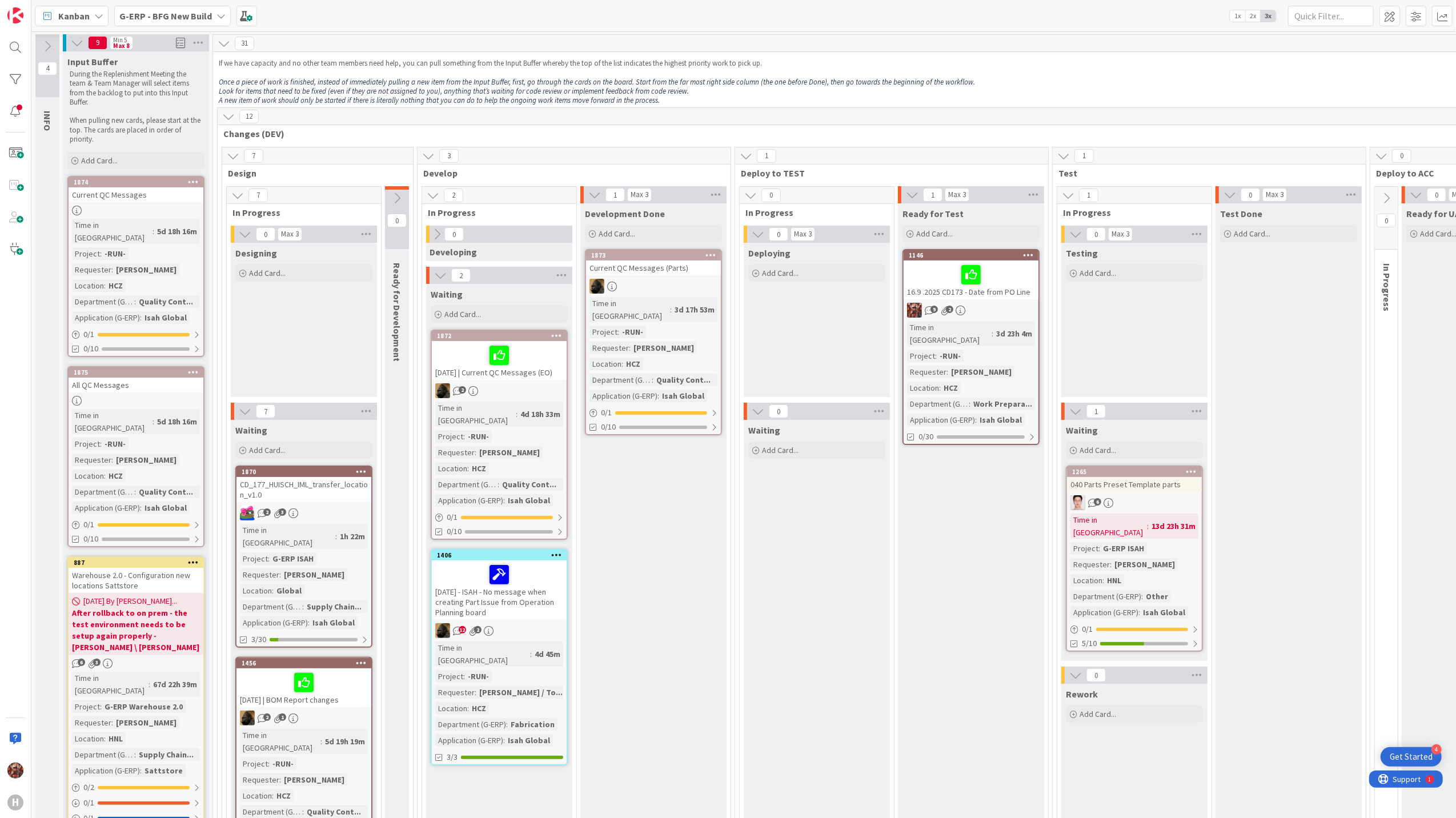
click at [192, 17] on b "G-ERP - BFG New Build" at bounding box center [166, 15] width 93 height 11
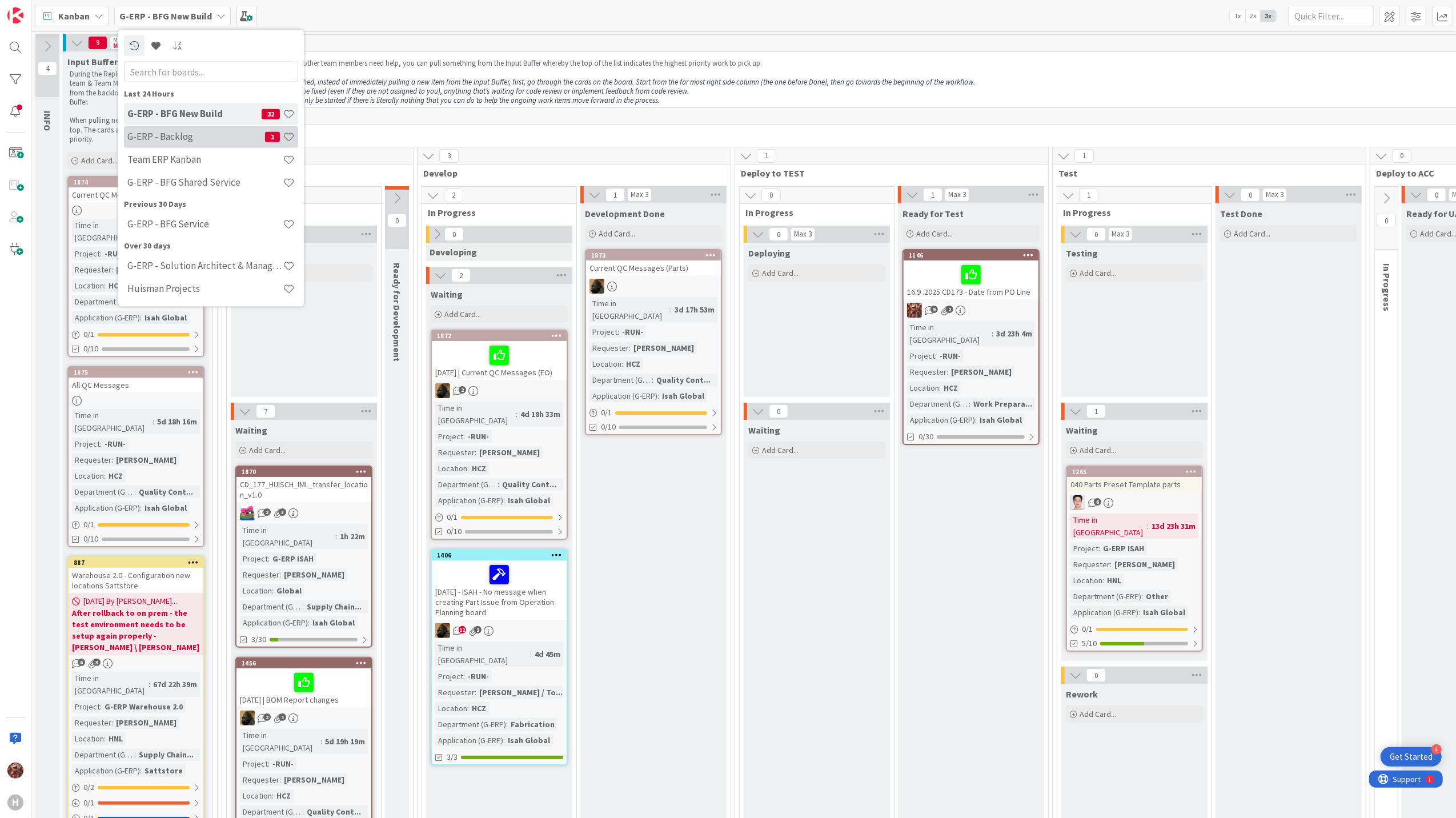
click at [190, 133] on h4 "G-ERP - Backlog" at bounding box center [196, 136] width 138 height 11
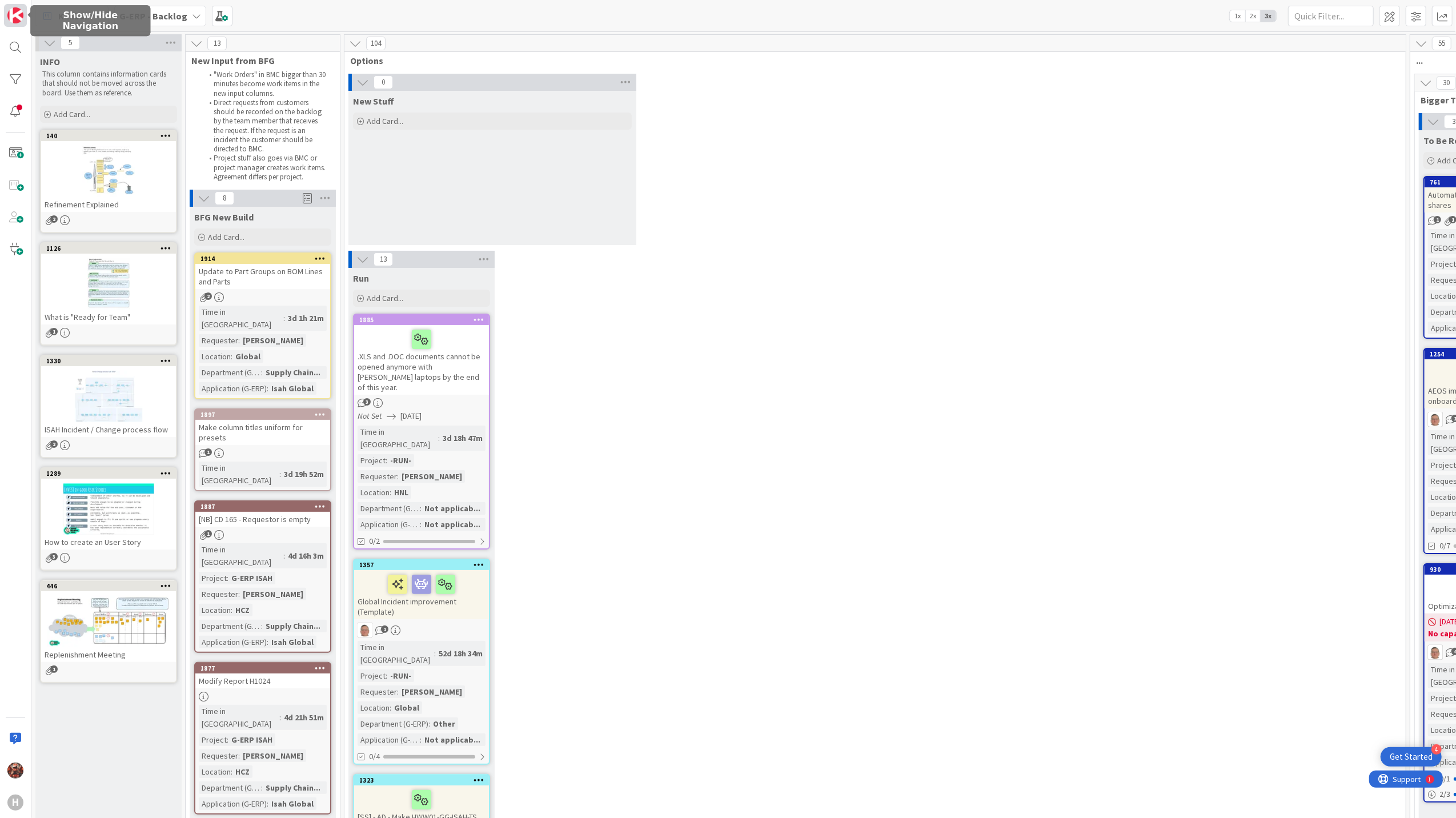
click at [11, 12] on img at bounding box center [15, 15] width 16 height 16
